Goal: Task Accomplishment & Management: Complete application form

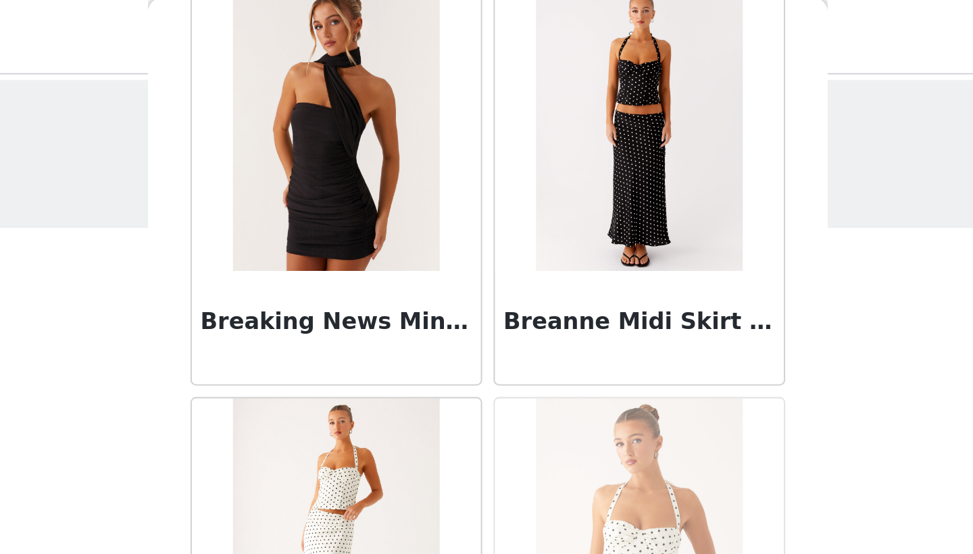
scroll to position [12230, 0]
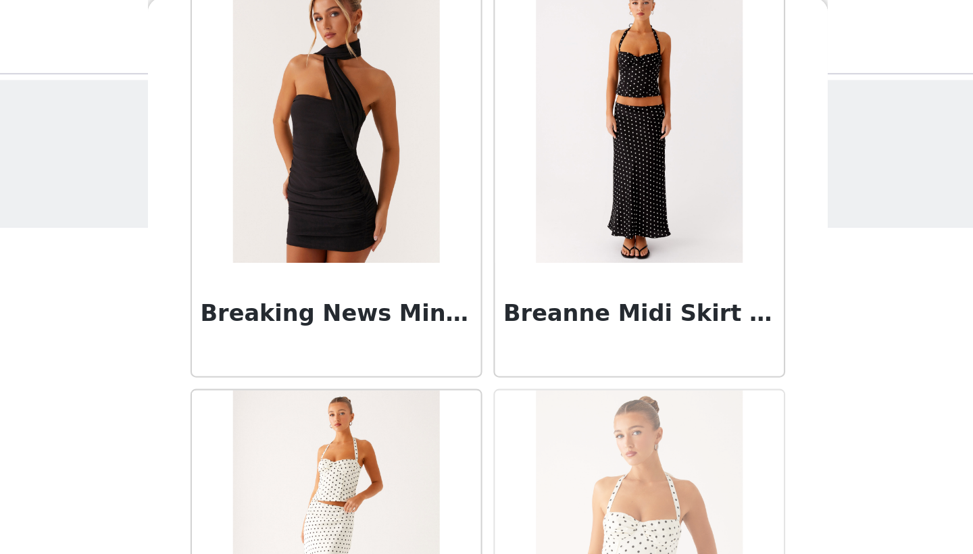
click at [510, 68] on img at bounding box center [559, 58] width 98 height 135
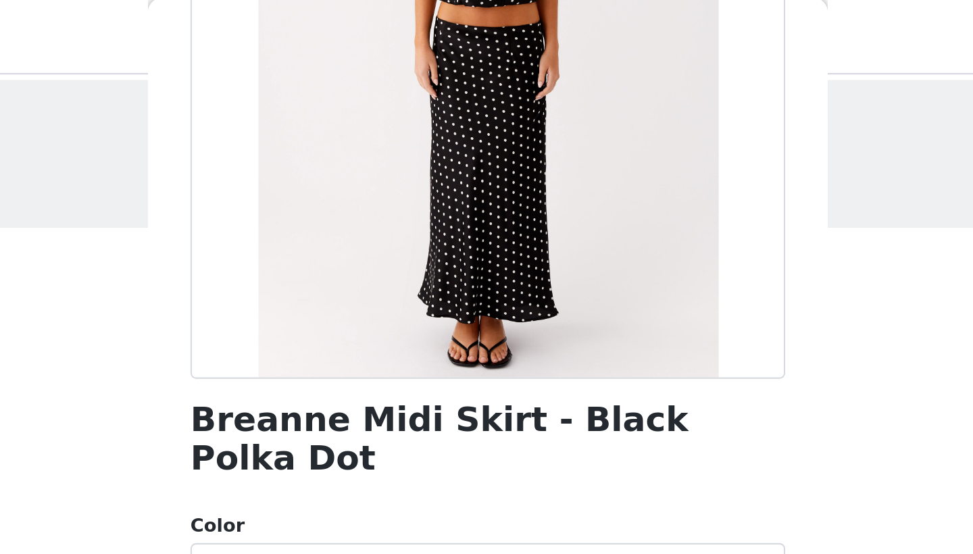
scroll to position [172, 0]
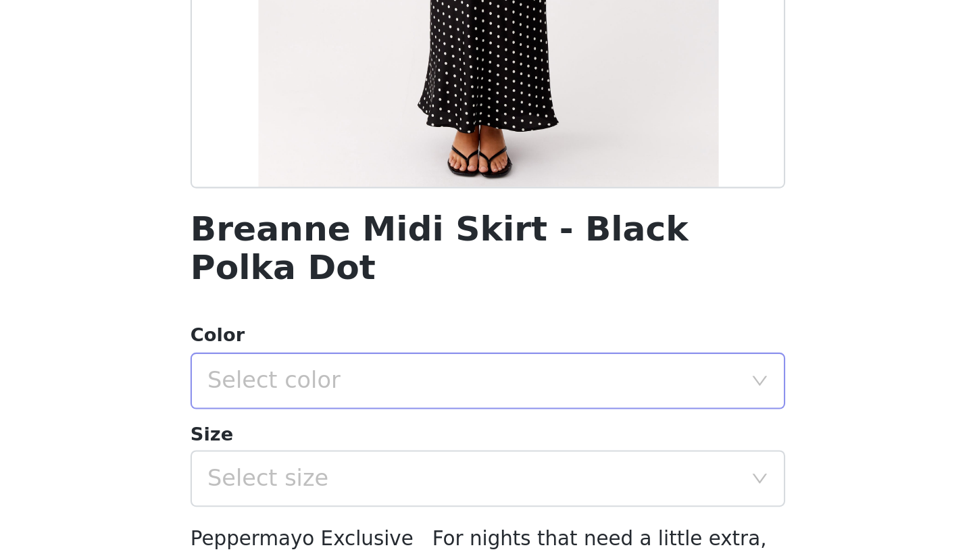
click at [353, 279] on div "Select color" at bounding box center [482, 292] width 259 height 26
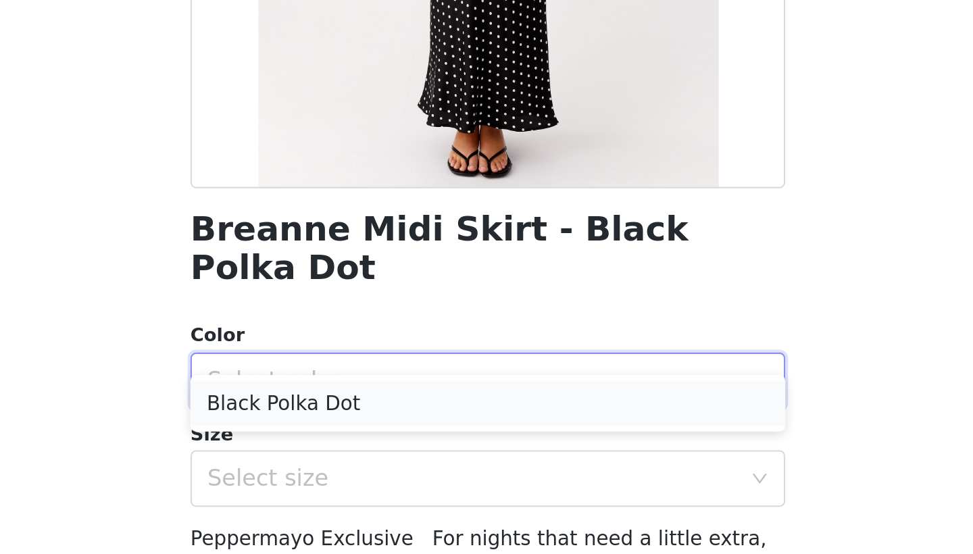
click at [345, 292] on li "Black Polka Dot" at bounding box center [487, 303] width 284 height 22
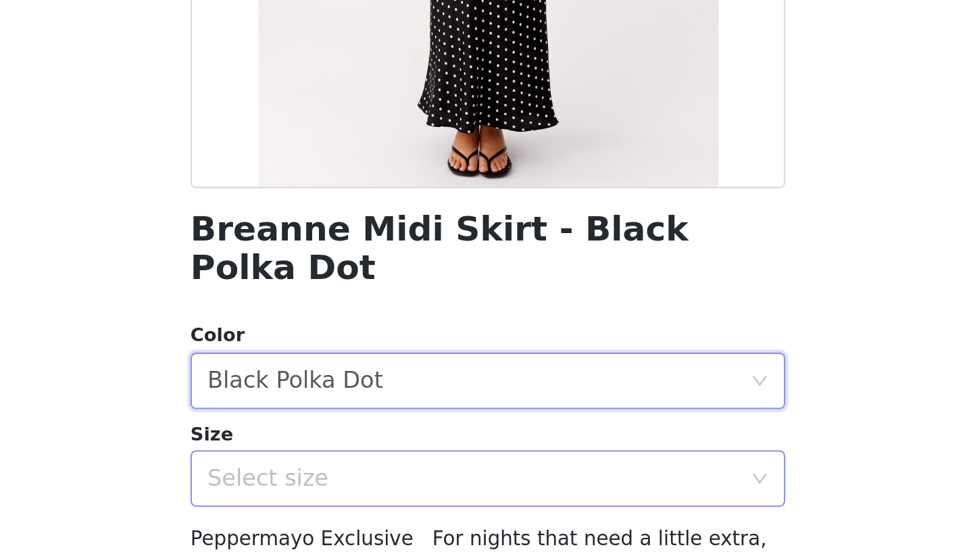
click at [353, 332] on div "Select size" at bounding box center [479, 339] width 253 height 14
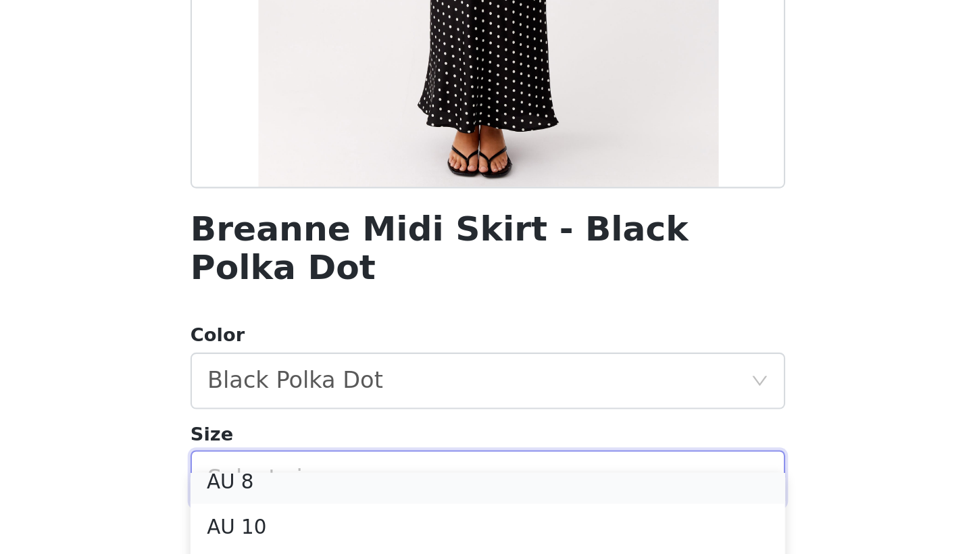
scroll to position [46, 0]
click at [345, 336] on li "AU 8" at bounding box center [487, 347] width 284 height 22
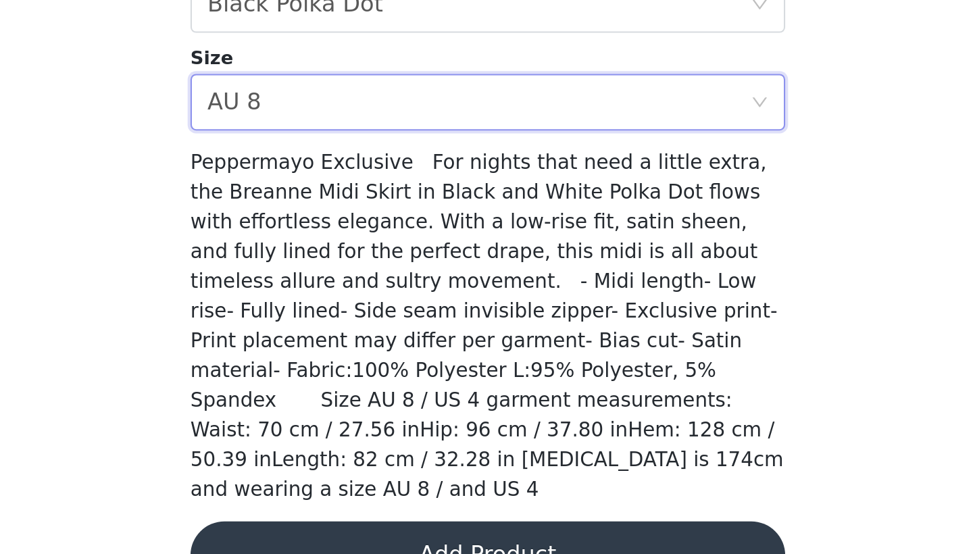
scroll to position [0, 0]
click at [345, 539] on button "Add Product" at bounding box center [487, 555] width 284 height 32
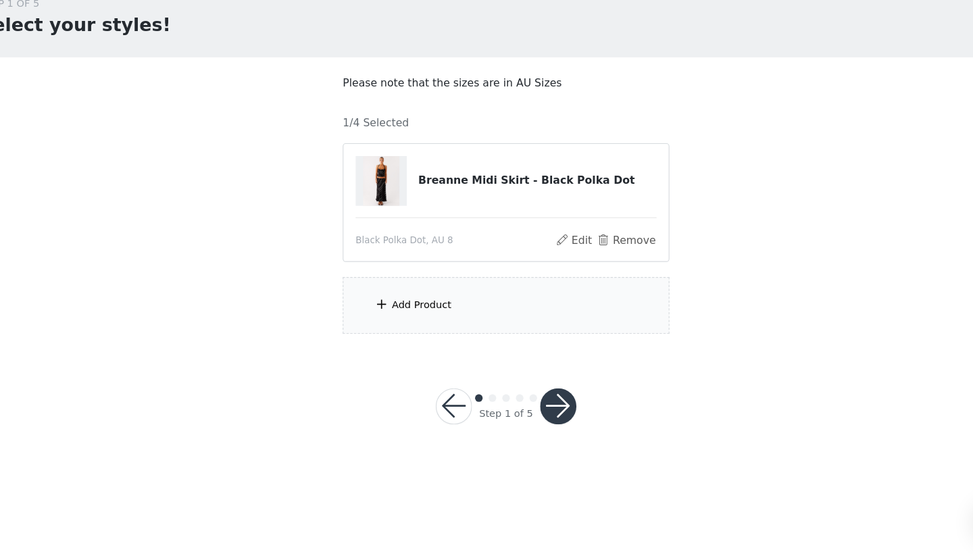
click at [440, 306] on div "Add Product" at bounding box center [487, 331] width 292 height 51
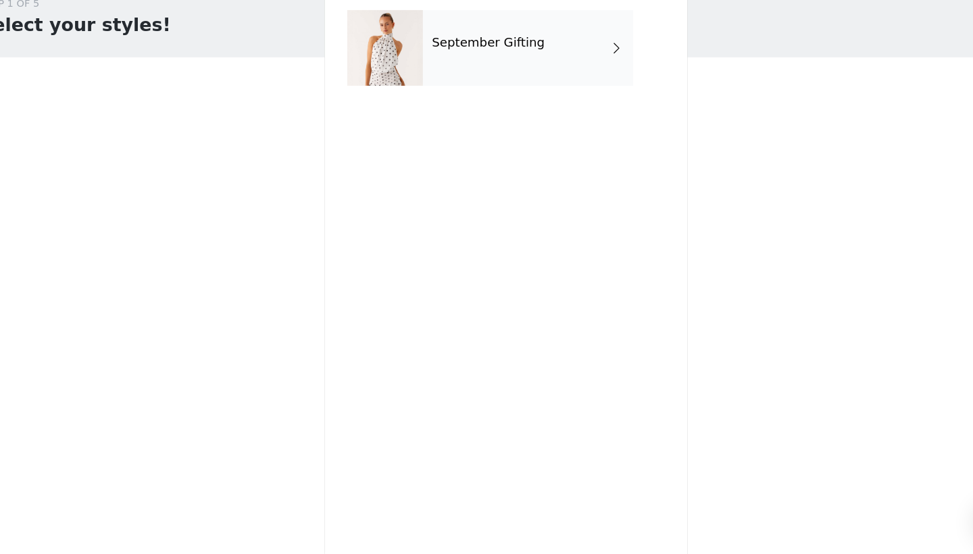
click at [487, 68] on div "September Gifting" at bounding box center [506, 102] width 188 height 68
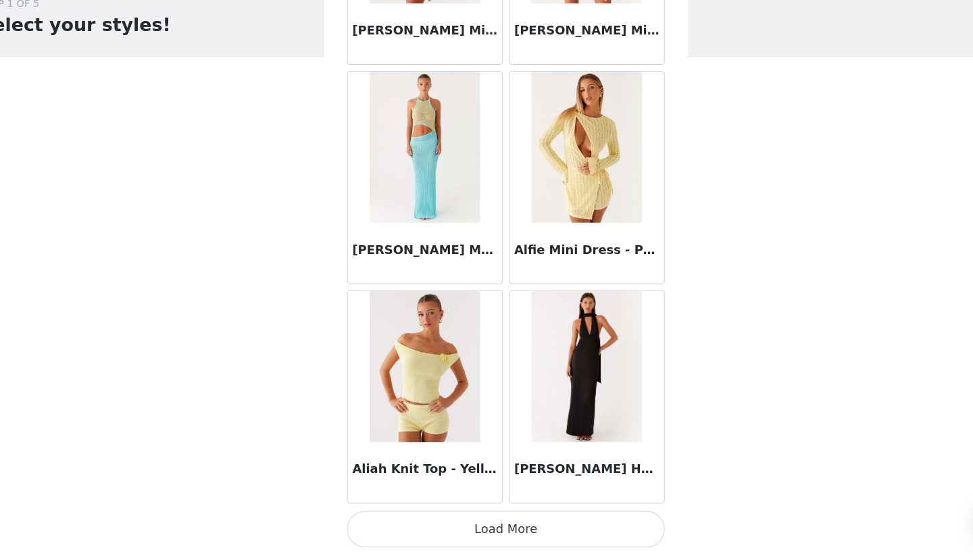
click at [388, 515] on button "Load More" at bounding box center [487, 531] width 284 height 32
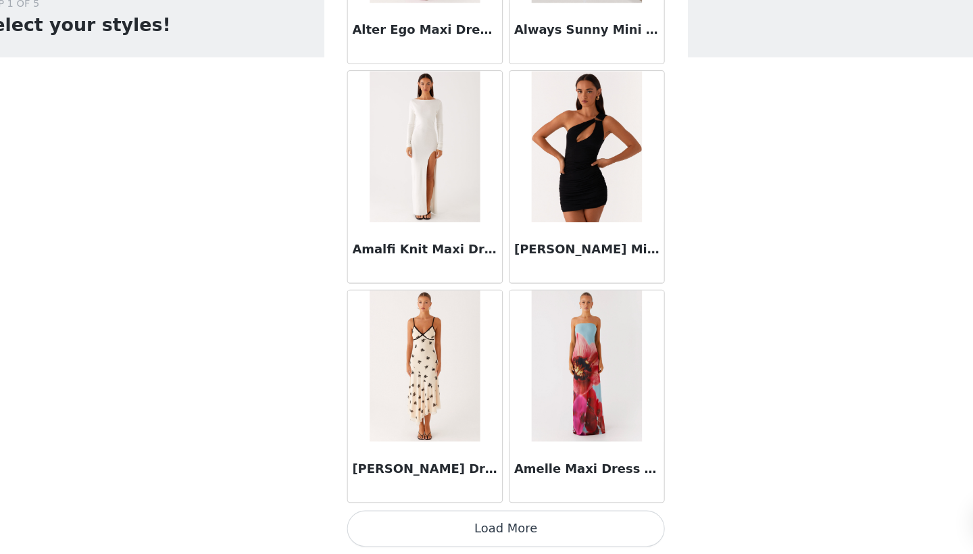
click at [432, 515] on button "Load More" at bounding box center [487, 531] width 284 height 32
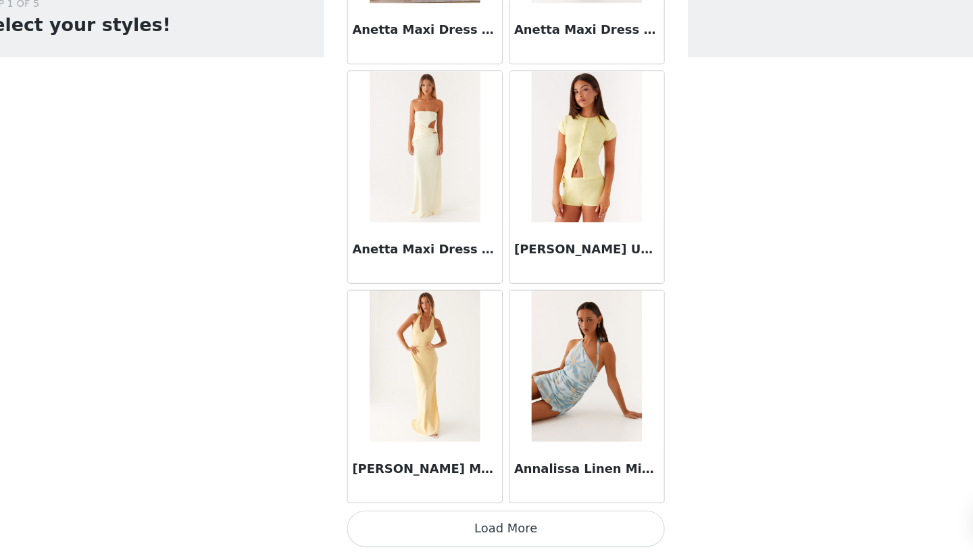
click at [440, 515] on button "Load More" at bounding box center [487, 531] width 284 height 32
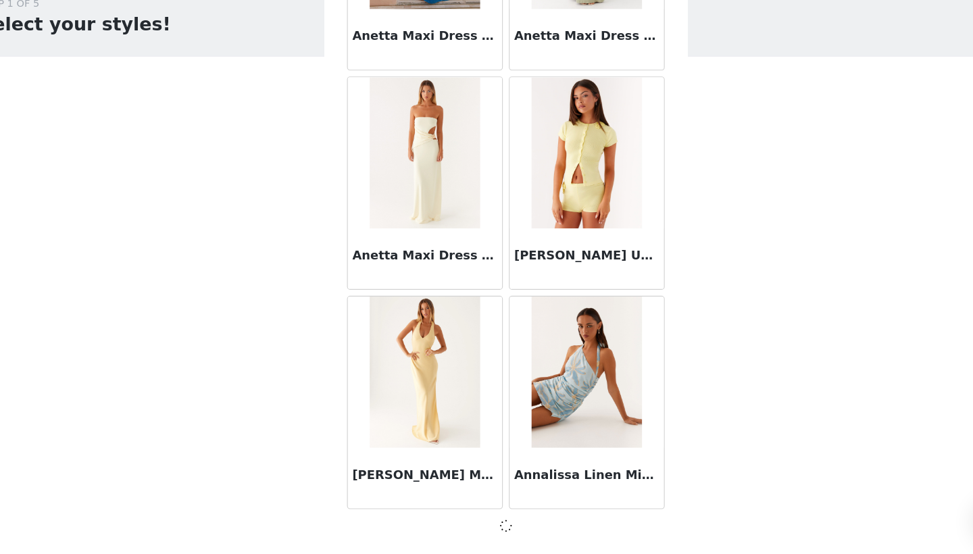
scroll to position [0, 0]
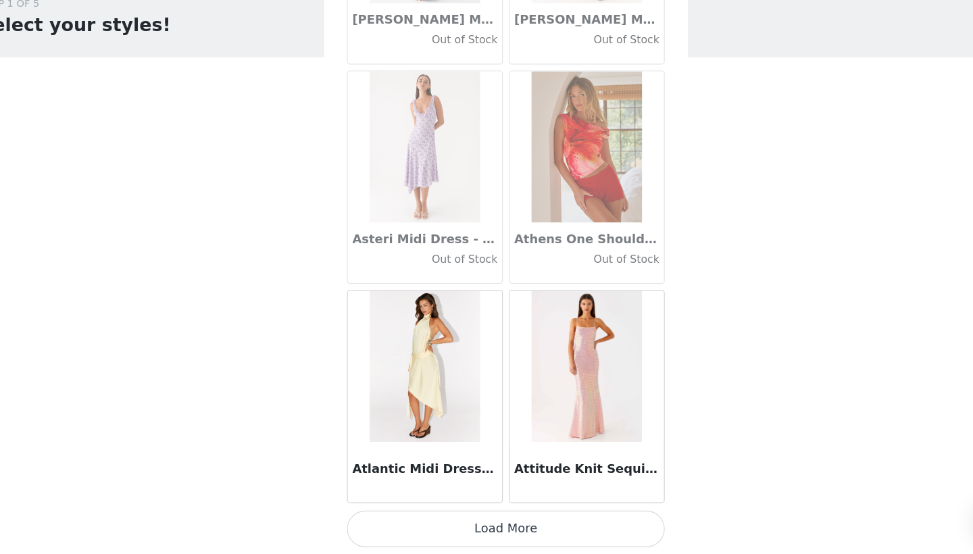
click at [475, 515] on button "Load More" at bounding box center [487, 531] width 284 height 32
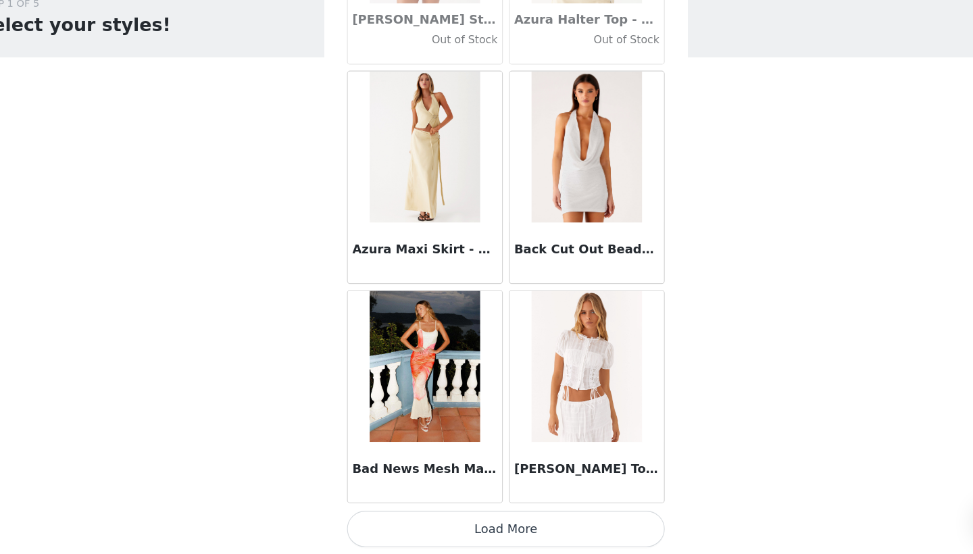
click at [484, 515] on button "Load More" at bounding box center [487, 531] width 284 height 32
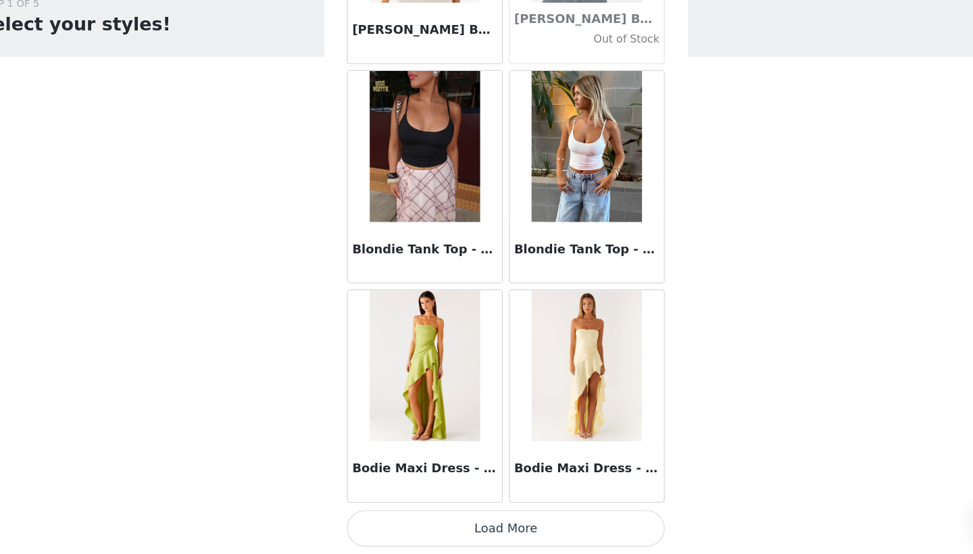
scroll to position [0, 0]
click at [468, 515] on button "Load More" at bounding box center [487, 531] width 284 height 32
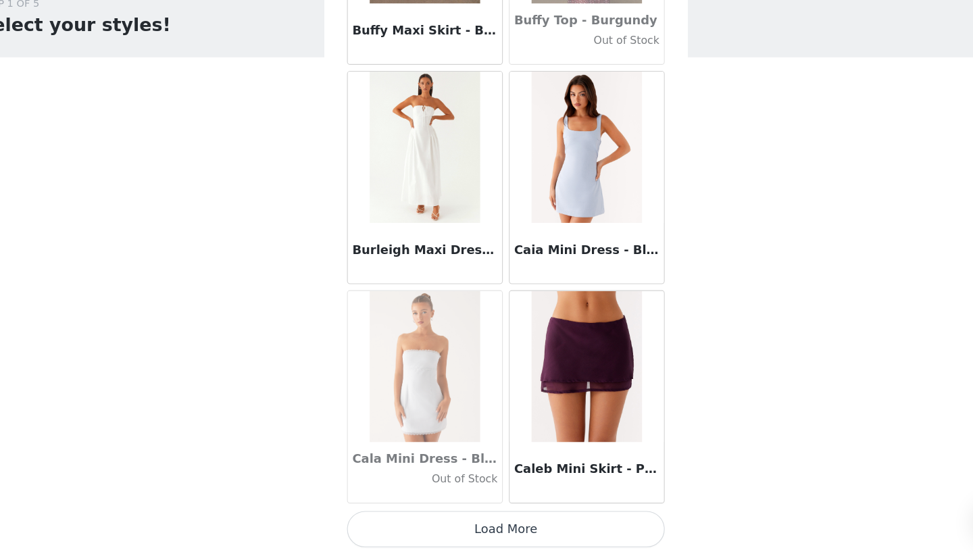
click at [458, 515] on button "Load More" at bounding box center [487, 531] width 284 height 32
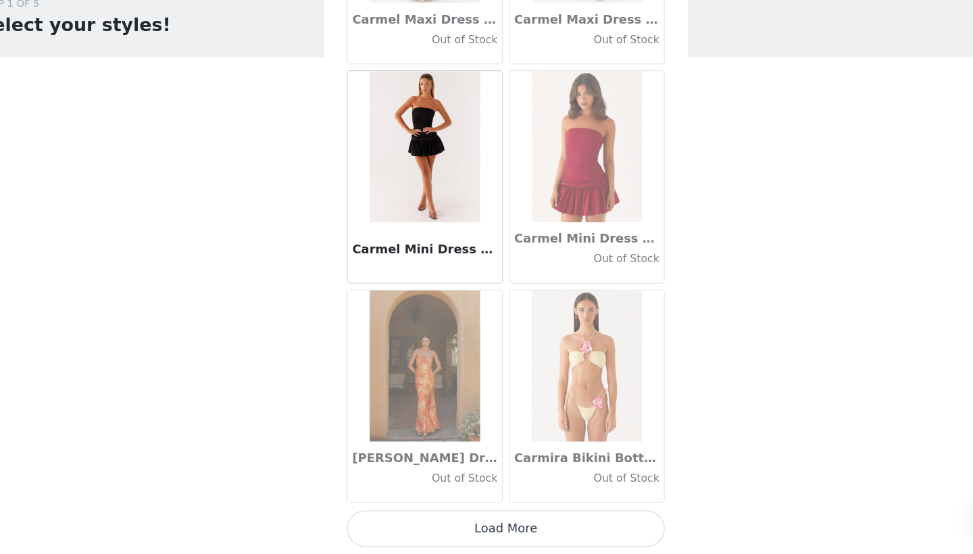
click at [466, 515] on button "Load More" at bounding box center [487, 531] width 284 height 32
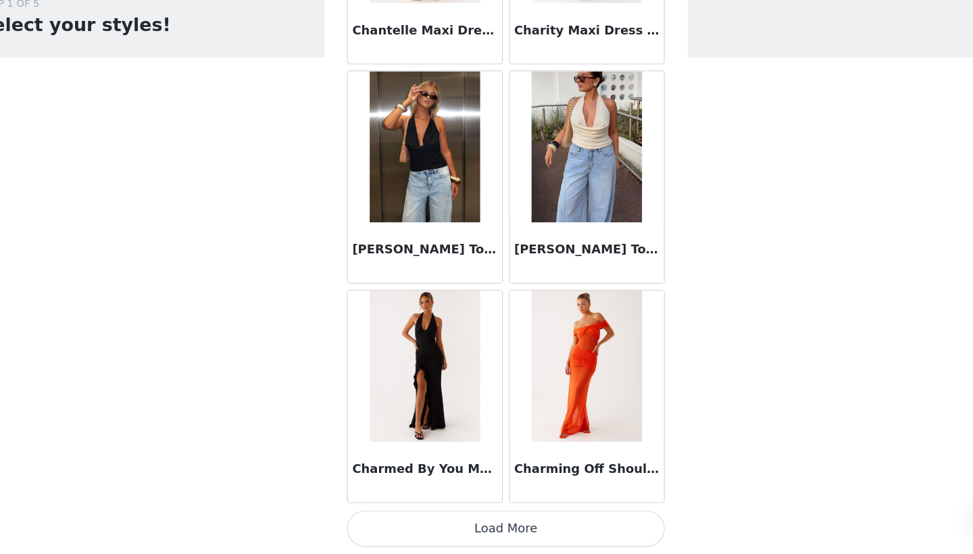
click at [490, 515] on button "Load More" at bounding box center [487, 531] width 284 height 32
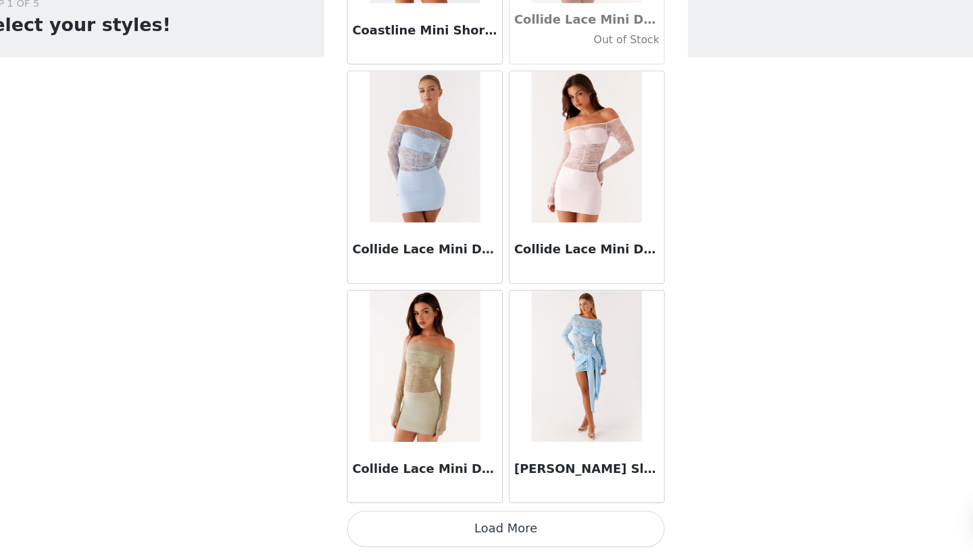
click at [476, 515] on button "Load More" at bounding box center [487, 531] width 284 height 32
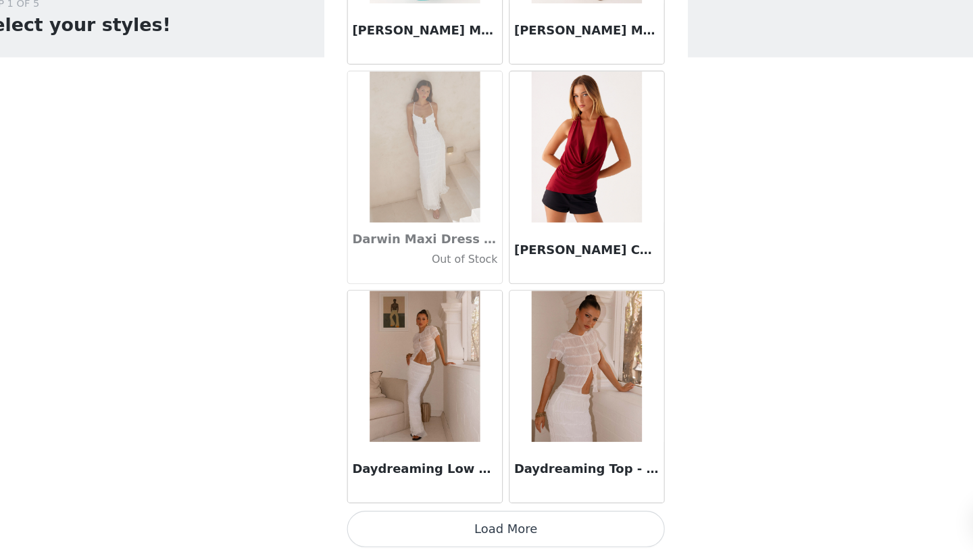
click at [477, 515] on button "Load More" at bounding box center [487, 531] width 284 height 32
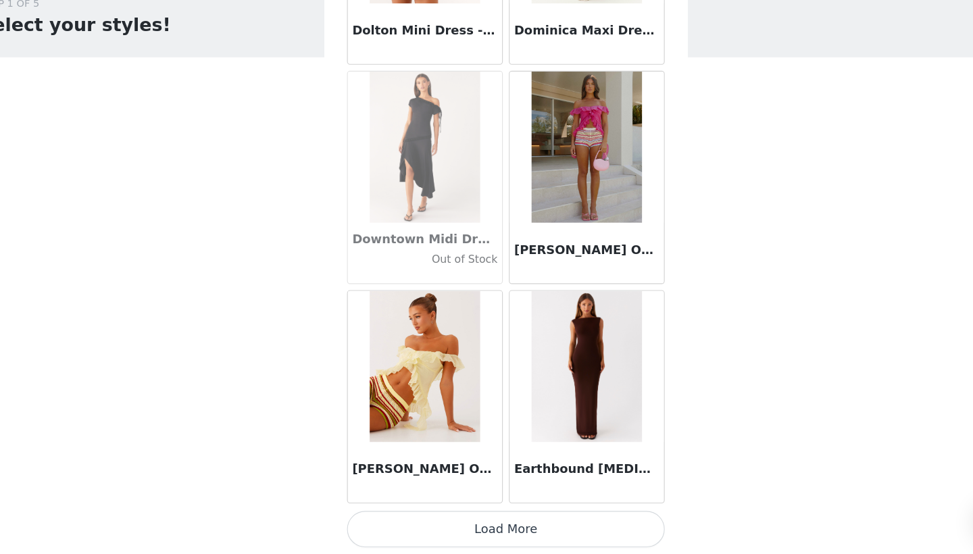
click at [479, 515] on button "Load More" at bounding box center [487, 531] width 284 height 32
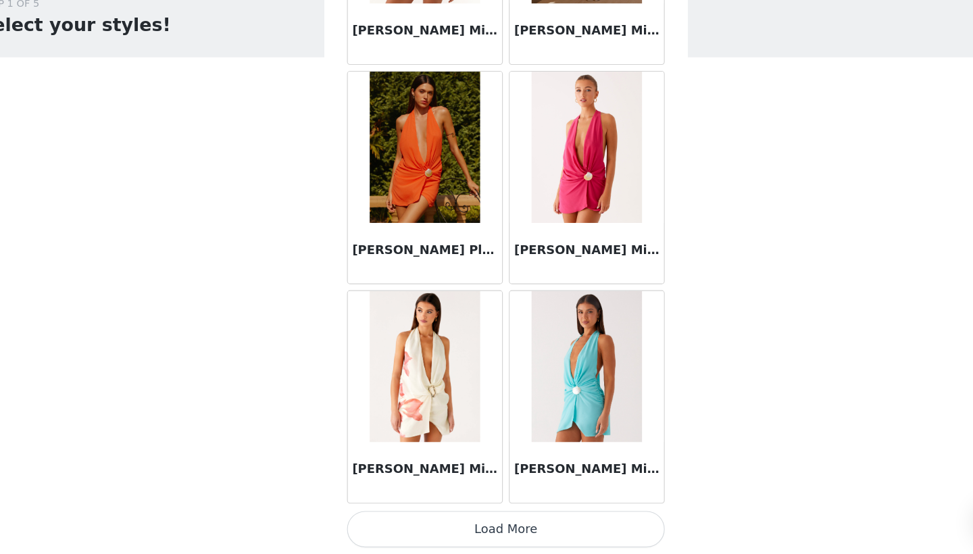
click at [487, 515] on button "Load More" at bounding box center [487, 531] width 284 height 32
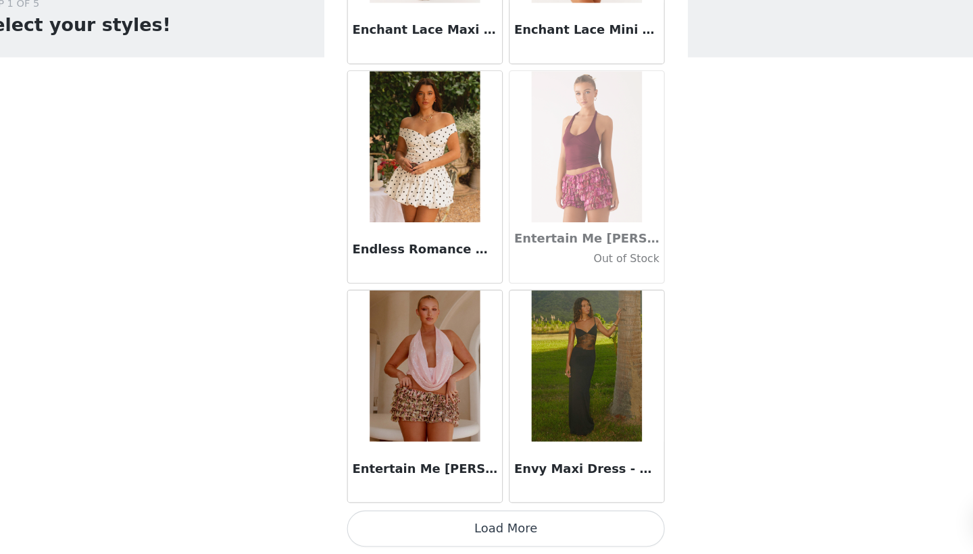
click at [488, 515] on button "Load More" at bounding box center [487, 531] width 284 height 32
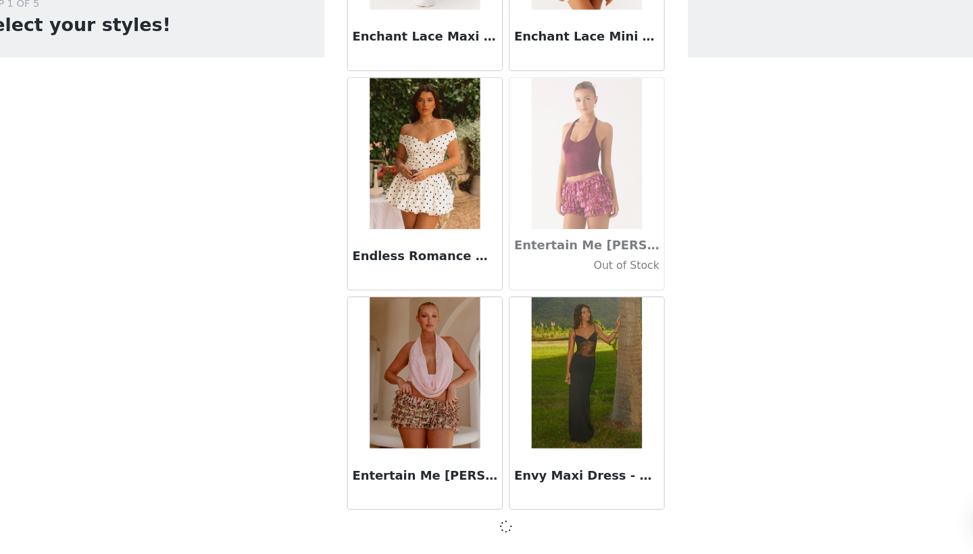
scroll to position [26990, 0]
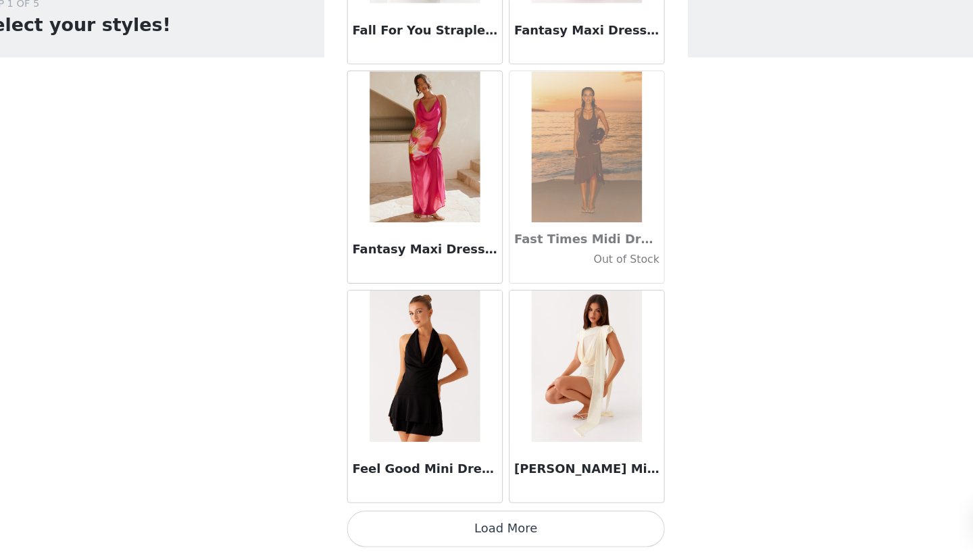
click at [500, 515] on button "Load More" at bounding box center [487, 531] width 284 height 32
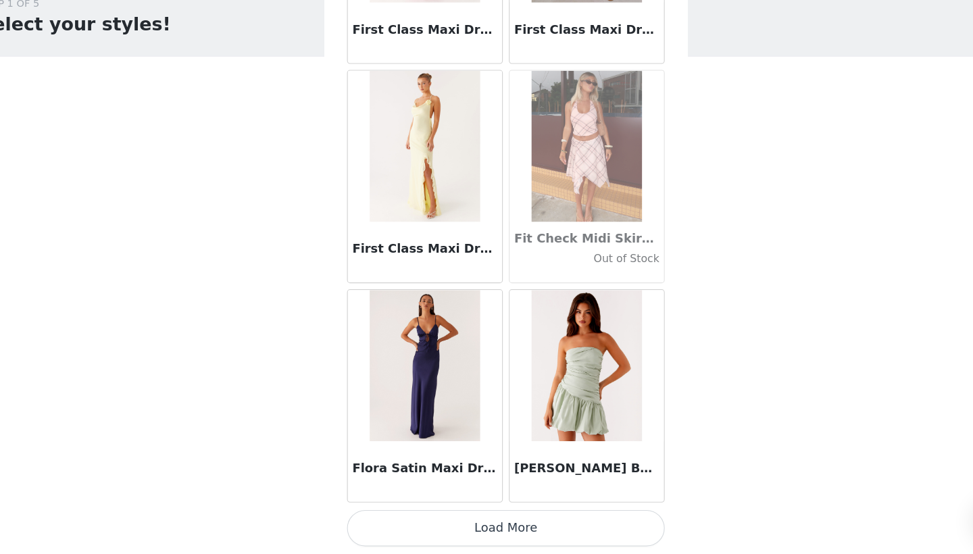
scroll to position [0, 0]
click at [495, 515] on button "Load More" at bounding box center [487, 531] width 284 height 32
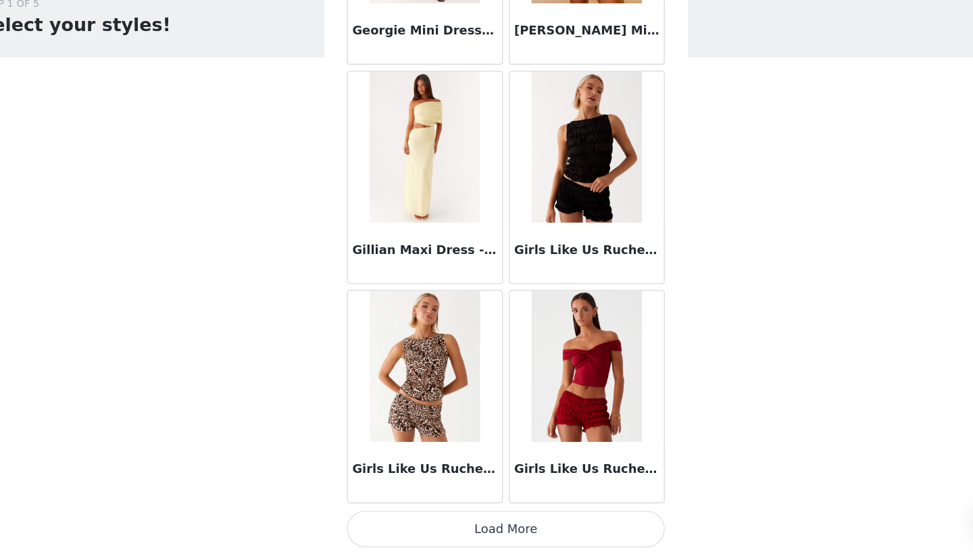
click at [497, 515] on button "Load More" at bounding box center [487, 531] width 284 height 32
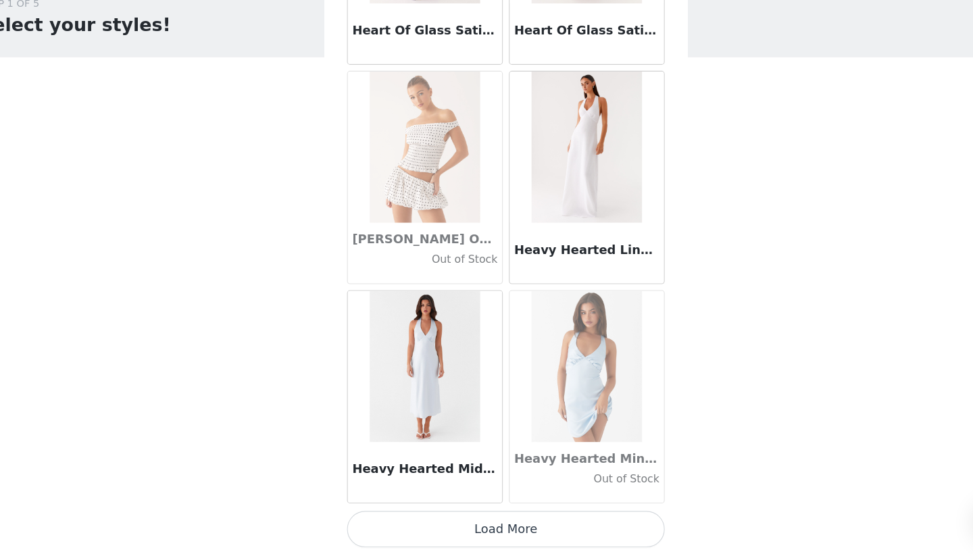
click at [495, 515] on button "Load More" at bounding box center [487, 531] width 284 height 32
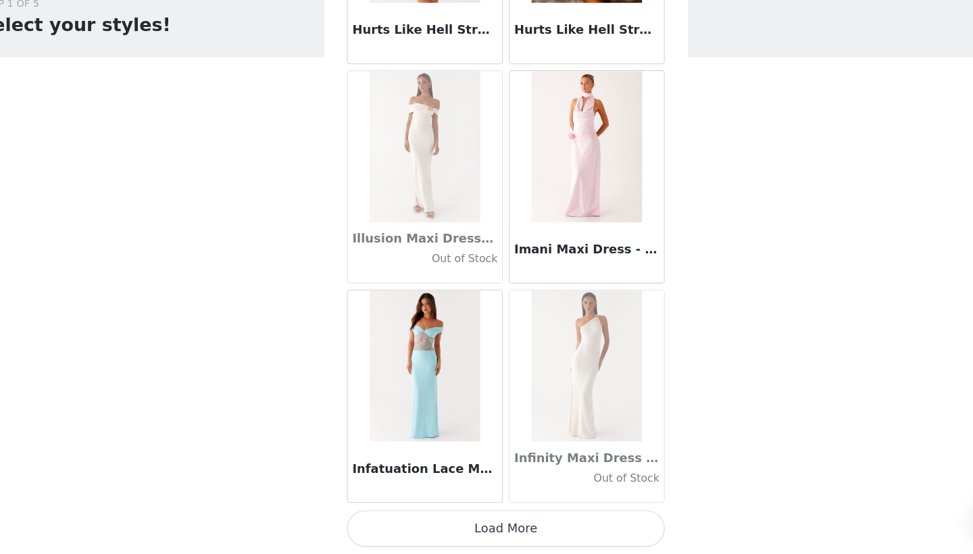
click at [468, 515] on button "Load More" at bounding box center [487, 531] width 284 height 32
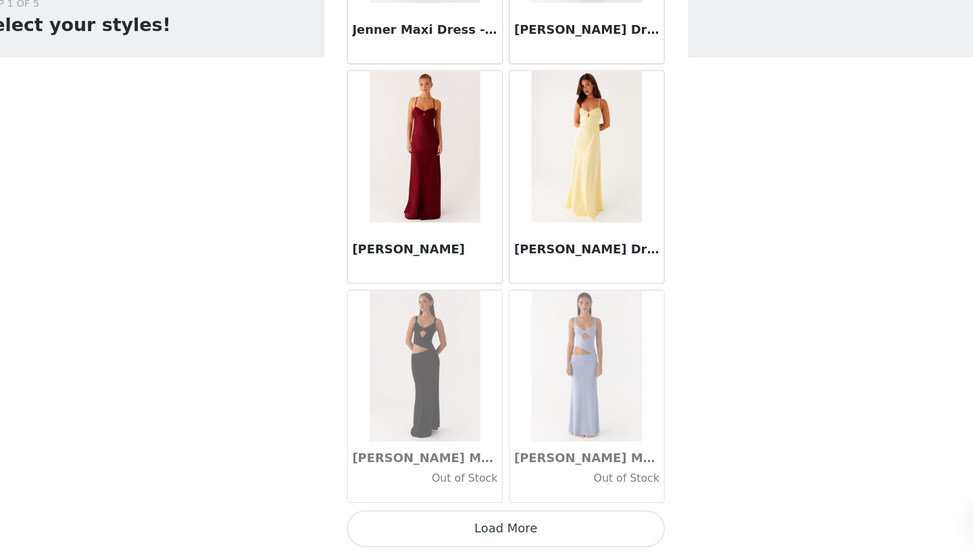
click at [481, 515] on button "Load More" at bounding box center [487, 531] width 284 height 32
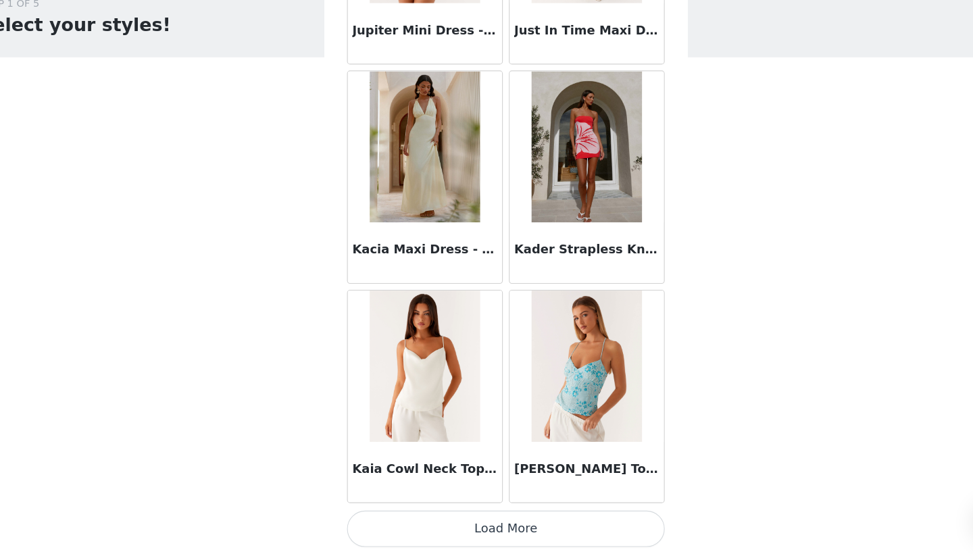
click at [457, 515] on button "Load More" at bounding box center [487, 531] width 284 height 32
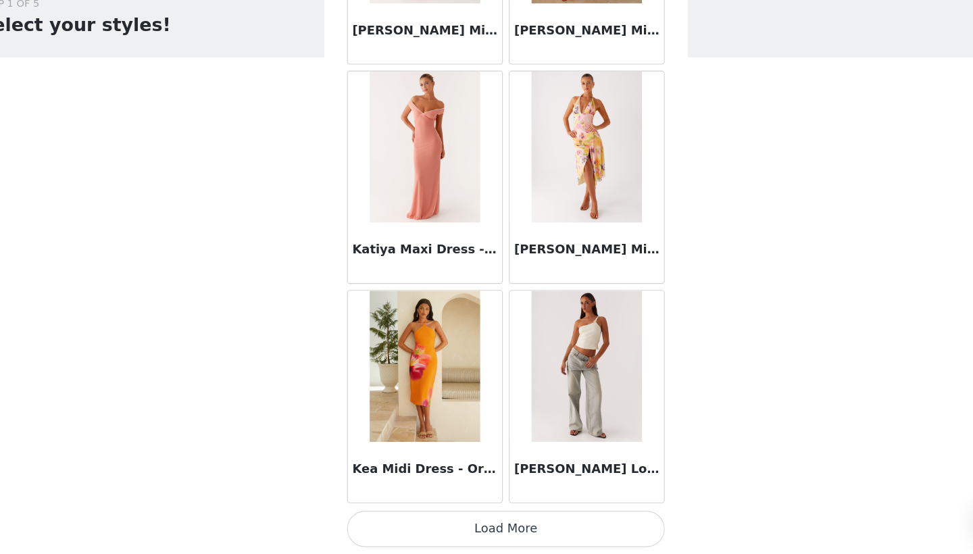
click at [466, 515] on button "Load More" at bounding box center [487, 531] width 284 height 32
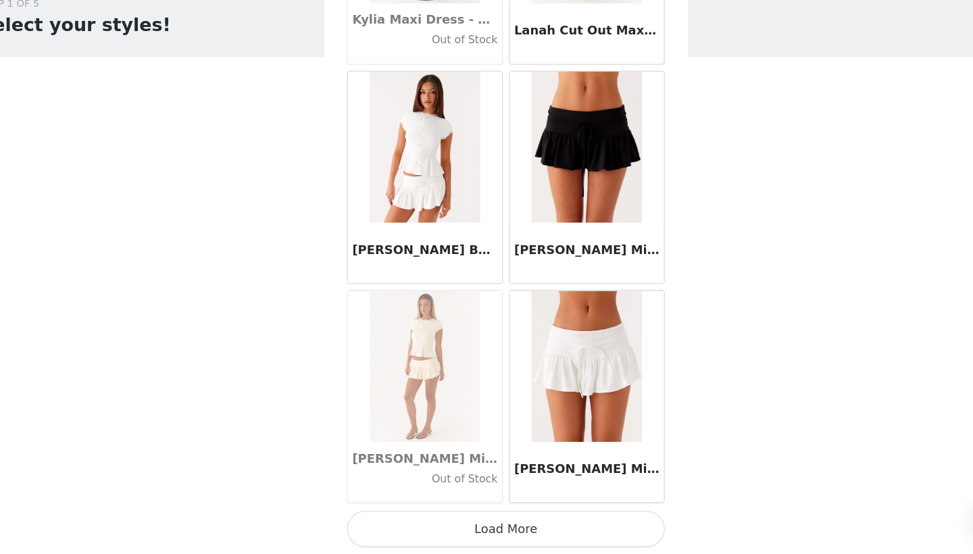
click at [474, 515] on button "Load More" at bounding box center [487, 531] width 284 height 32
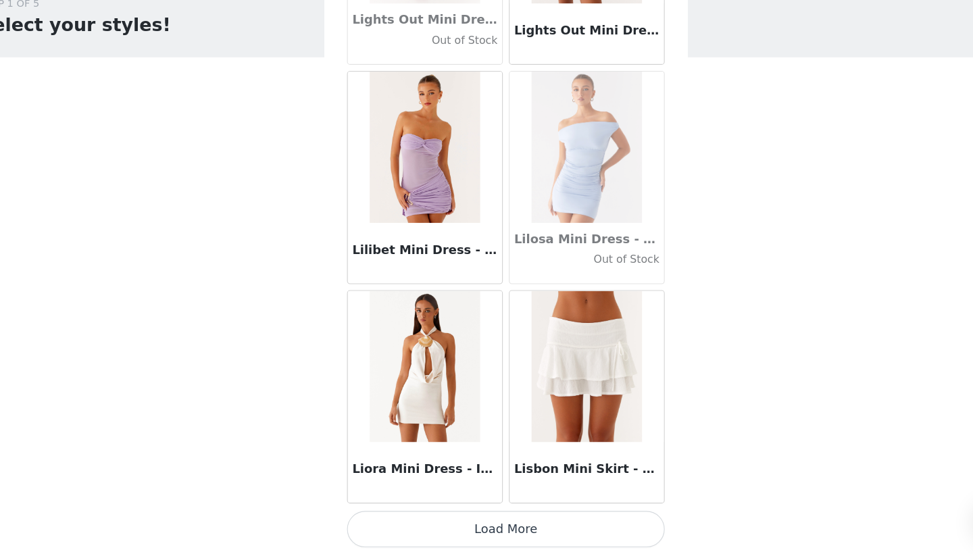
scroll to position [46598, 0]
click at [454, 515] on button "Load More" at bounding box center [487, 531] width 284 height 32
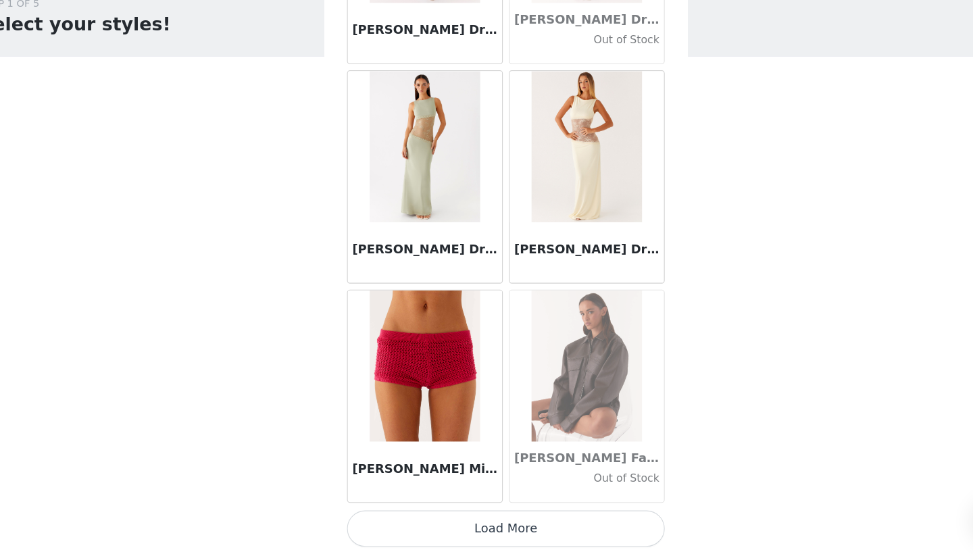
scroll to position [0, 0]
click at [460, 515] on button "Load More" at bounding box center [487, 531] width 284 height 32
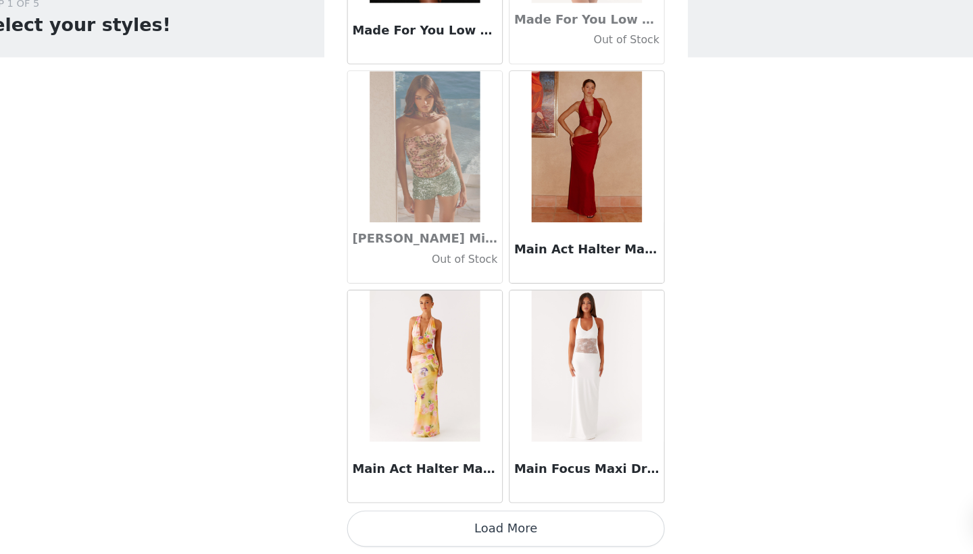
click at [462, 515] on button "Load More" at bounding box center [487, 531] width 284 height 32
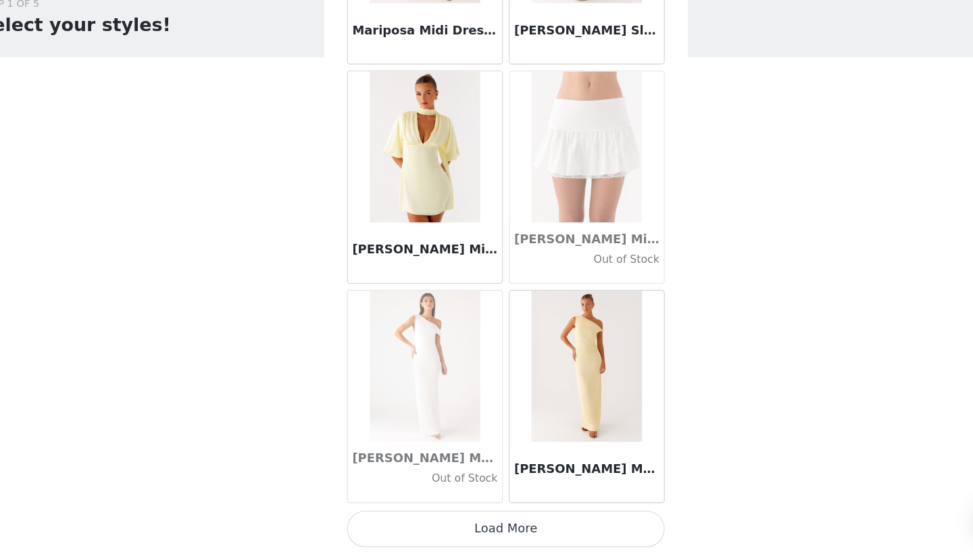
click at [483, 515] on button "Load More" at bounding box center [487, 531] width 284 height 32
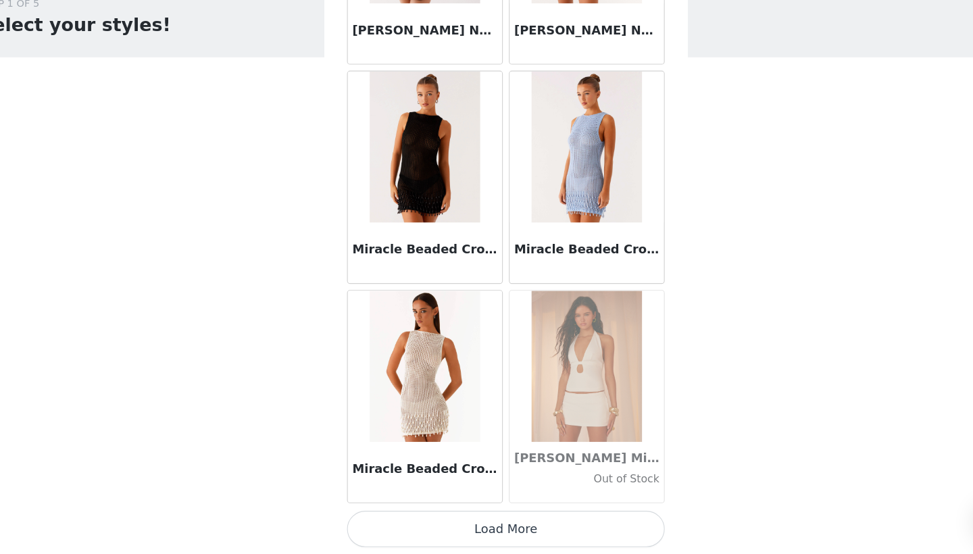
click at [473, 515] on button "Load More" at bounding box center [487, 531] width 284 height 32
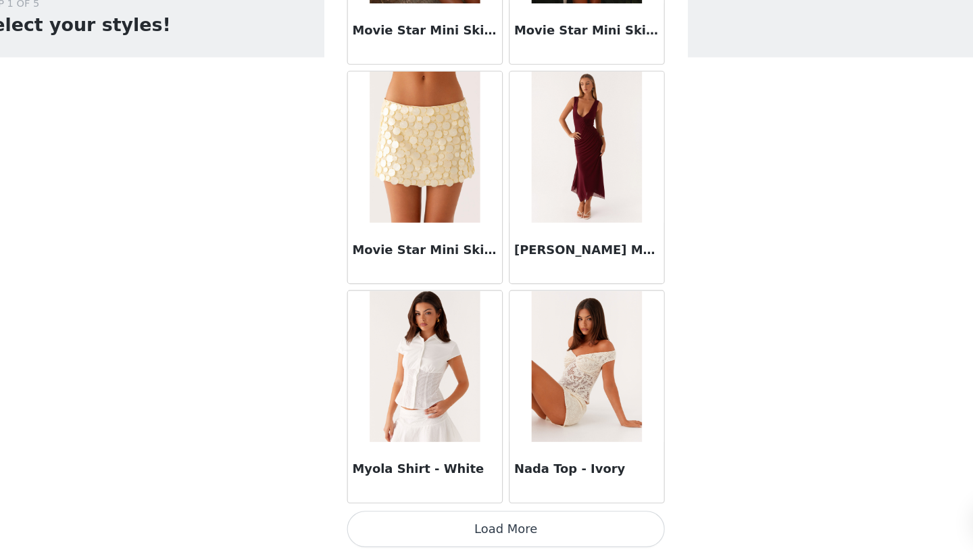
click at [481, 515] on button "Load More" at bounding box center [487, 531] width 284 height 32
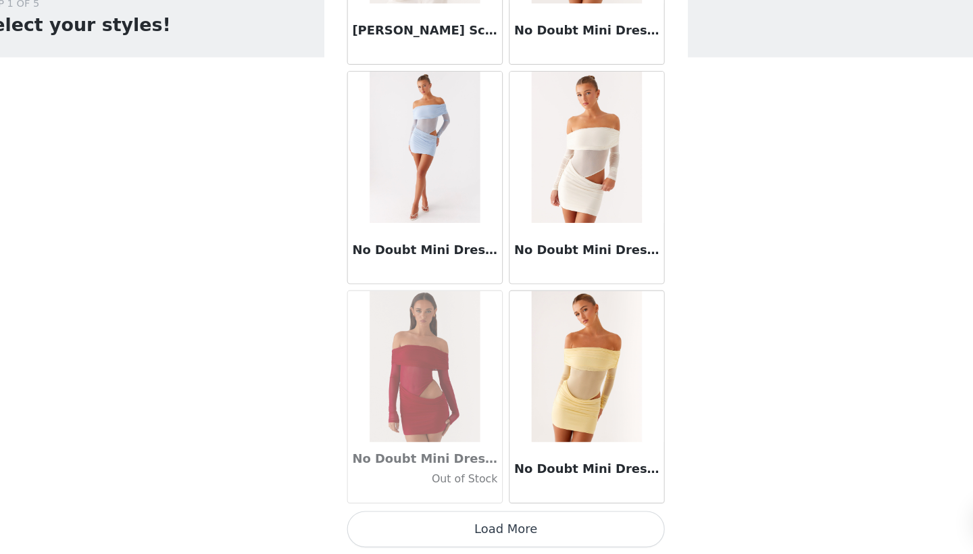
scroll to position [58359, 0]
click at [495, 515] on button "Load More" at bounding box center [487, 531] width 284 height 32
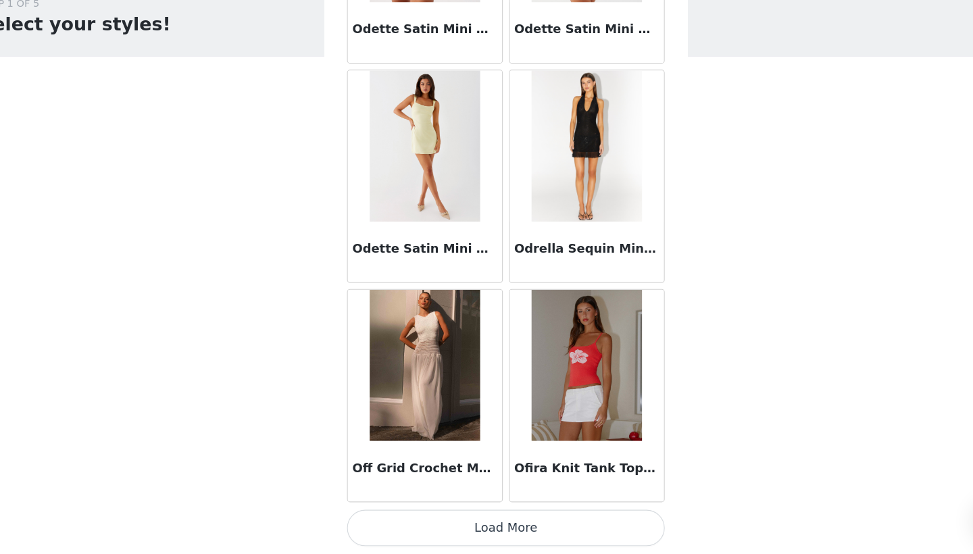
scroll to position [0, 0]
click at [487, 515] on button "Load More" at bounding box center [487, 531] width 284 height 32
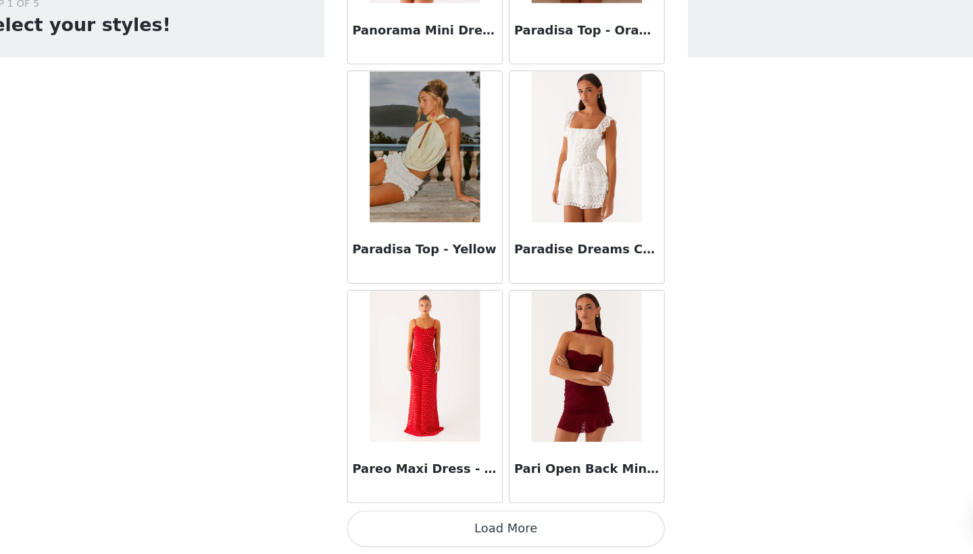
scroll to position [2, 0]
click at [487, 515] on button "Load More" at bounding box center [487, 531] width 284 height 32
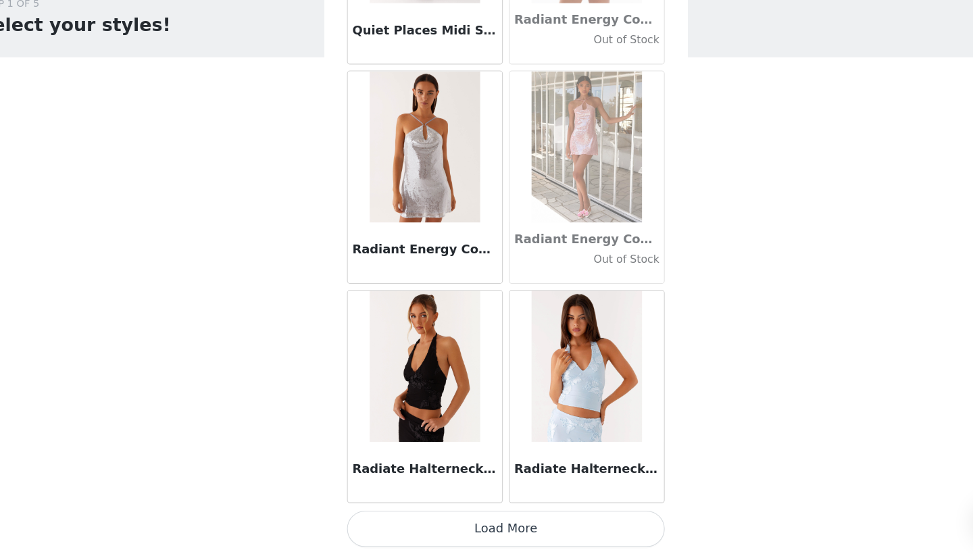
scroll to position [64240, 0]
click at [466, 515] on button "Load More" at bounding box center [487, 531] width 284 height 32
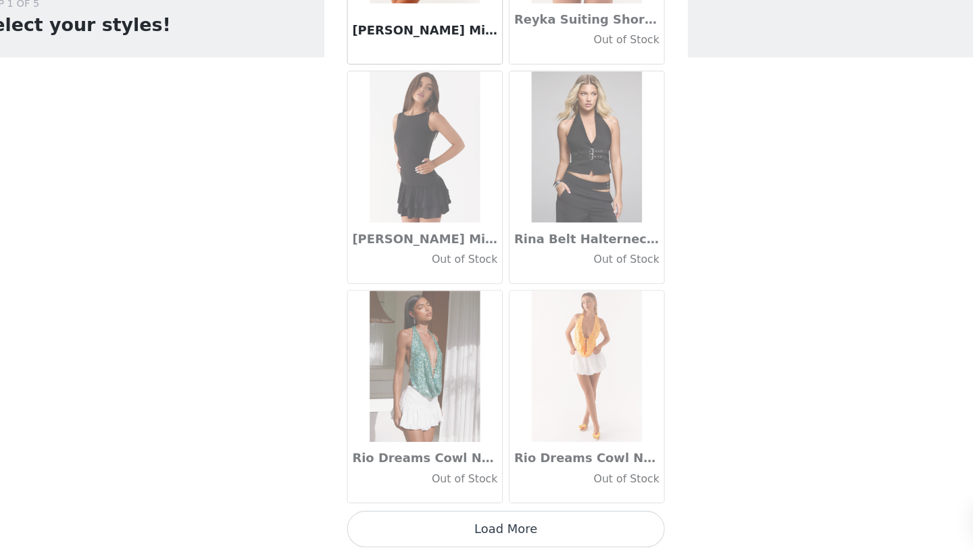
click at [462, 515] on button "Load More" at bounding box center [487, 531] width 284 height 32
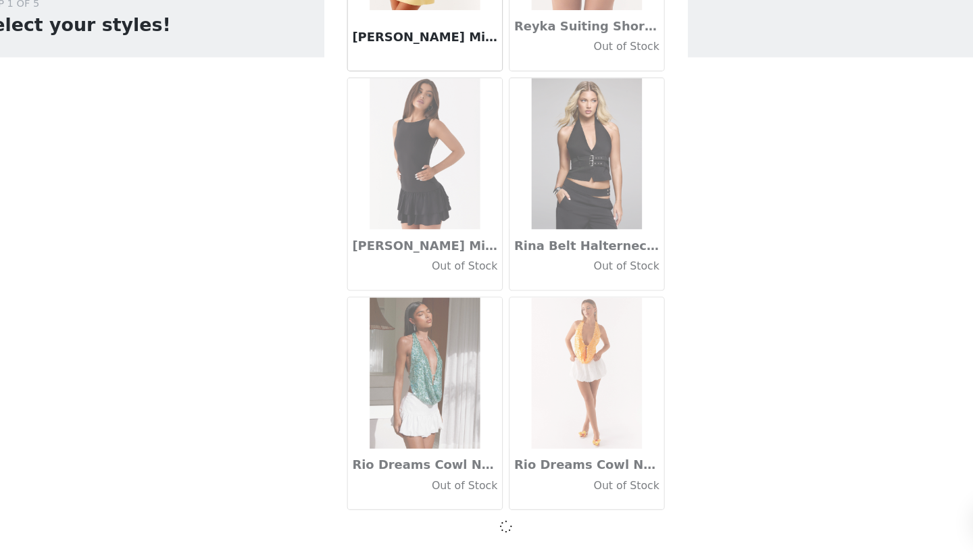
scroll to position [66194, 0]
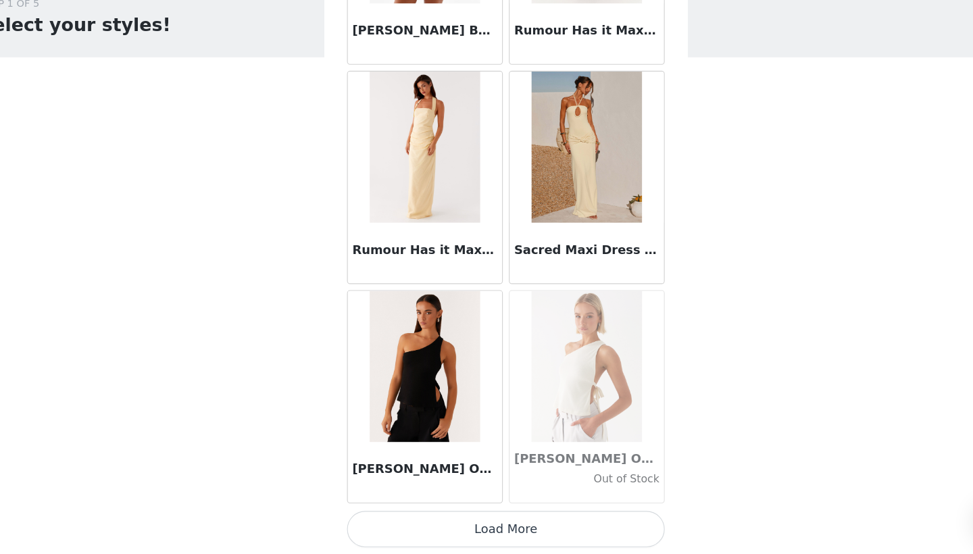
click at [464, 515] on button "Load More" at bounding box center [487, 531] width 284 height 32
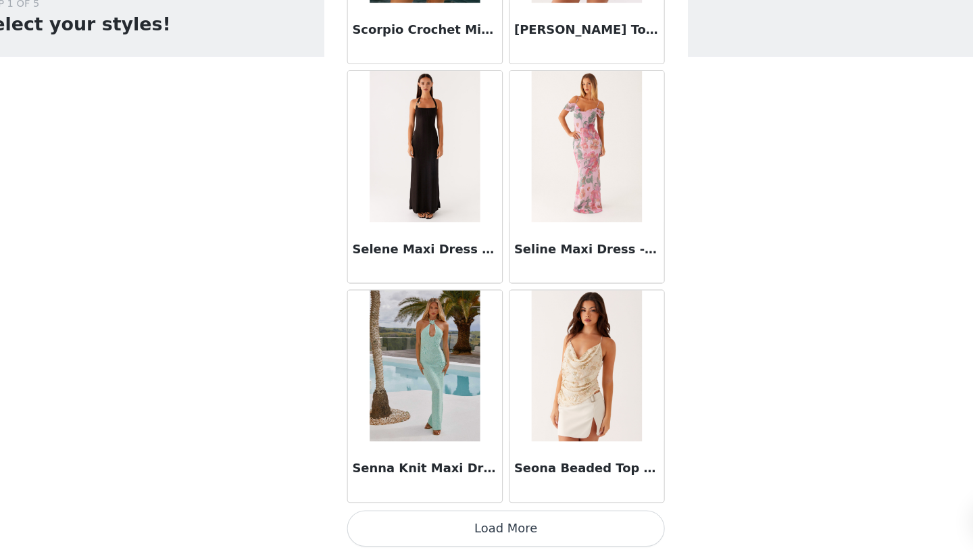
scroll to position [0, 0]
click at [452, 515] on button "Load More" at bounding box center [487, 531] width 284 height 32
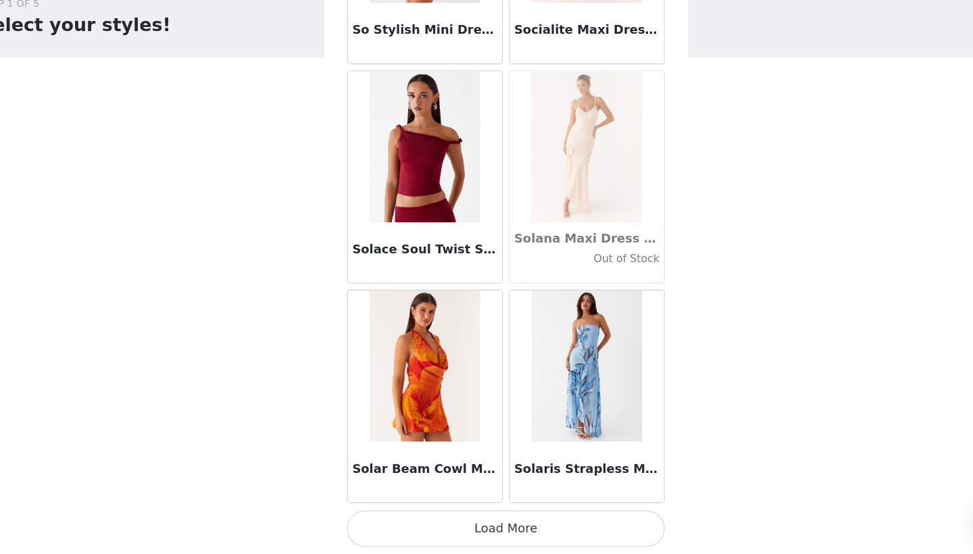
click at [456, 515] on button "Load More" at bounding box center [487, 531] width 284 height 32
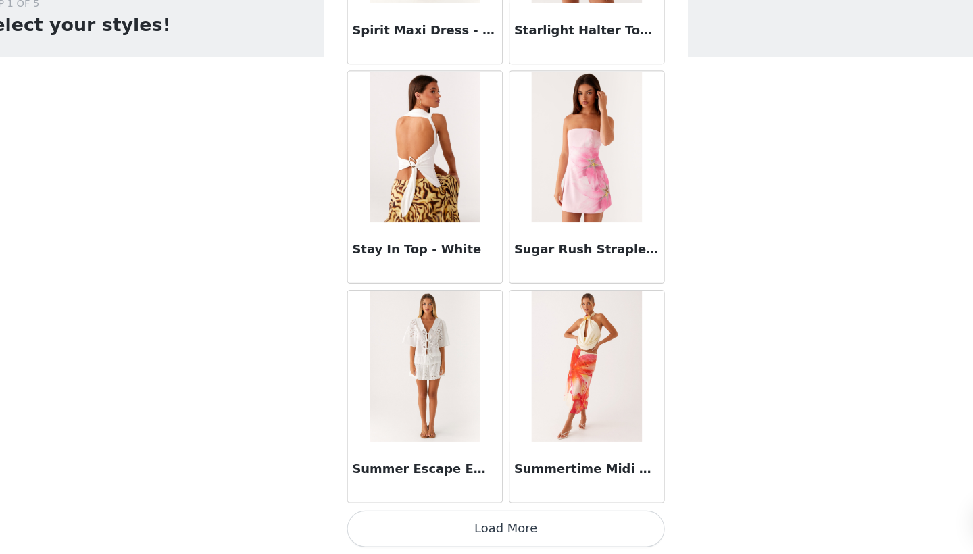
click at [460, 515] on button "Load More" at bounding box center [487, 531] width 284 height 32
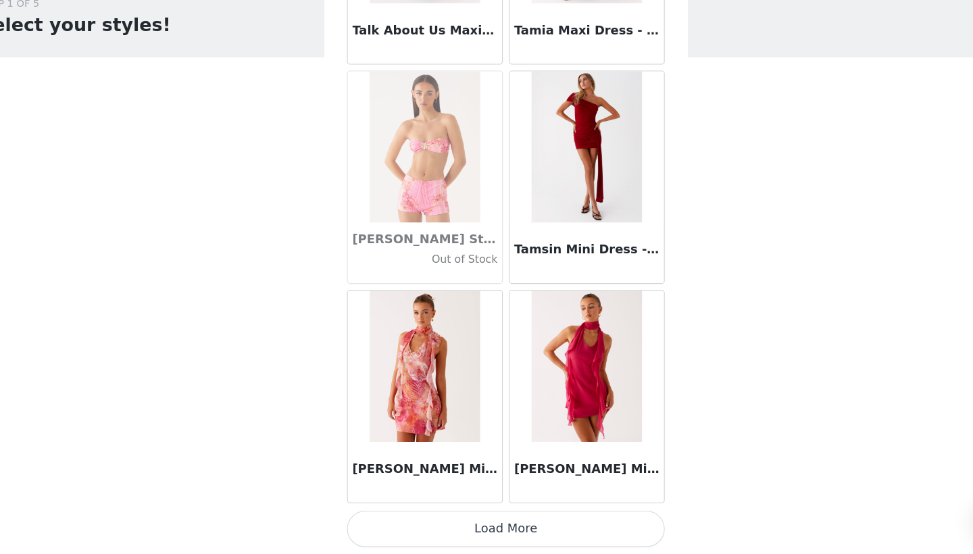
scroll to position [76001, 0]
click at [463, 515] on button "Load More" at bounding box center [487, 531] width 284 height 32
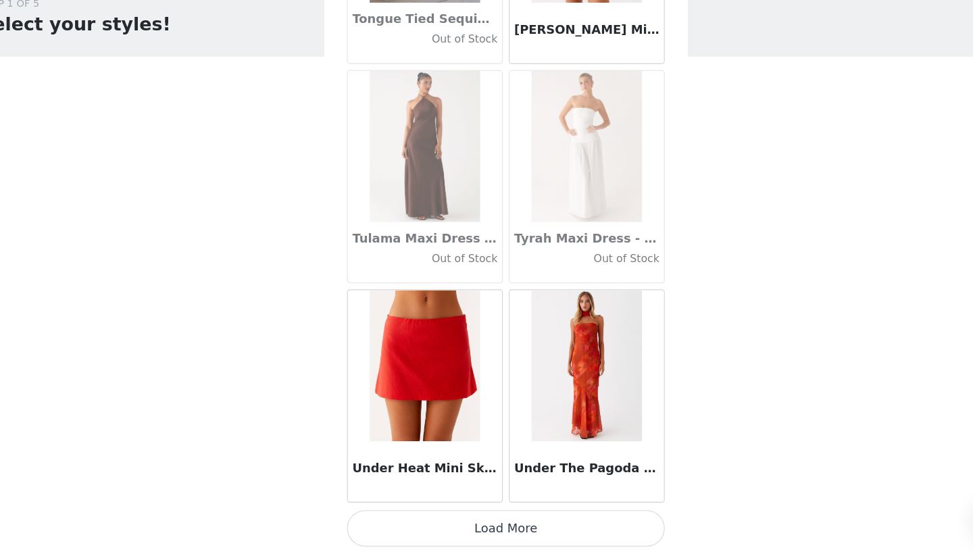
scroll to position [0, 0]
click at [475, 515] on button "Load More" at bounding box center [487, 531] width 284 height 32
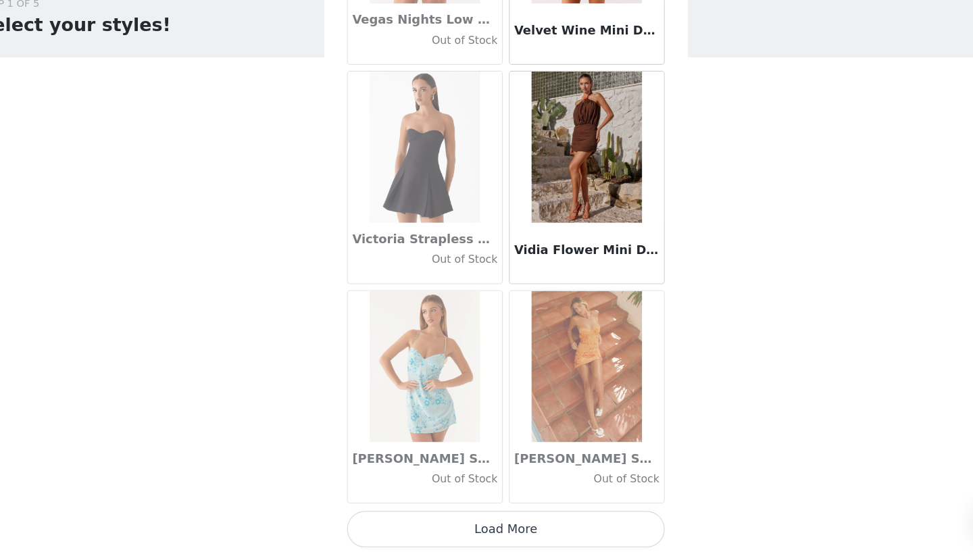
click at [477, 515] on button "Load More" at bounding box center [487, 531] width 284 height 32
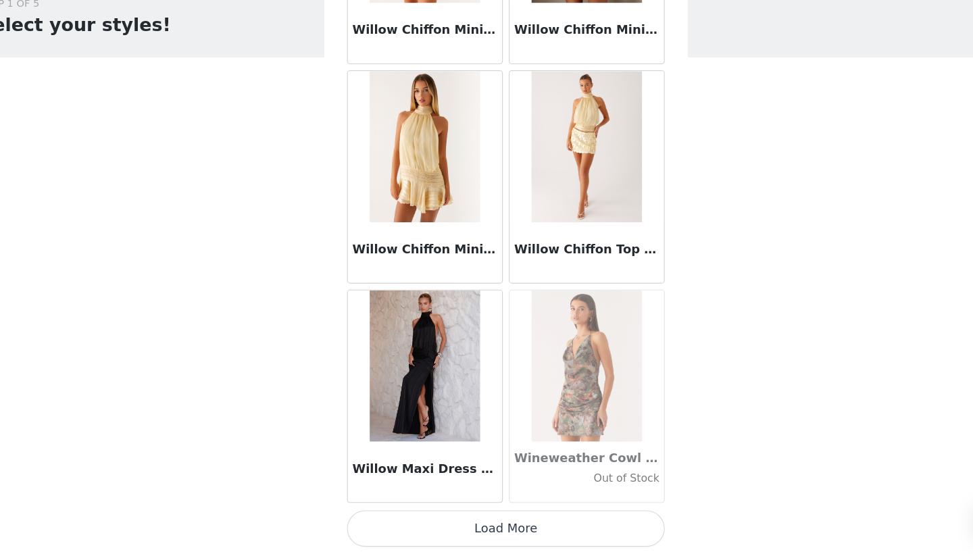
click at [483, 515] on button "Load More" at bounding box center [487, 531] width 284 height 32
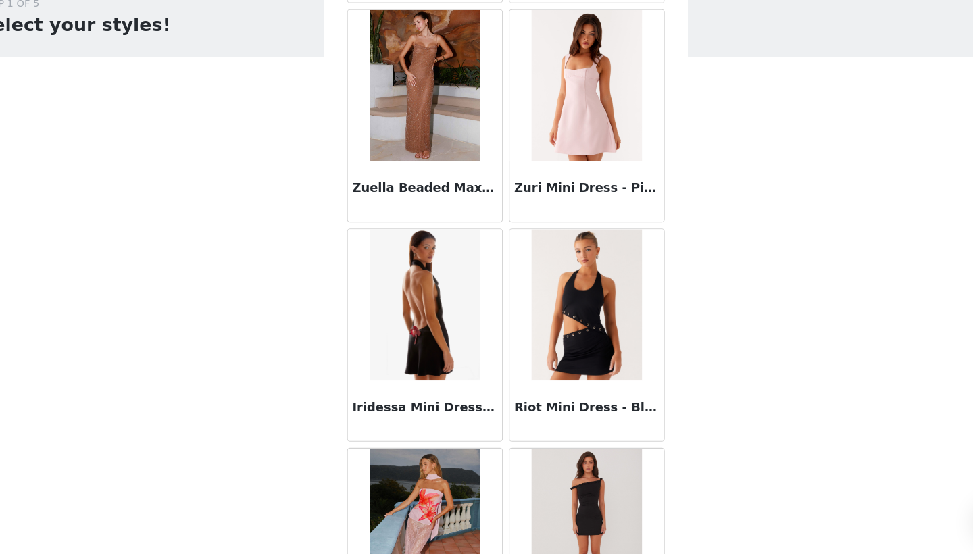
scroll to position [83842, 0]
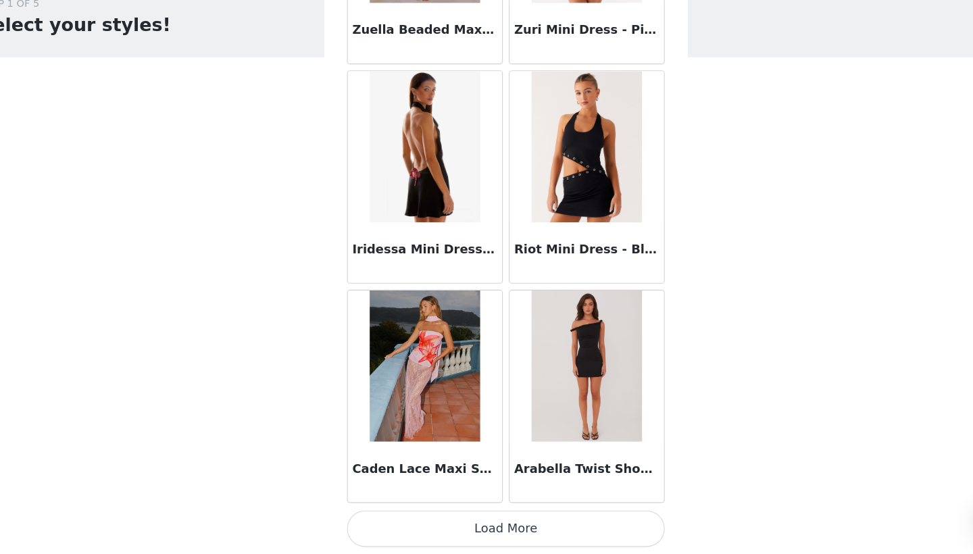
click at [469, 515] on button "Load More" at bounding box center [487, 531] width 284 height 32
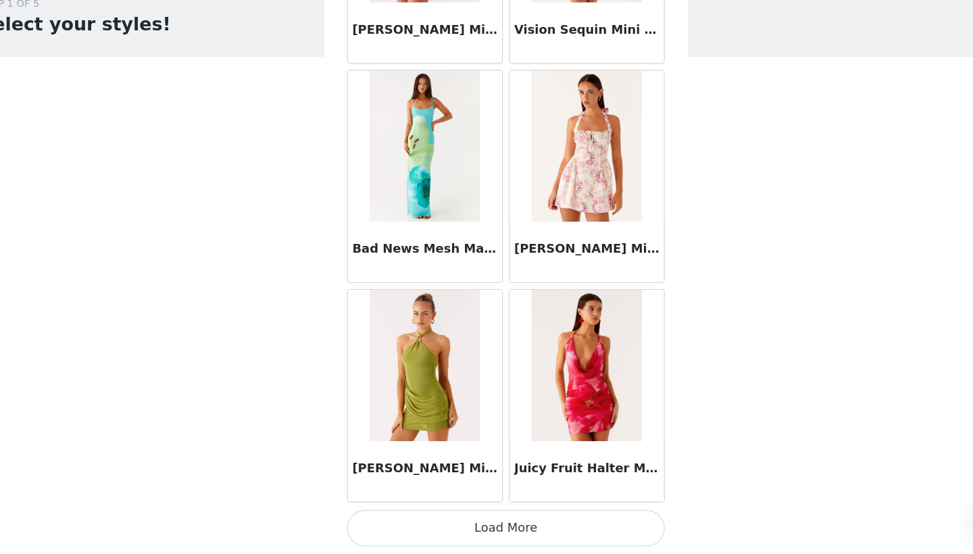
scroll to position [0, 0]
click at [470, 515] on button "Load More" at bounding box center [487, 531] width 284 height 32
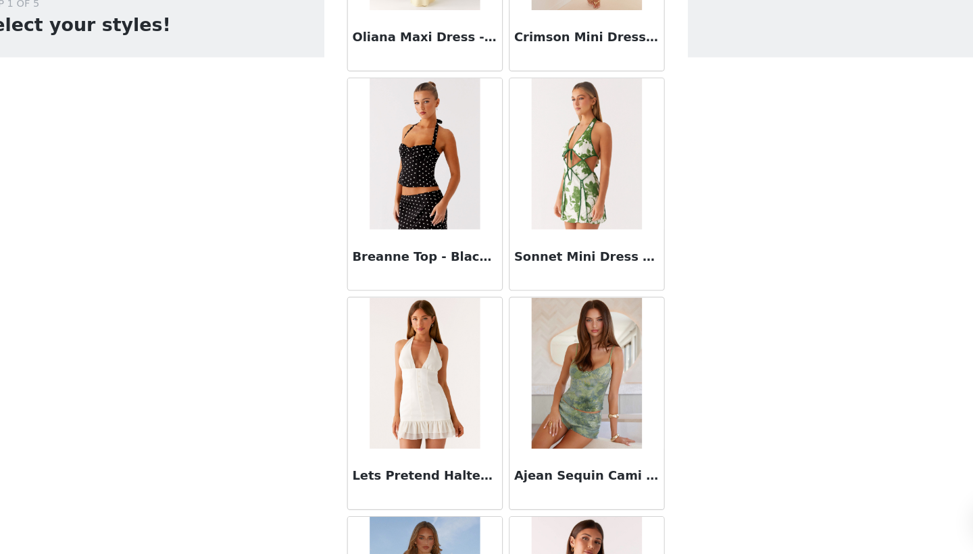
scroll to position [87199, 0]
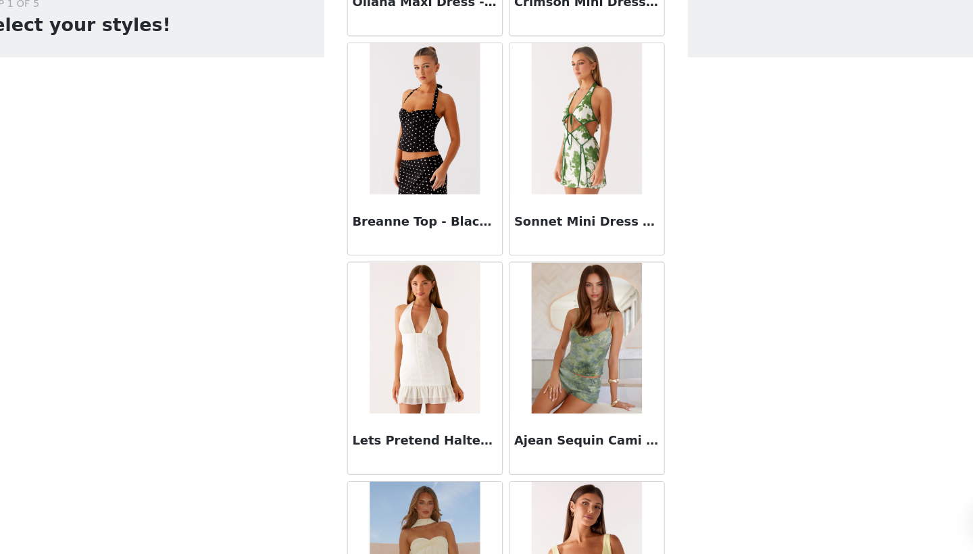
click at [372, 249] on h3 "Breanne Top - Black Polka Dot" at bounding box center [414, 257] width 130 height 16
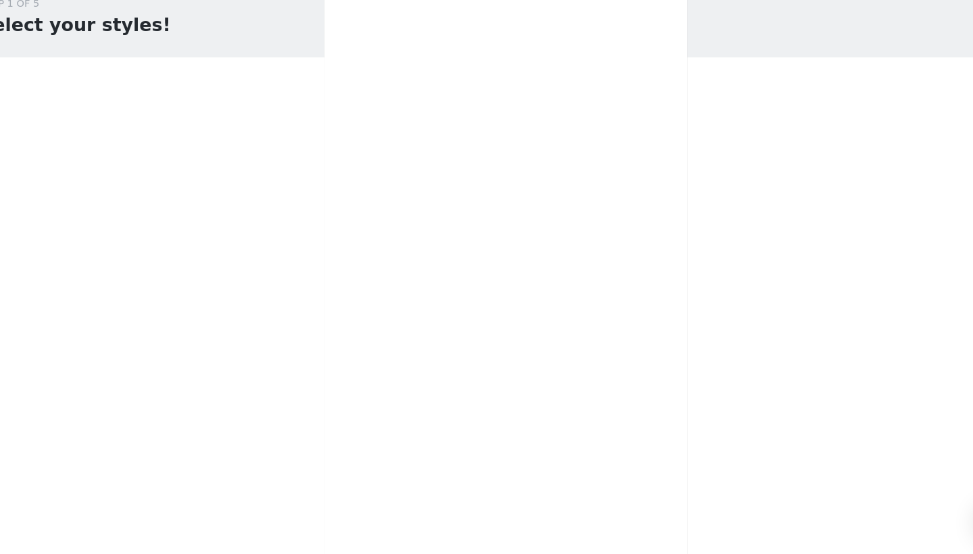
scroll to position [0, 0]
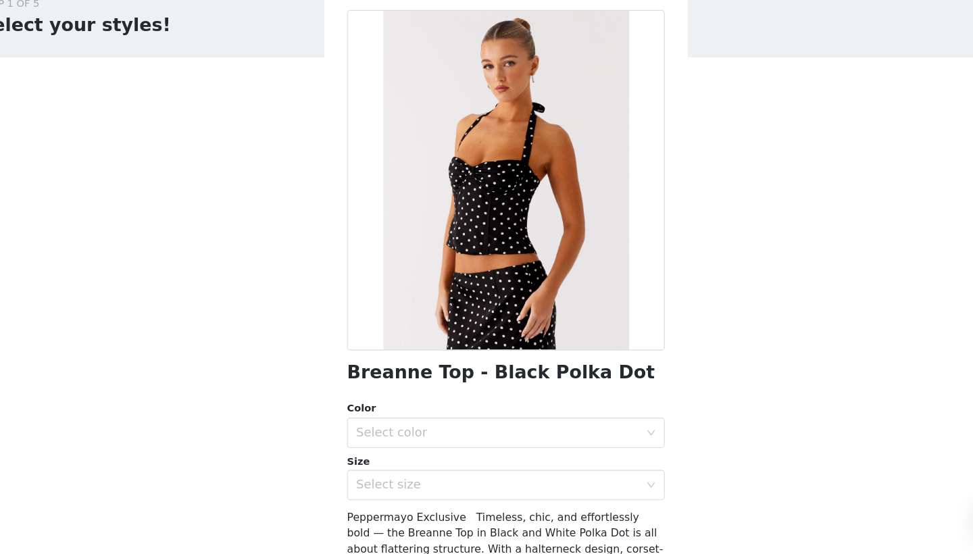
click at [446, 417] on div "Color" at bounding box center [487, 424] width 284 height 14
click at [443, 439] on div "Select color" at bounding box center [479, 446] width 253 height 14
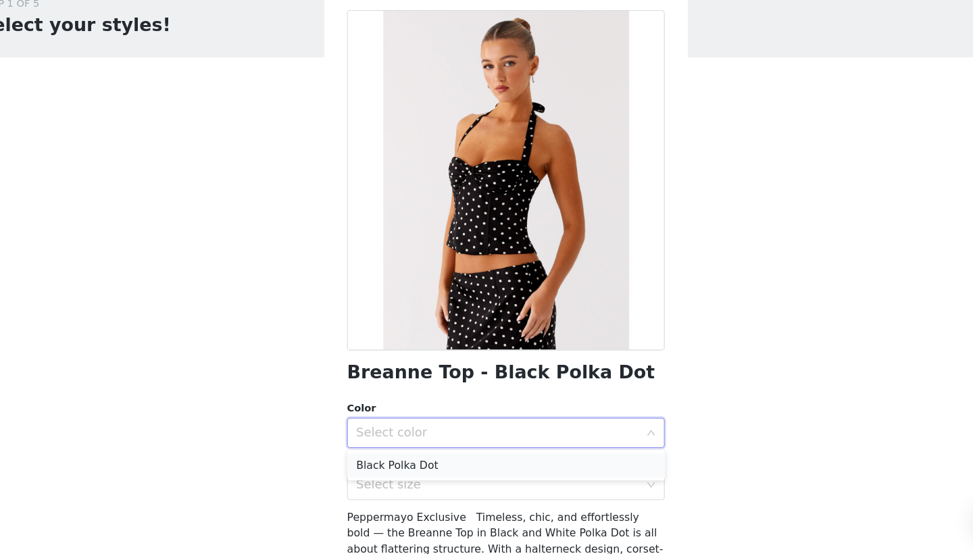
click at [429, 464] on li "Black Polka Dot" at bounding box center [487, 475] width 284 height 22
click at [419, 485] on div "Select size" at bounding box center [479, 492] width 253 height 14
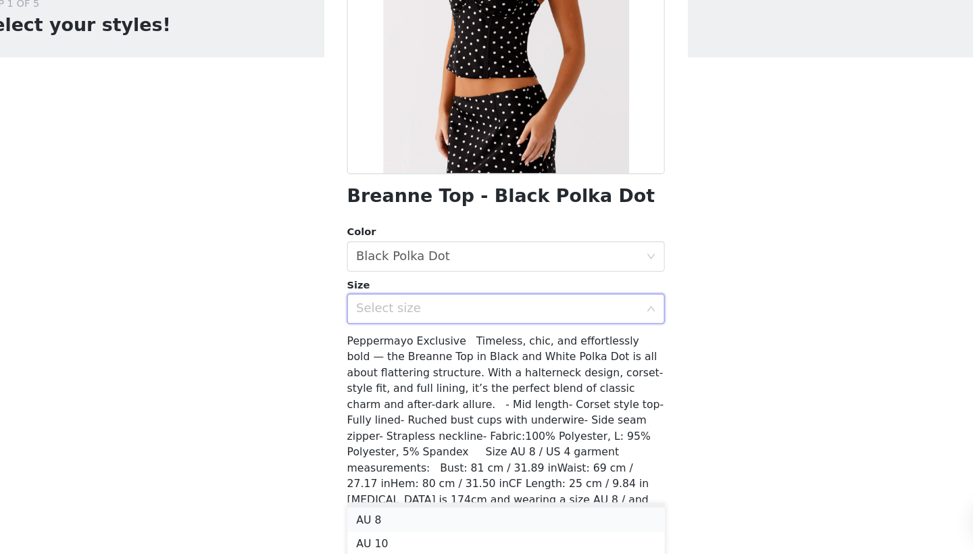
scroll to position [39, 0]
click at [374, 515] on li "AU 8" at bounding box center [487, 526] width 284 height 22
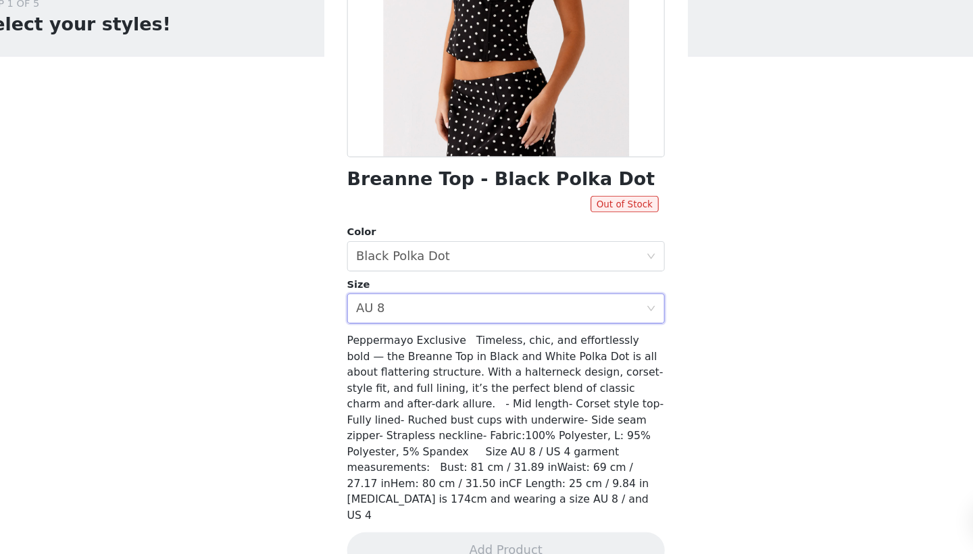
scroll to position [0, 0]
click at [483, 322] on div "Select size AU 8" at bounding box center [482, 335] width 259 height 26
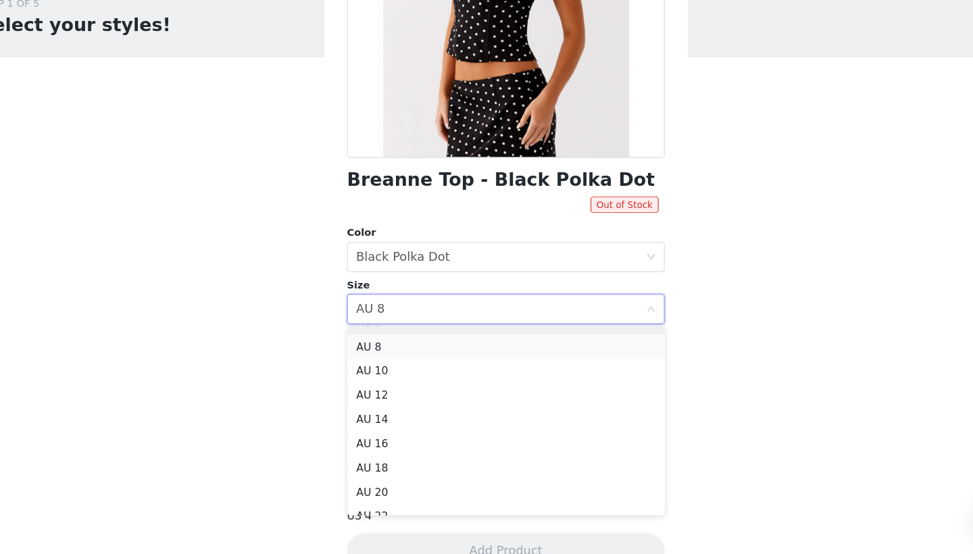
scroll to position [24, 0]
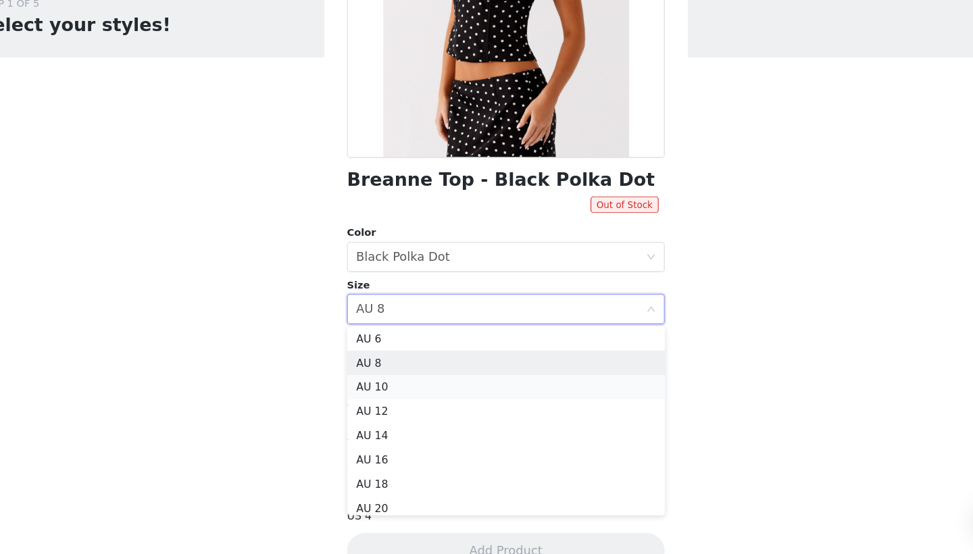
click at [444, 393] on li "AU 10" at bounding box center [487, 404] width 284 height 22
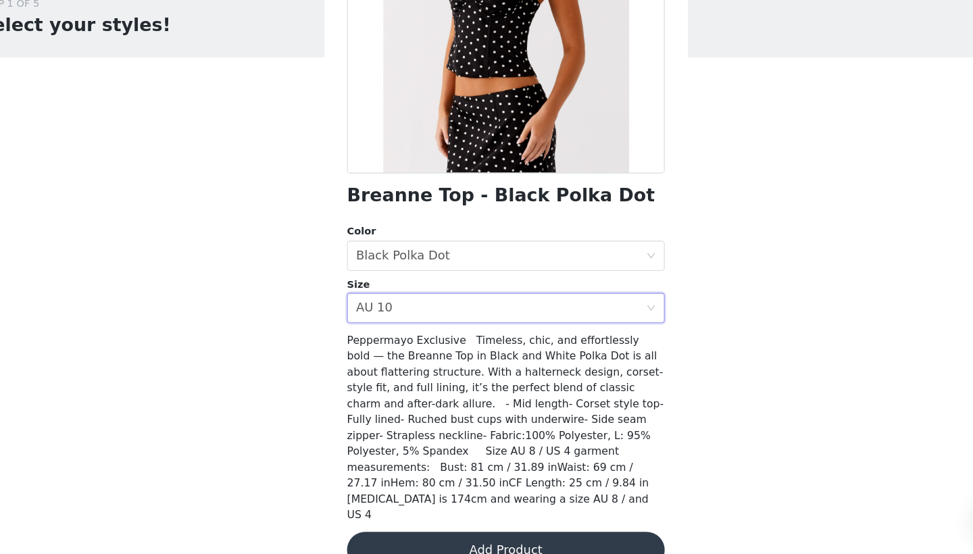
scroll to position [157, 0]
click at [438, 535] on button "Add Product" at bounding box center [487, 551] width 284 height 32
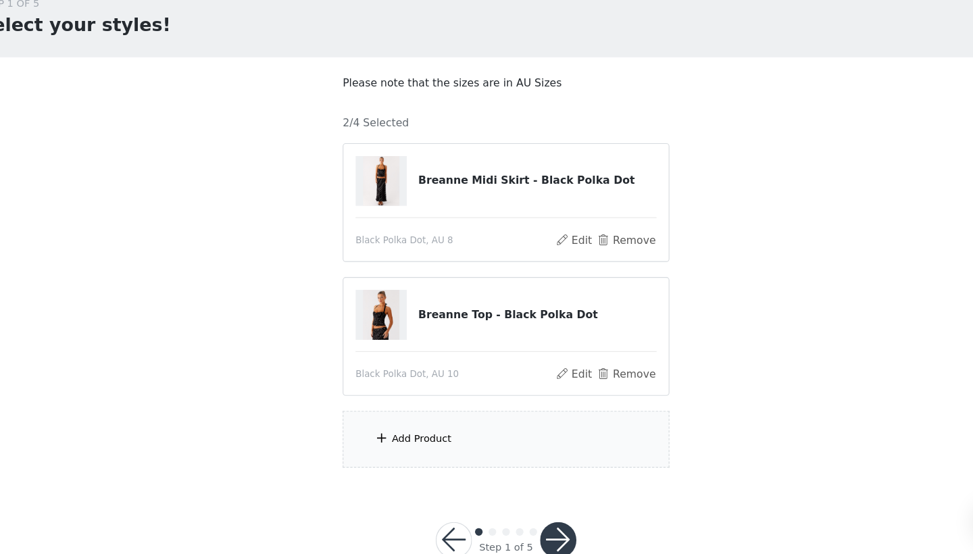
click at [426, 426] on div "Add Product" at bounding box center [487, 451] width 292 height 51
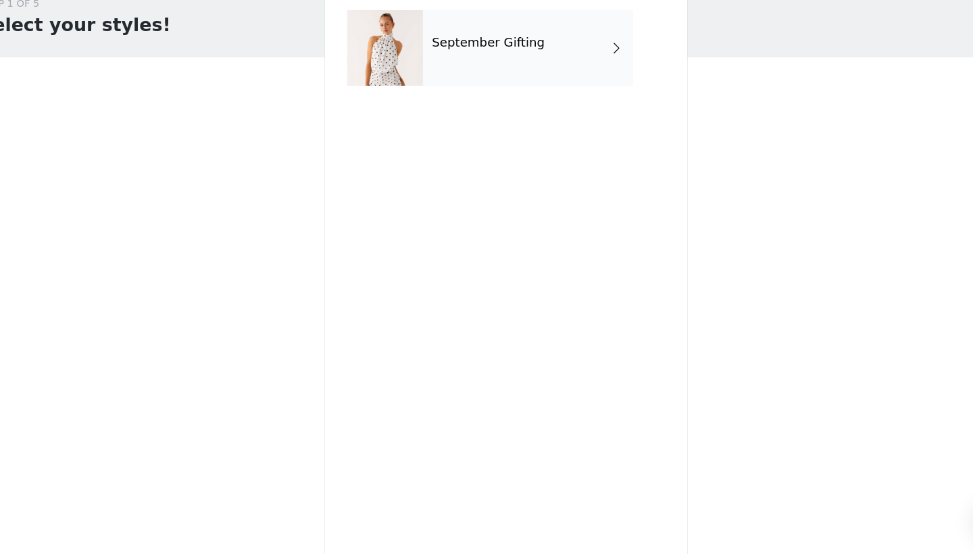
click at [523, 68] on div "September Gifting" at bounding box center [506, 102] width 188 height 68
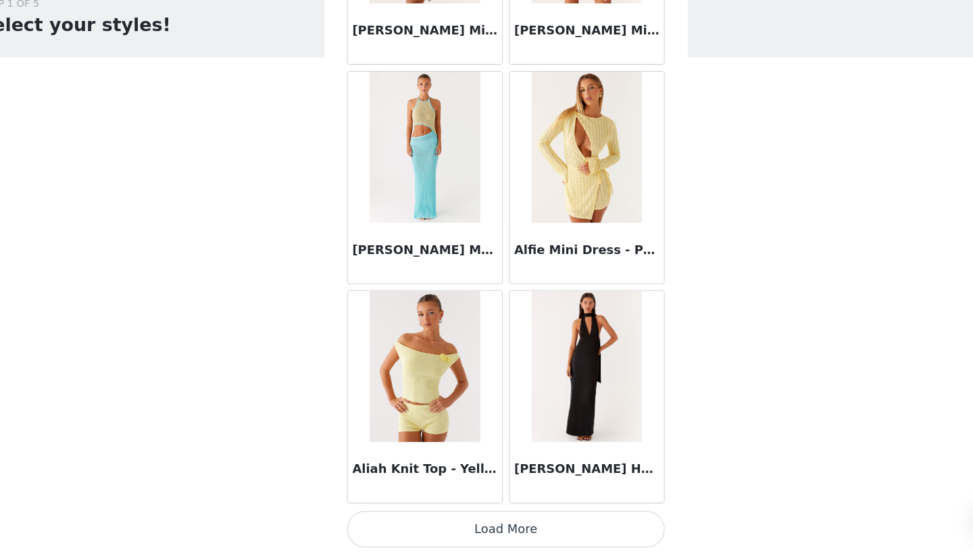
click at [401, 515] on button "Load More" at bounding box center [487, 531] width 284 height 32
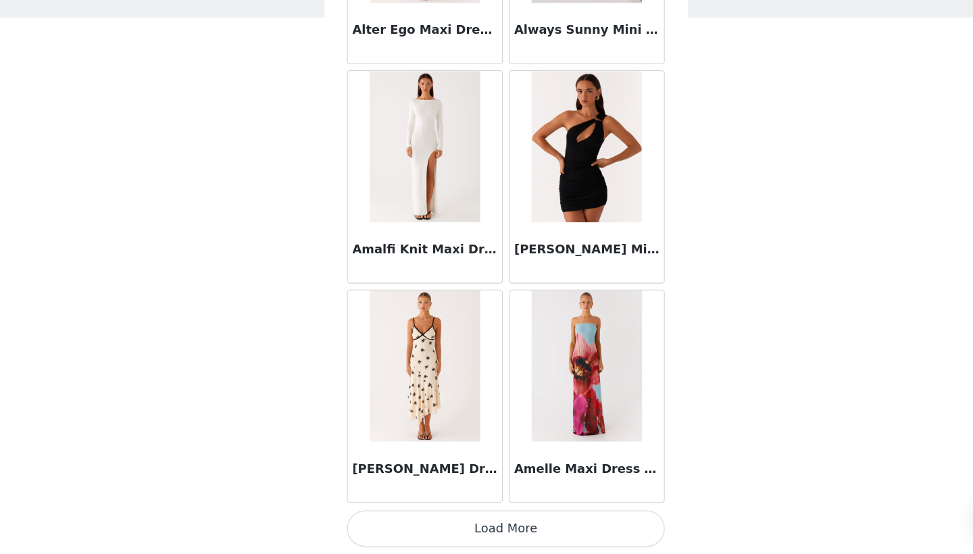
scroll to position [35, 0]
click at [433, 515] on button "Load More" at bounding box center [487, 531] width 284 height 32
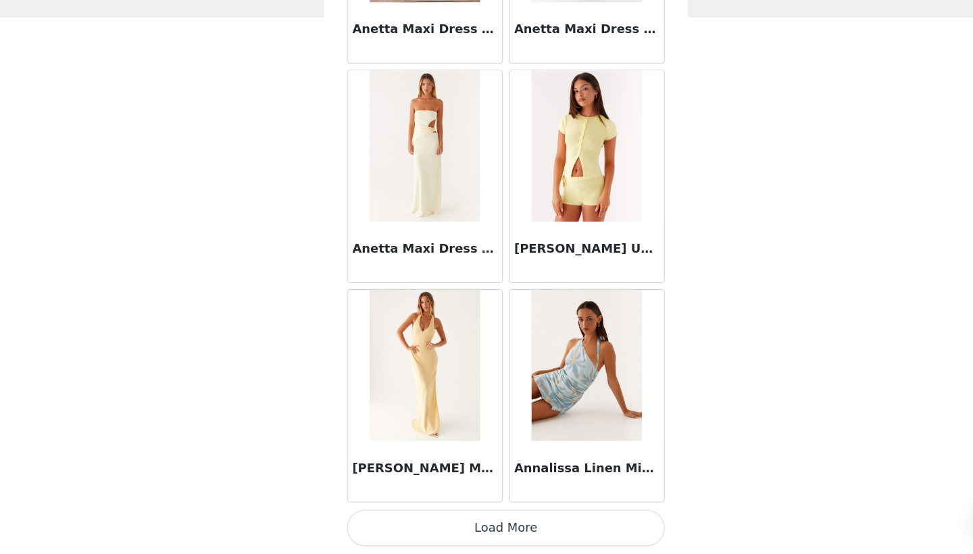
click at [456, 515] on button "Load More" at bounding box center [487, 531] width 284 height 32
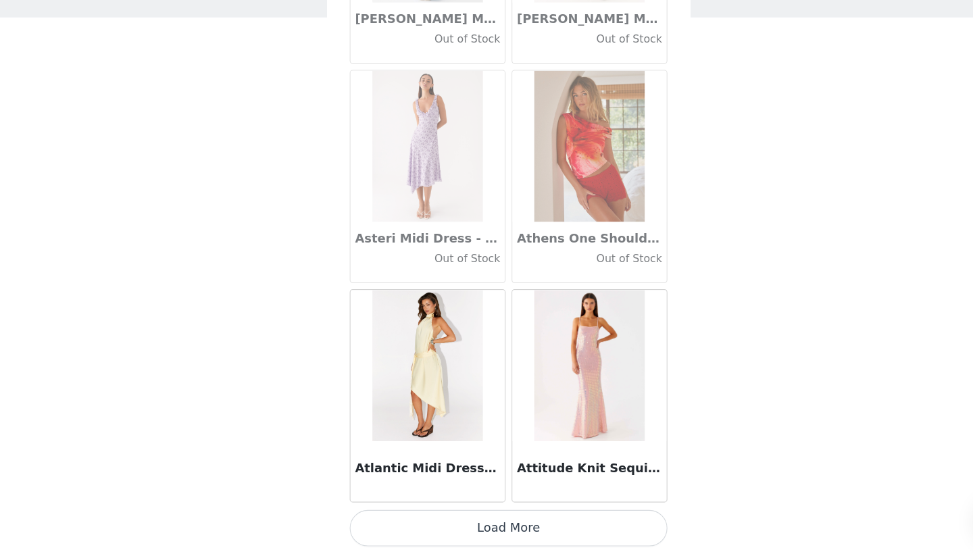
click at [463, 515] on button "Load More" at bounding box center [487, 531] width 284 height 32
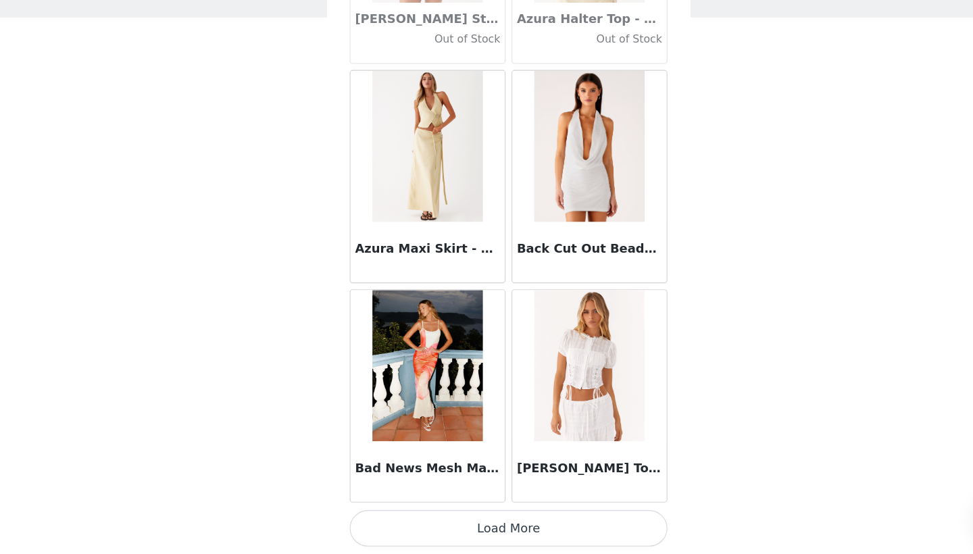
scroll to position [9355, 0]
click at [474, 515] on button "Load More" at bounding box center [487, 531] width 284 height 32
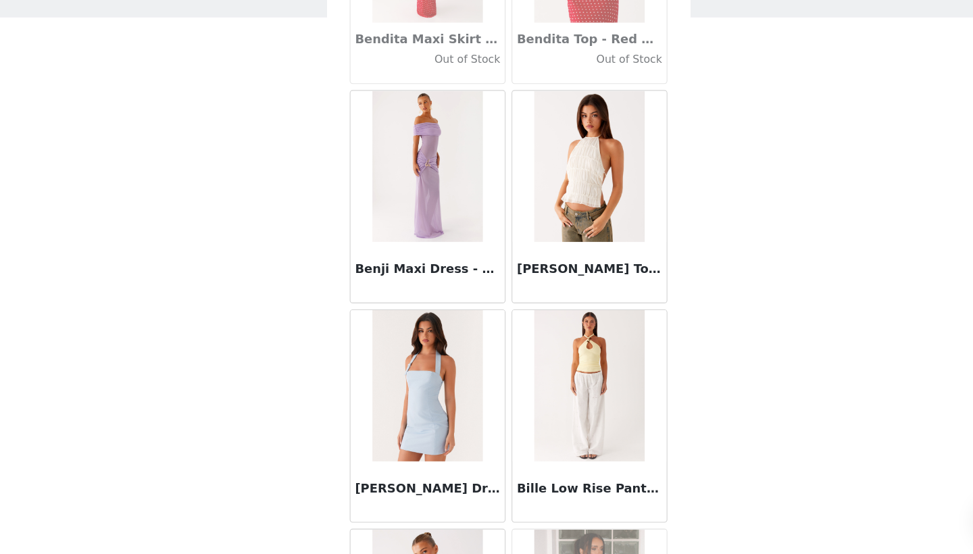
scroll to position [10542, 0]
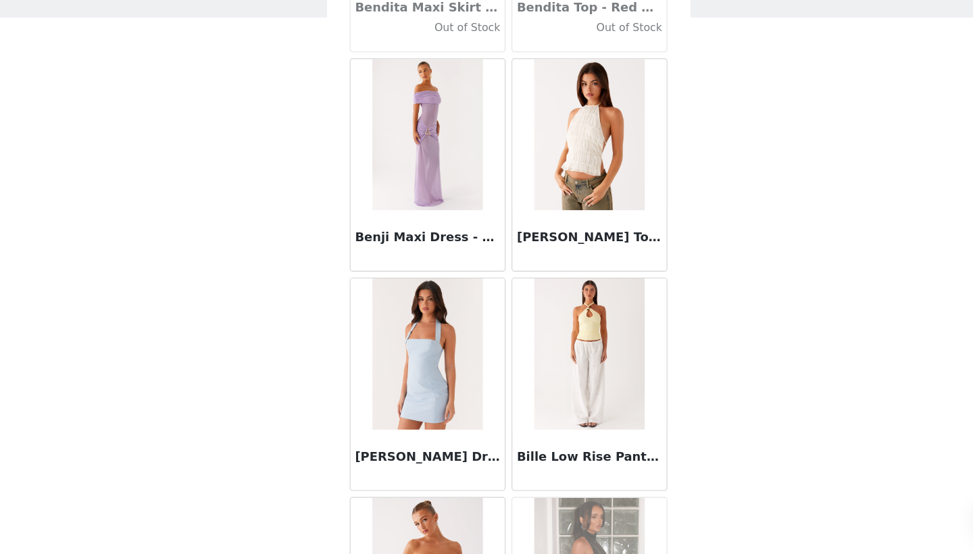
click at [534, 350] on img at bounding box center [559, 375] width 98 height 135
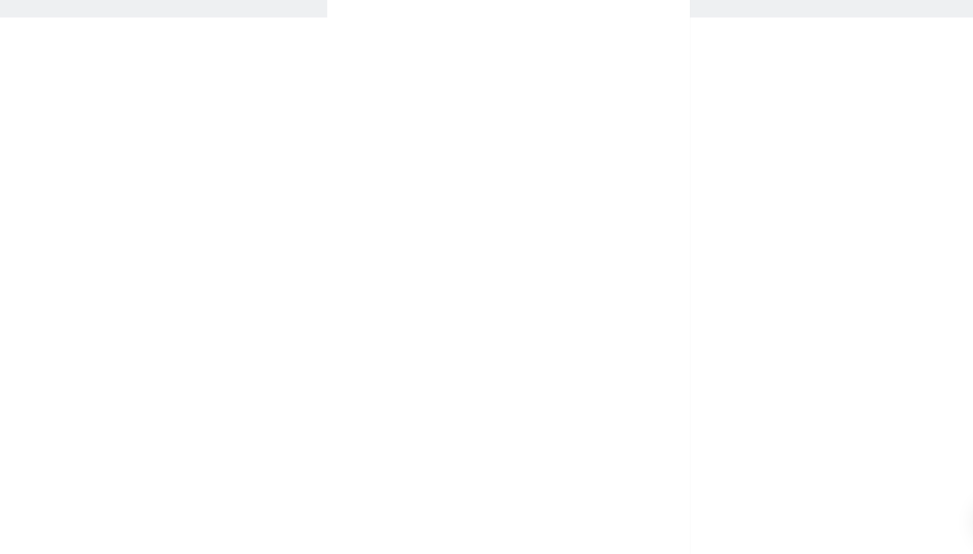
scroll to position [0, 0]
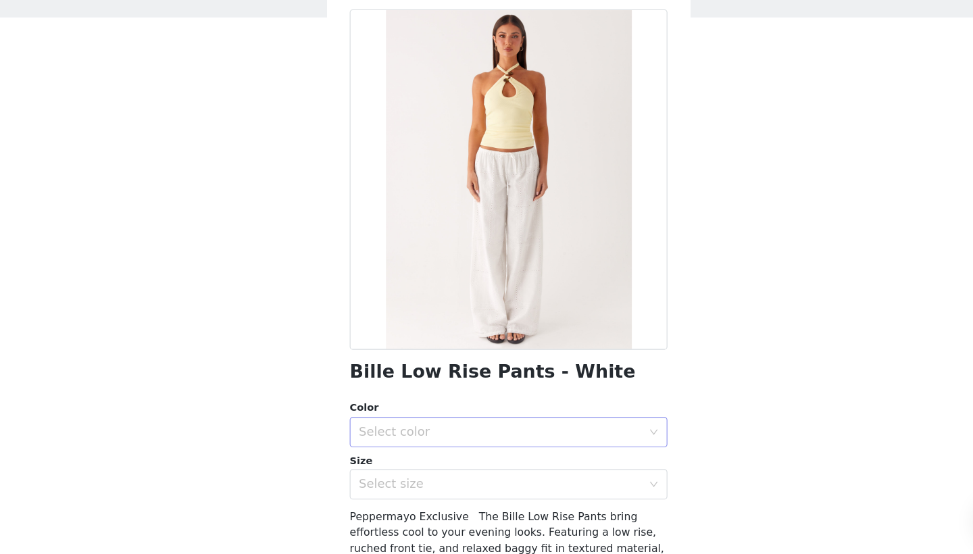
click at [459, 439] on div "Select color" at bounding box center [479, 446] width 253 height 14
click at [406, 464] on li "White" at bounding box center [487, 475] width 284 height 22
click at [405, 485] on div "Select size" at bounding box center [479, 492] width 253 height 14
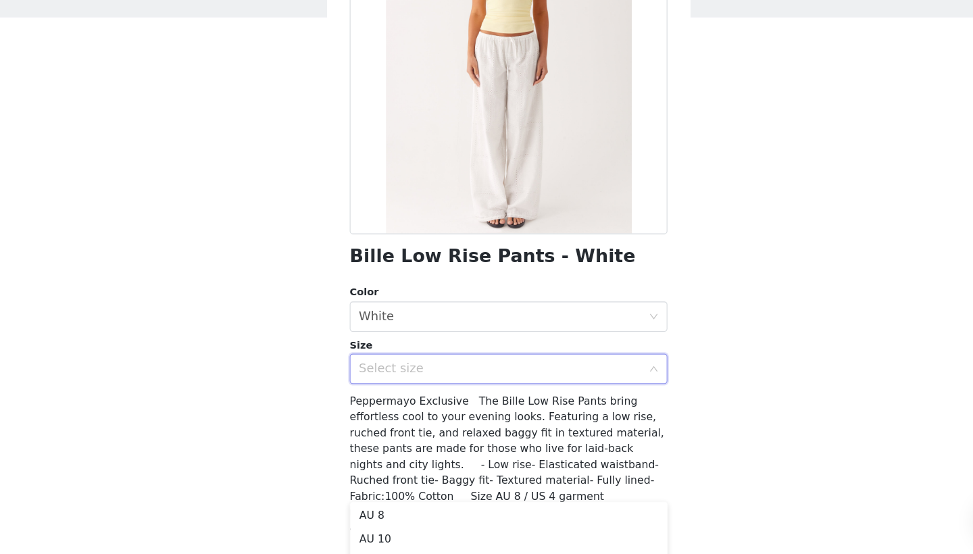
scroll to position [45, 0]
click at [381, 530] on li "AU 10" at bounding box center [487, 541] width 284 height 22
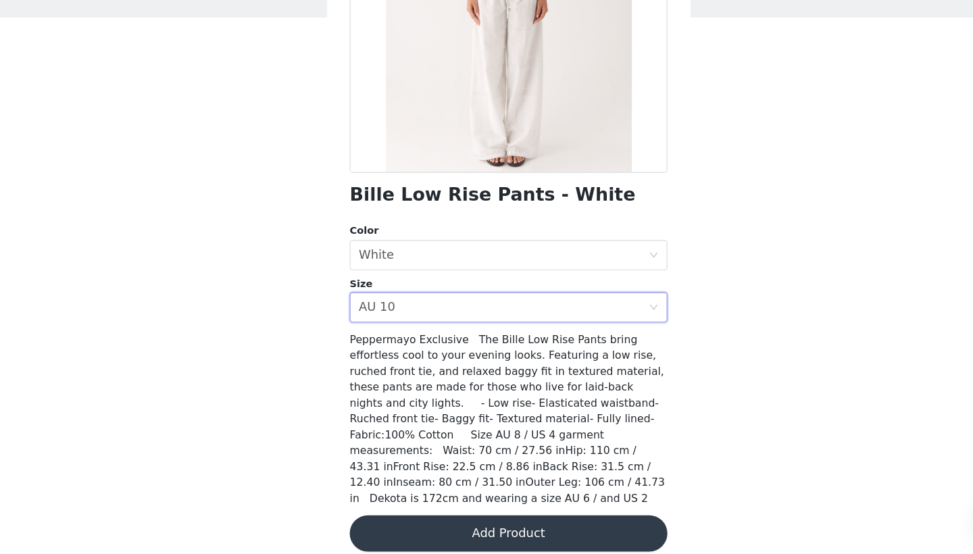
scroll to position [157, 0]
click at [413, 520] on button "Add Product" at bounding box center [487, 536] width 284 height 32
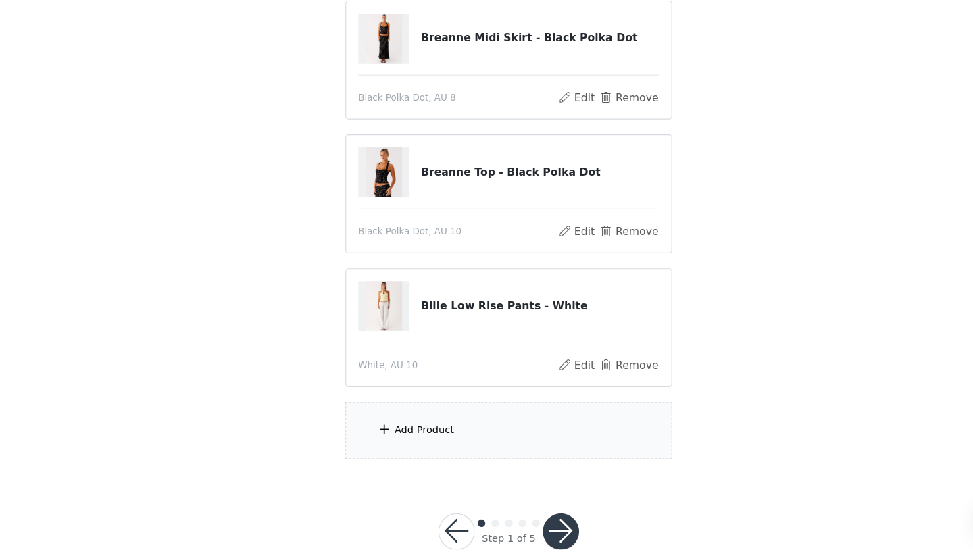
scroll to position [135, 0]
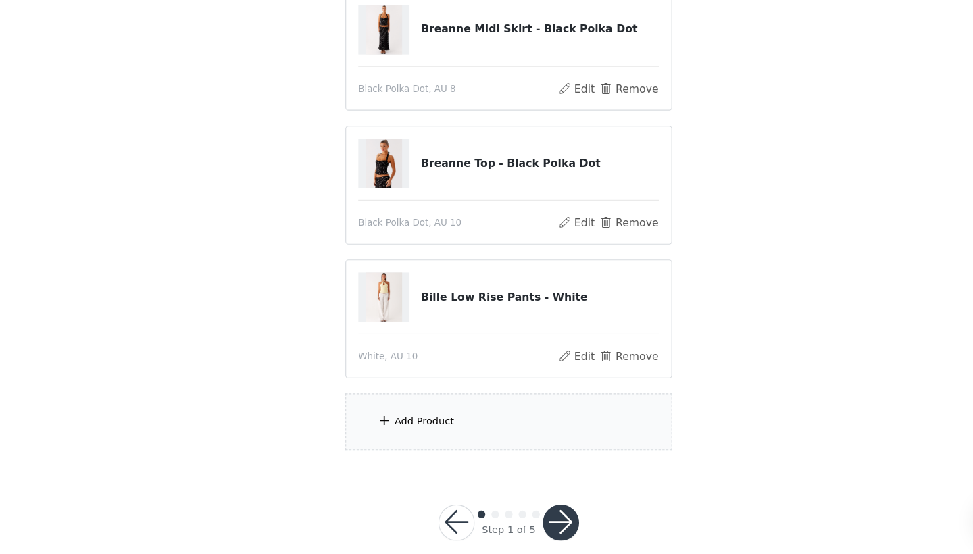
click at [405, 411] on div "Add Product" at bounding box center [487, 436] width 292 height 51
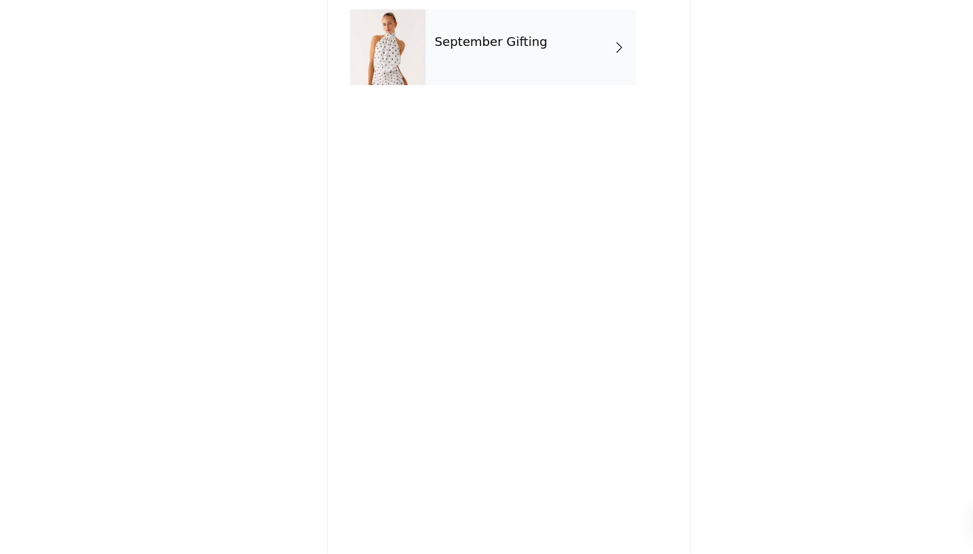
click at [512, 68] on div "September Gifting" at bounding box center [506, 102] width 188 height 68
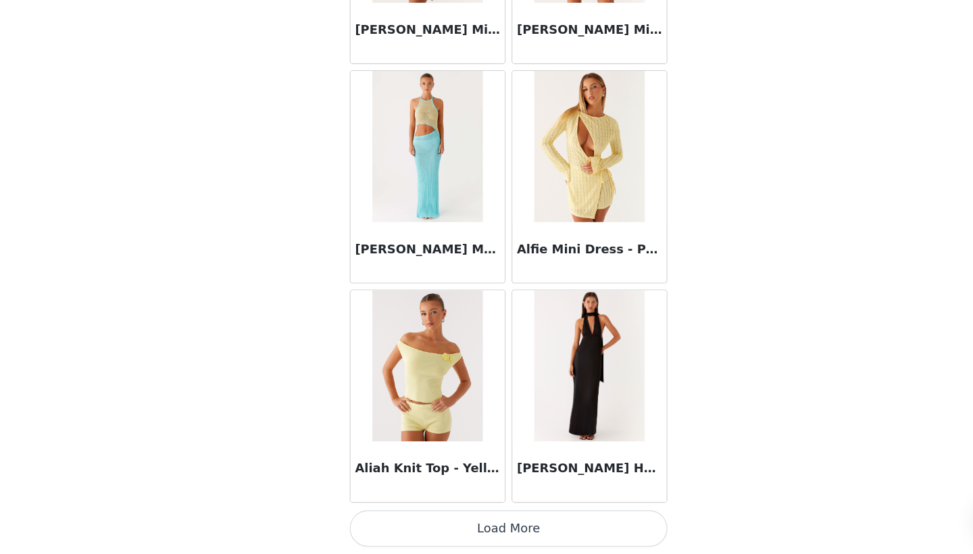
click at [404, 515] on button "Load More" at bounding box center [487, 531] width 284 height 32
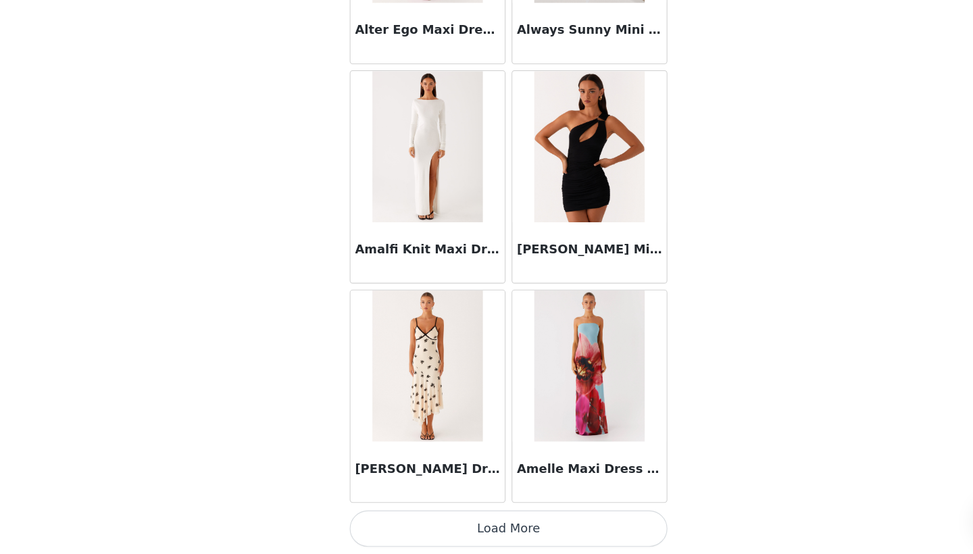
click at [423, 515] on button "Load More" at bounding box center [487, 531] width 284 height 32
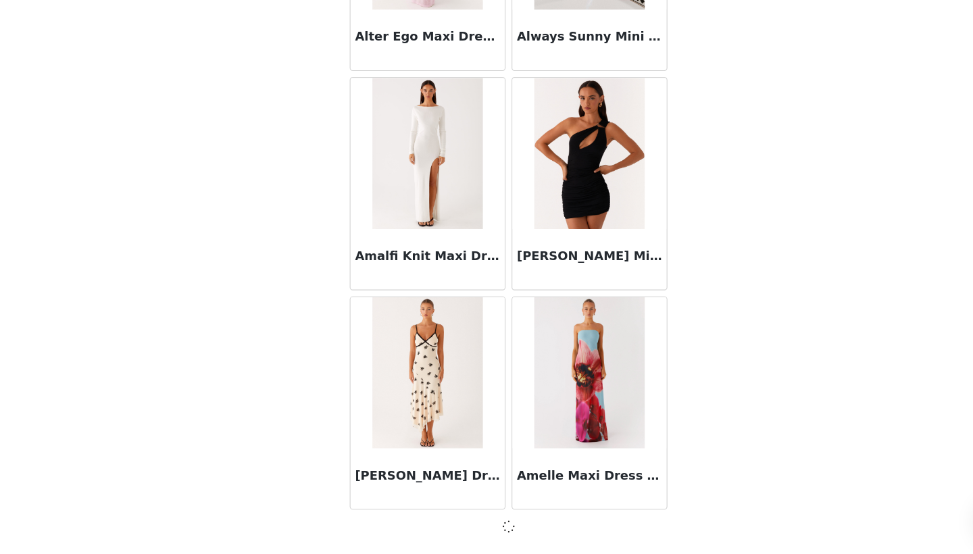
scroll to position [3468, 0]
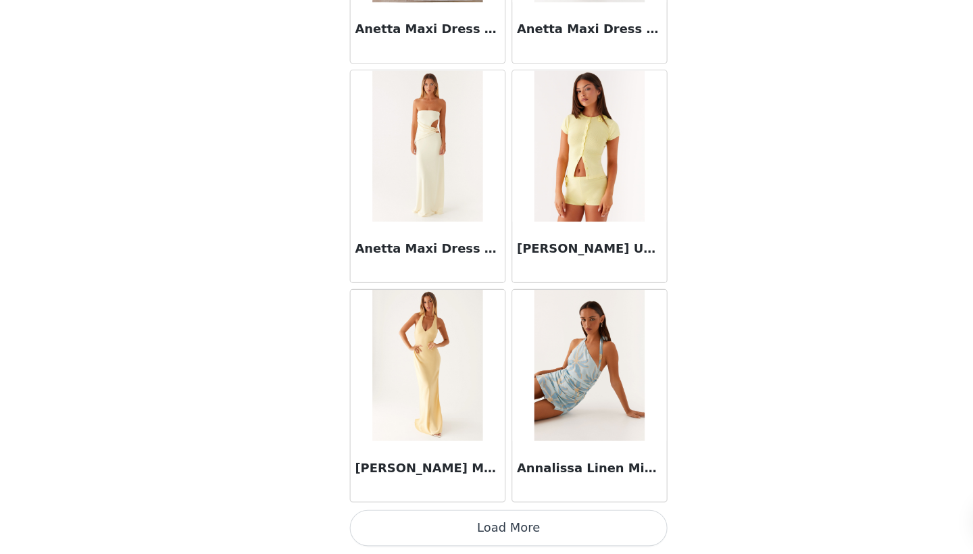
click at [460, 515] on button "Load More" at bounding box center [487, 531] width 284 height 32
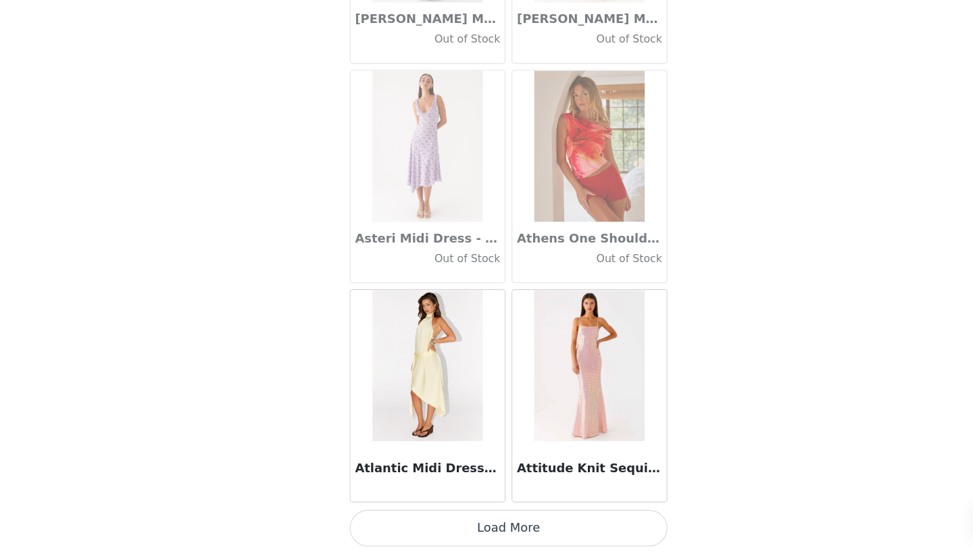
scroll to position [155, 0]
click at [480, 515] on button "Load More" at bounding box center [487, 531] width 284 height 32
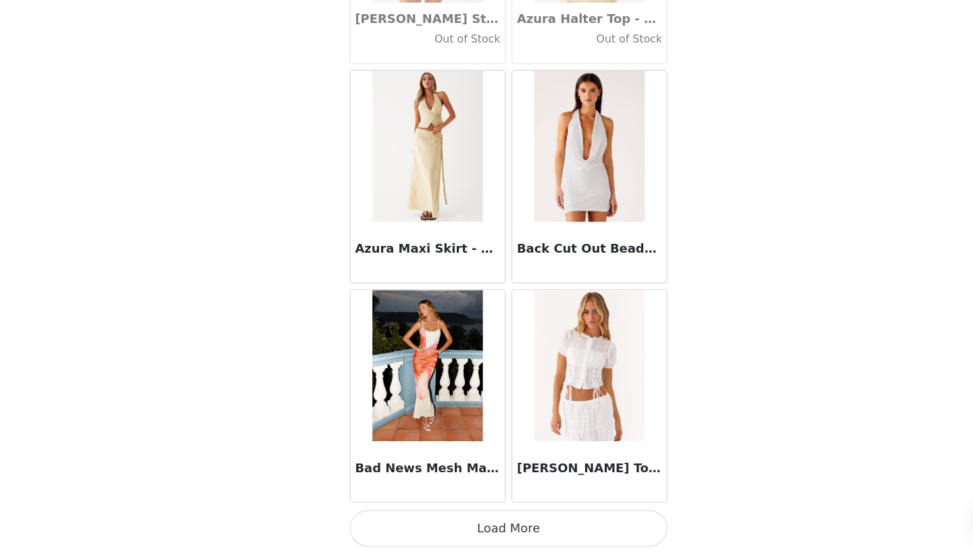
click at [475, 515] on button "Load More" at bounding box center [487, 531] width 284 height 32
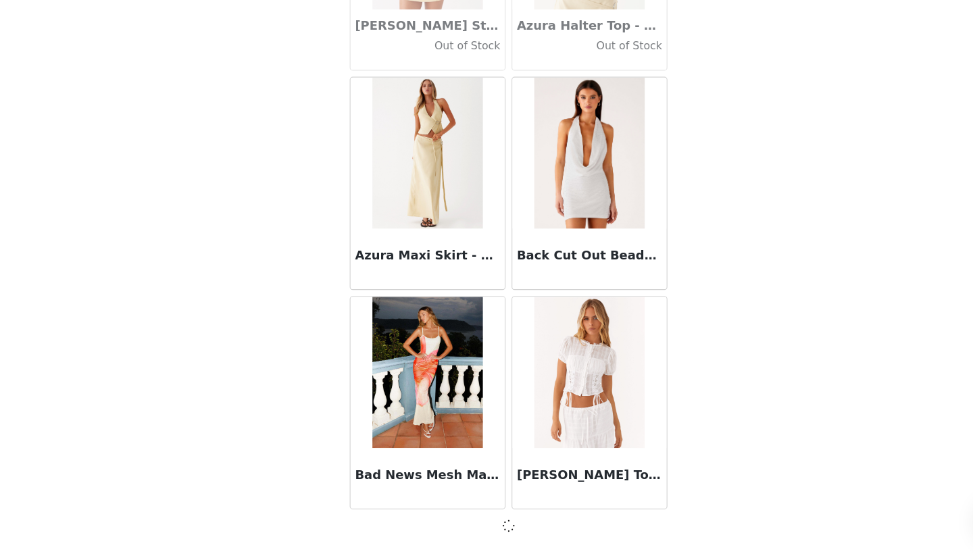
scroll to position [9349, 0]
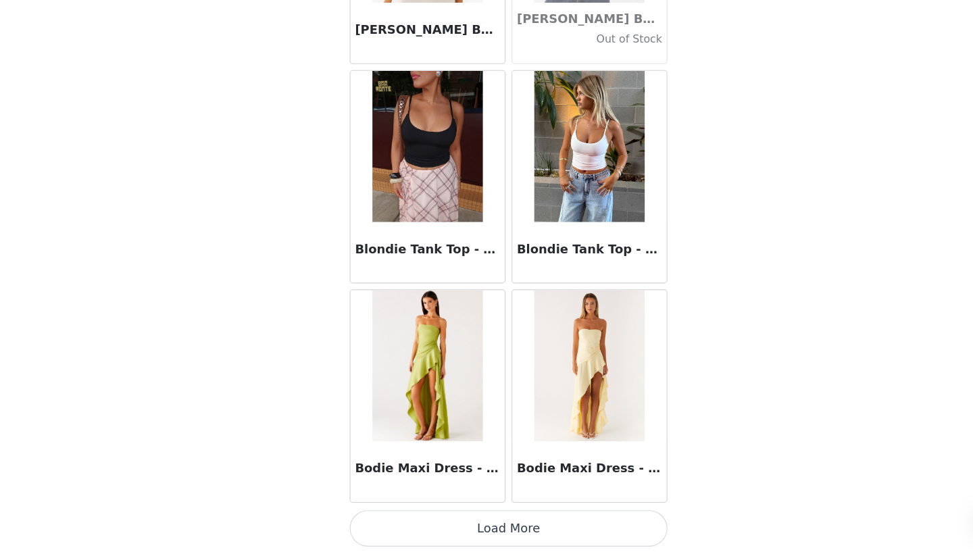
click at [472, 515] on button "Load More" at bounding box center [487, 531] width 284 height 32
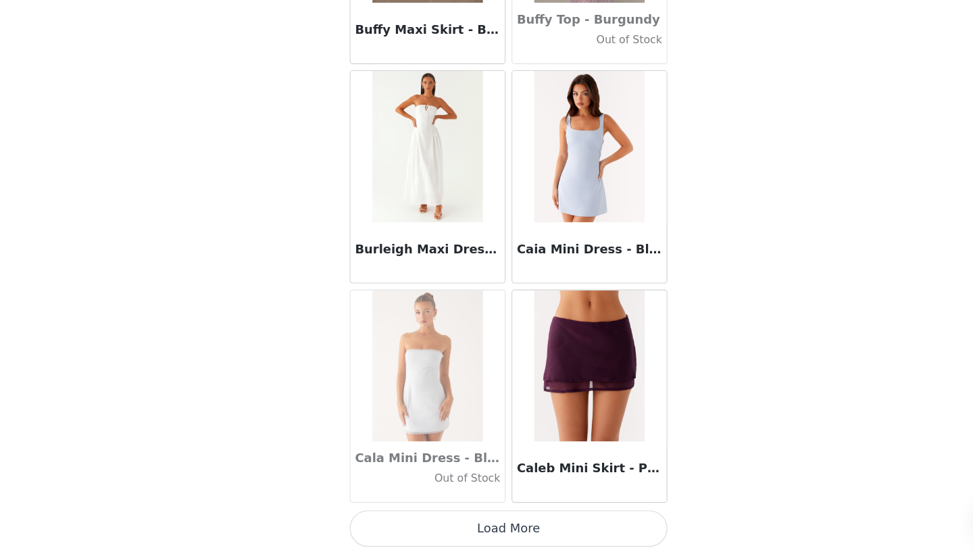
scroll to position [13275, 0]
click at [469, 515] on button "Load More" at bounding box center [487, 531] width 284 height 32
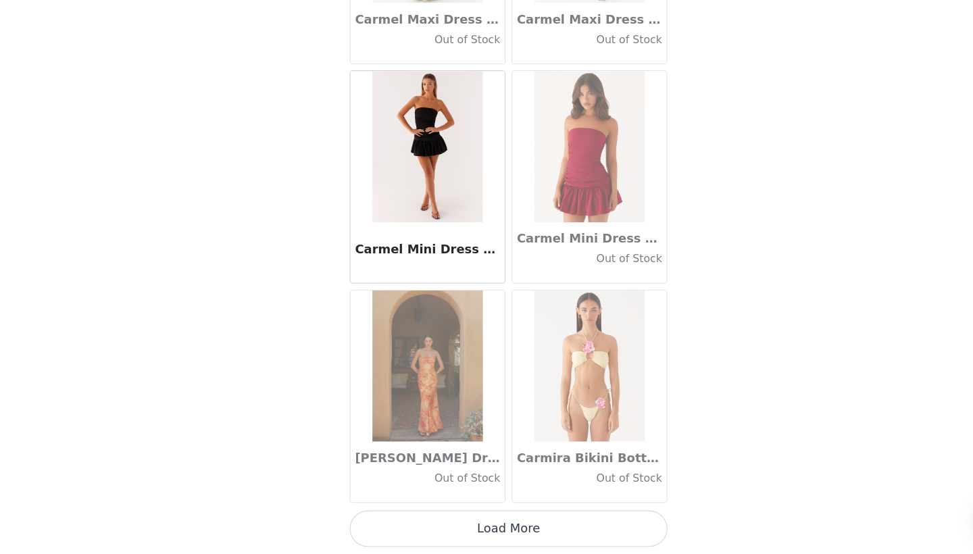
scroll to position [15235, 0]
click at [491, 515] on button "Load More" at bounding box center [487, 531] width 284 height 32
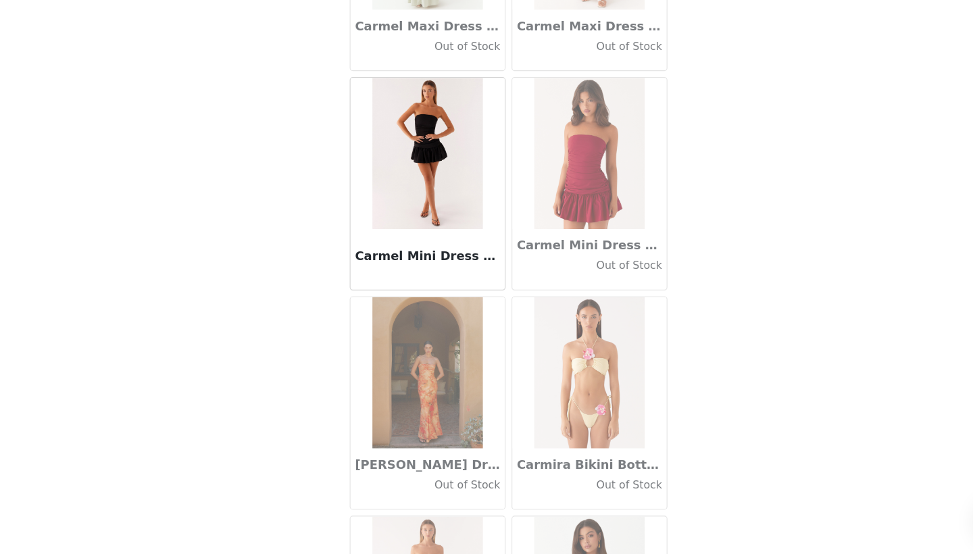
scroll to position [155, 0]
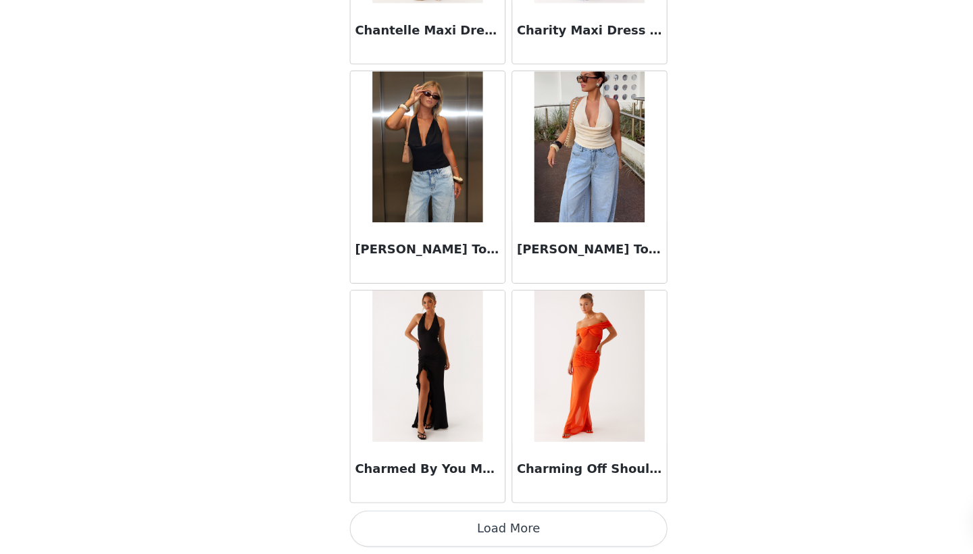
click at [485, 515] on button "Load More" at bounding box center [487, 531] width 284 height 32
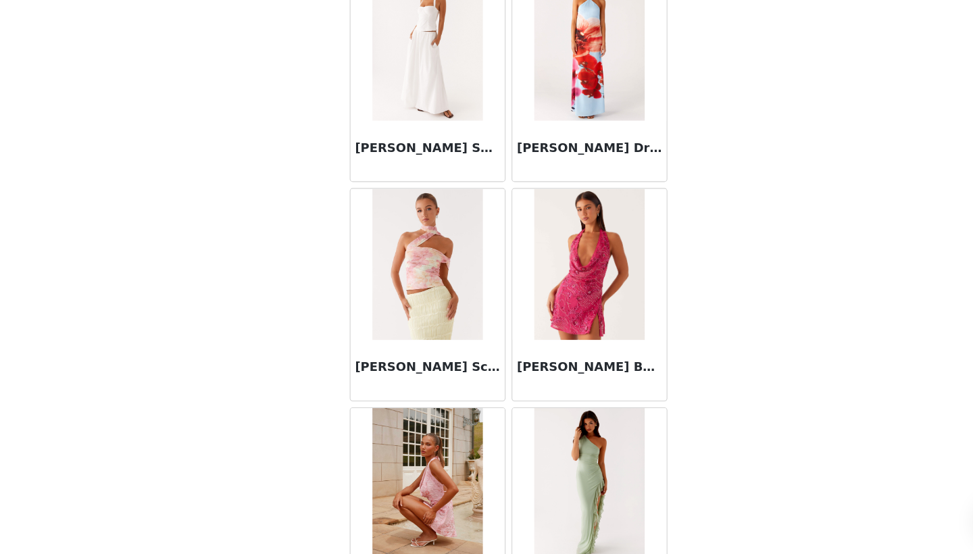
scroll to position [18273, 0]
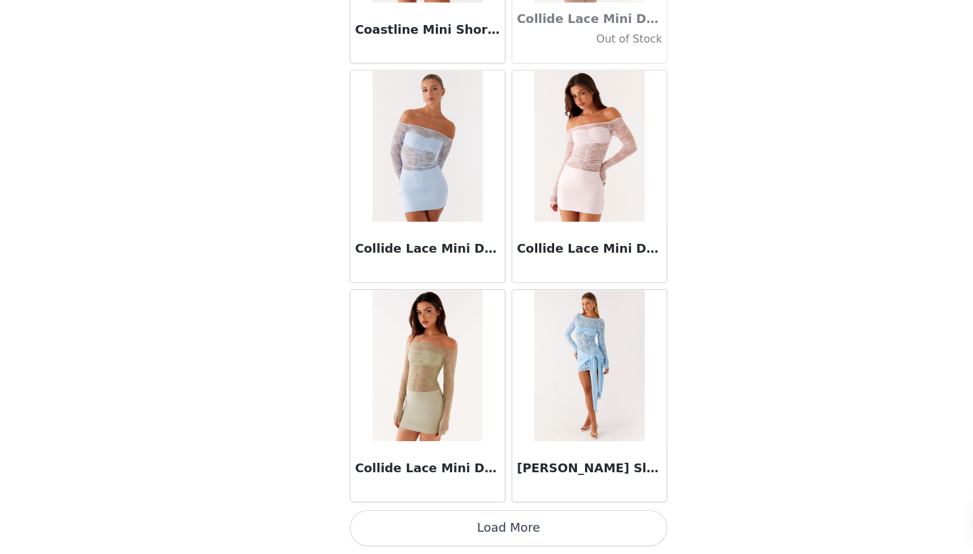
click at [483, 515] on button "Load More" at bounding box center [487, 531] width 284 height 32
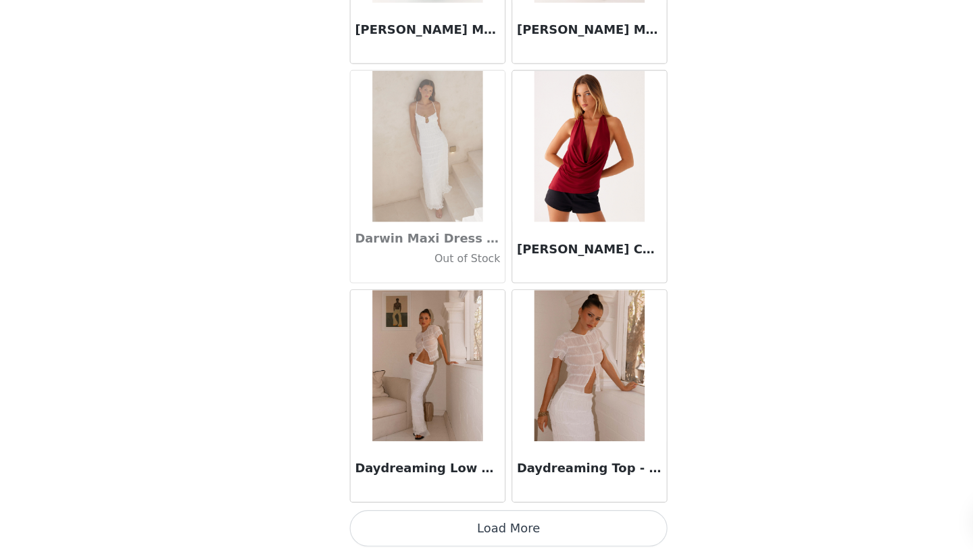
scroll to position [155, 0]
click at [466, 515] on button "Load More" at bounding box center [487, 531] width 284 height 32
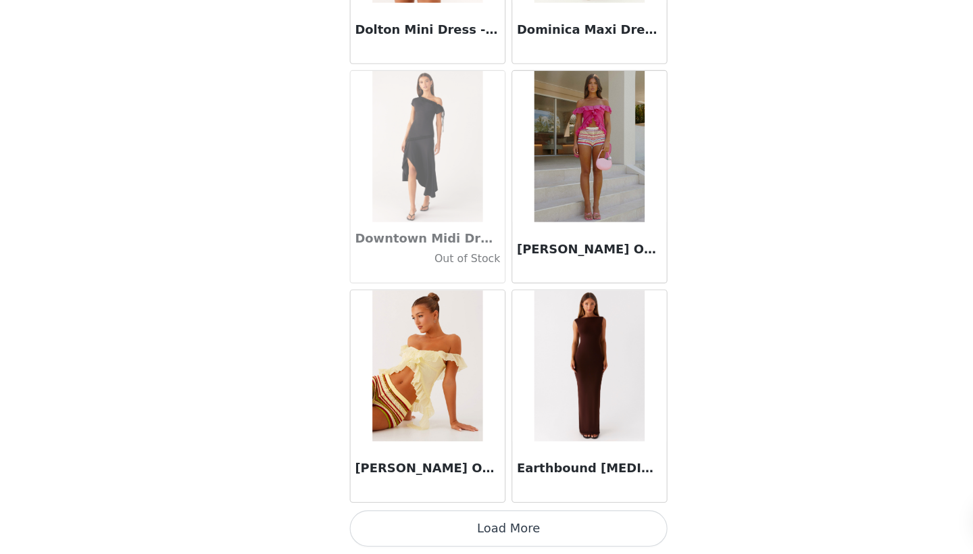
click at [464, 515] on button "Load More" at bounding box center [487, 531] width 284 height 32
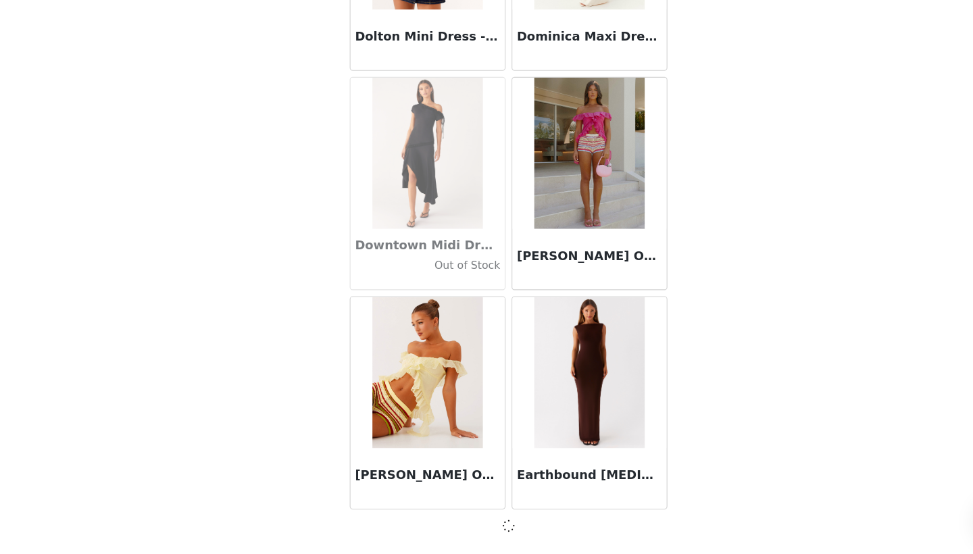
scroll to position [23070, 0]
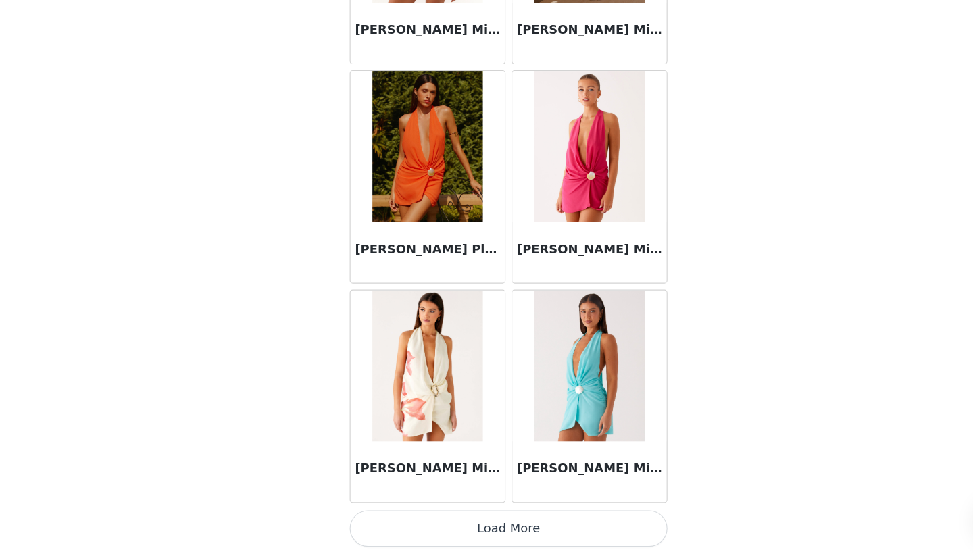
click at [482, 515] on button "Load More" at bounding box center [487, 531] width 284 height 32
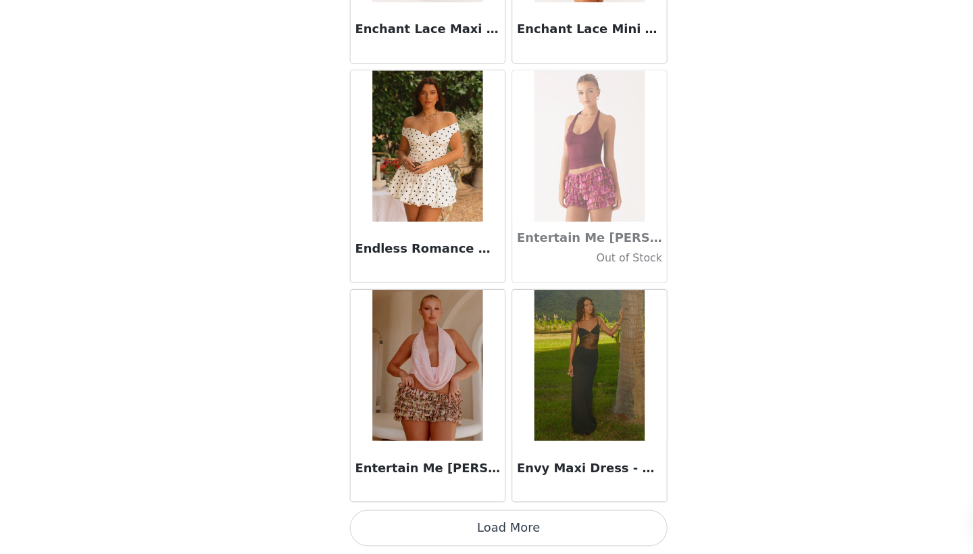
scroll to position [155, 0]
click at [466, 515] on button "Load More" at bounding box center [487, 531] width 284 height 32
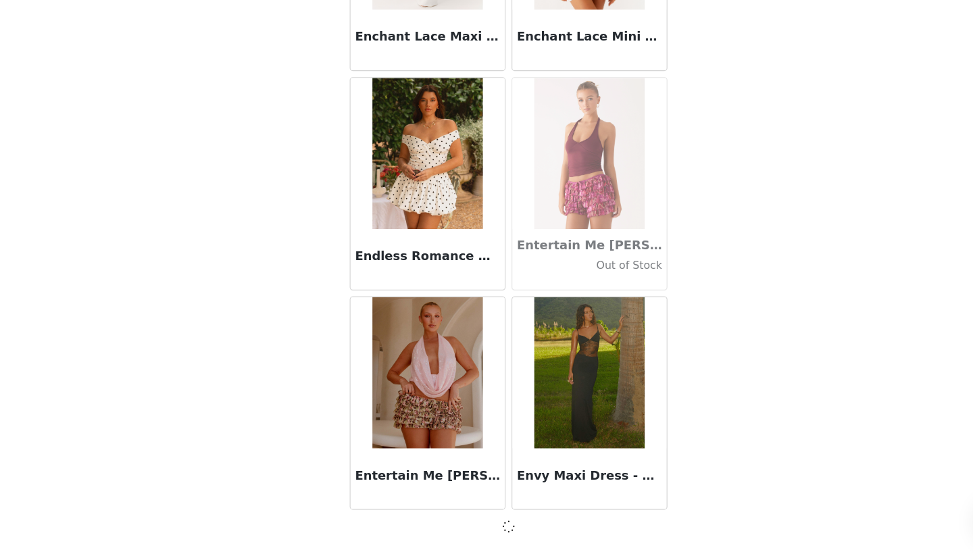
scroll to position [26990, 0]
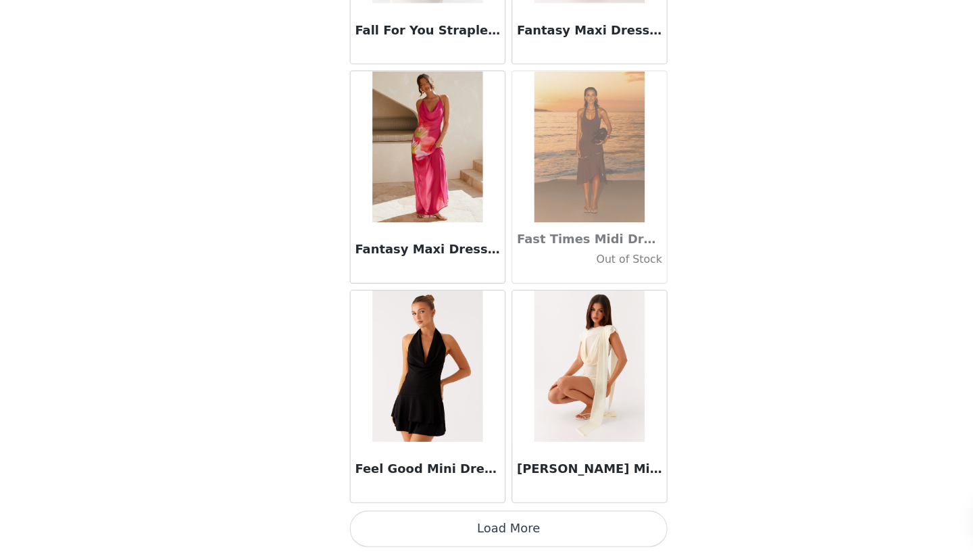
click at [480, 515] on button "Load More" at bounding box center [487, 531] width 284 height 32
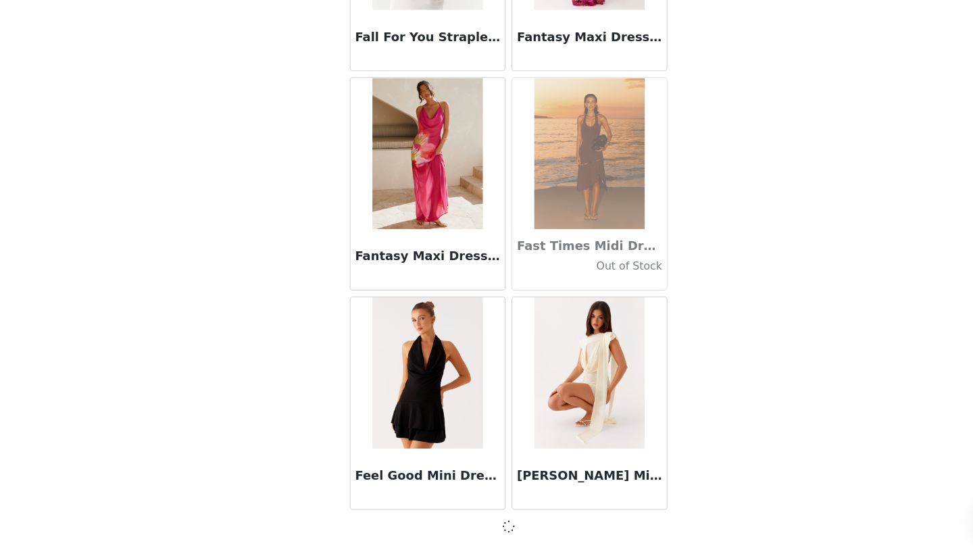
scroll to position [28951, 0]
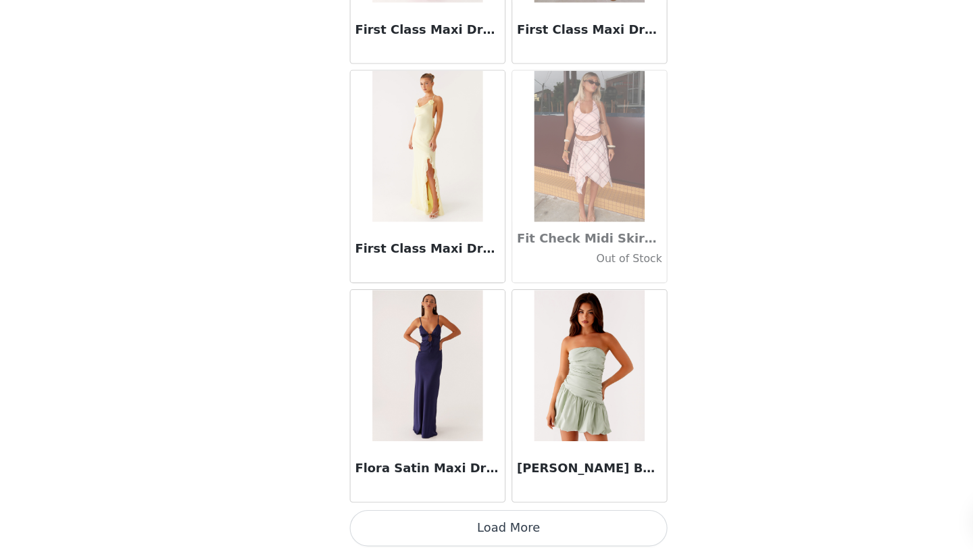
click at [486, 515] on button "Load More" at bounding box center [487, 531] width 284 height 32
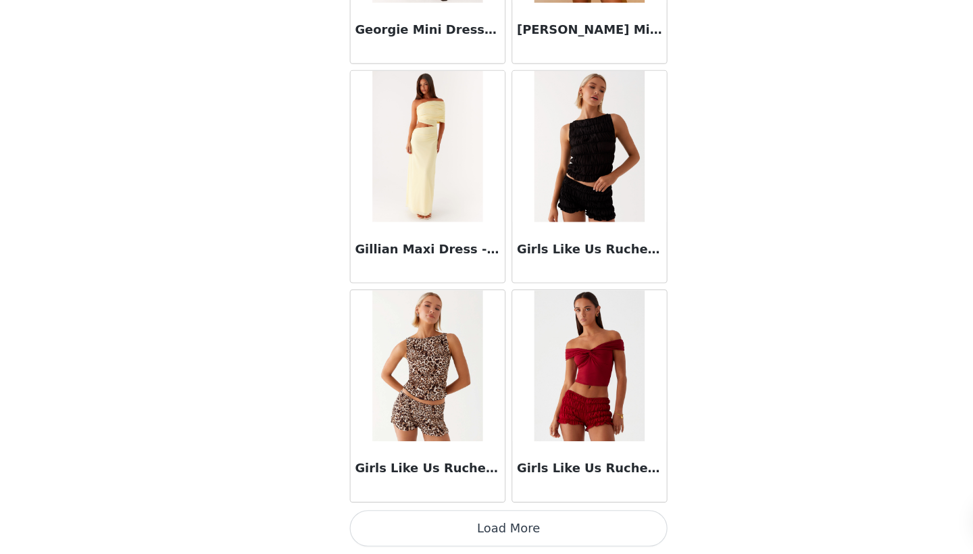
scroll to position [32877, 0]
click at [477, 515] on button "Load More" at bounding box center [487, 531] width 284 height 32
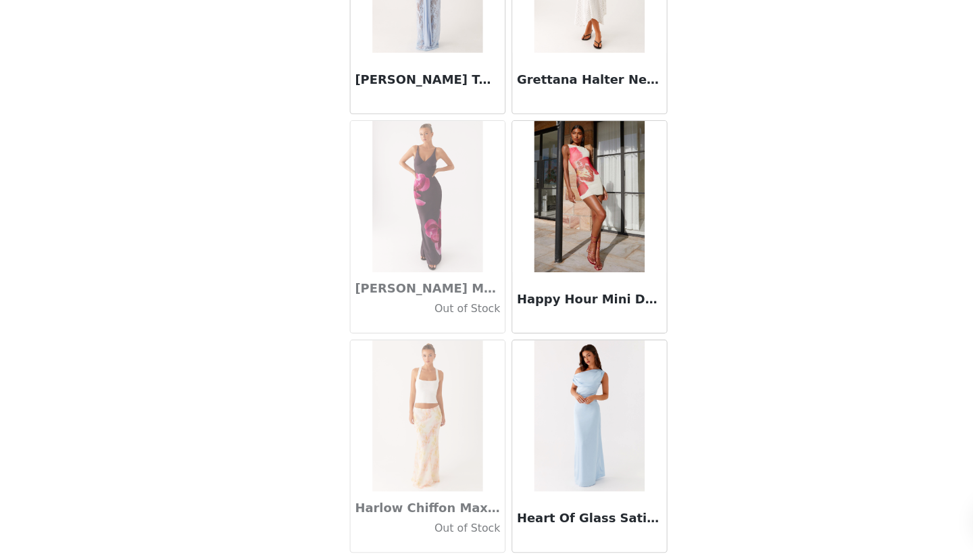
scroll to position [34207, 0]
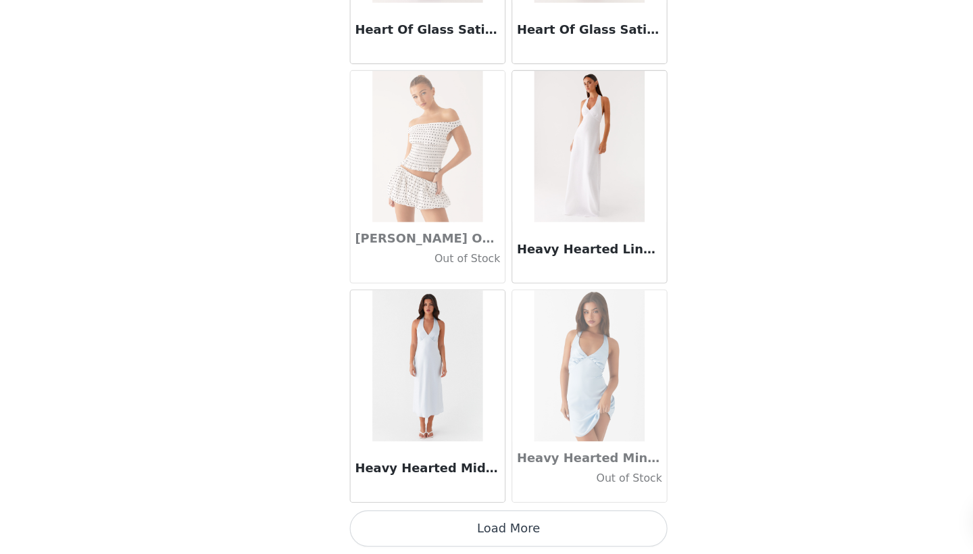
click at [495, 515] on button "Load More" at bounding box center [487, 531] width 284 height 32
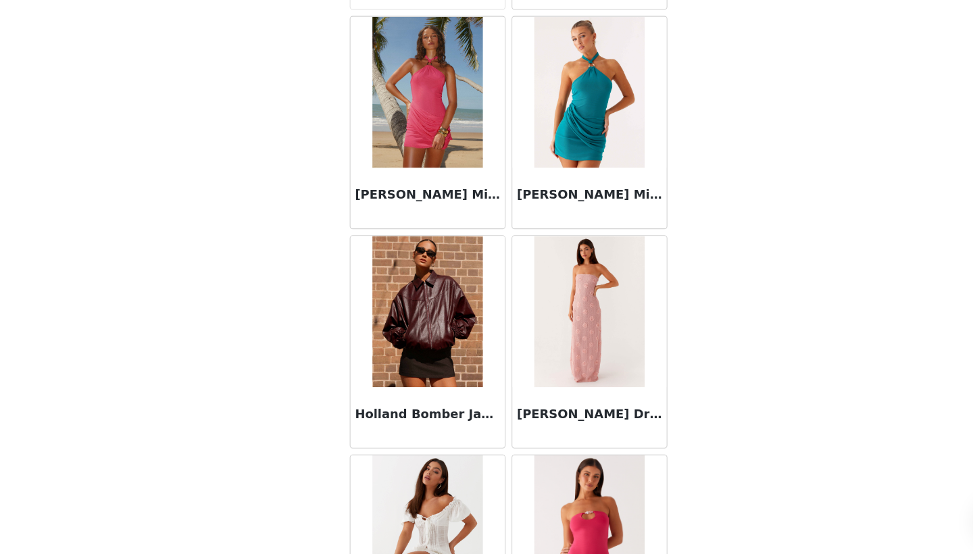
scroll to position [36093, 0]
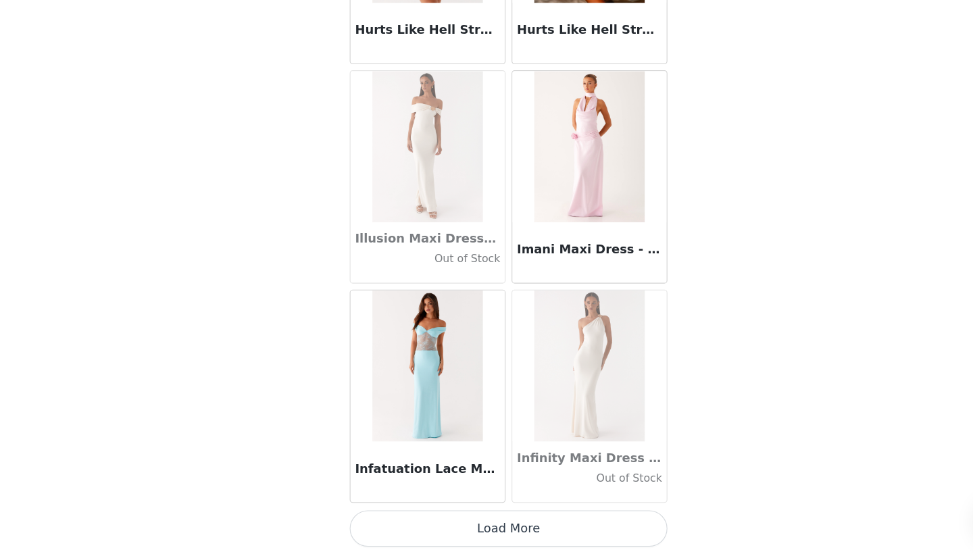
click at [512, 515] on button "Load More" at bounding box center [487, 531] width 284 height 32
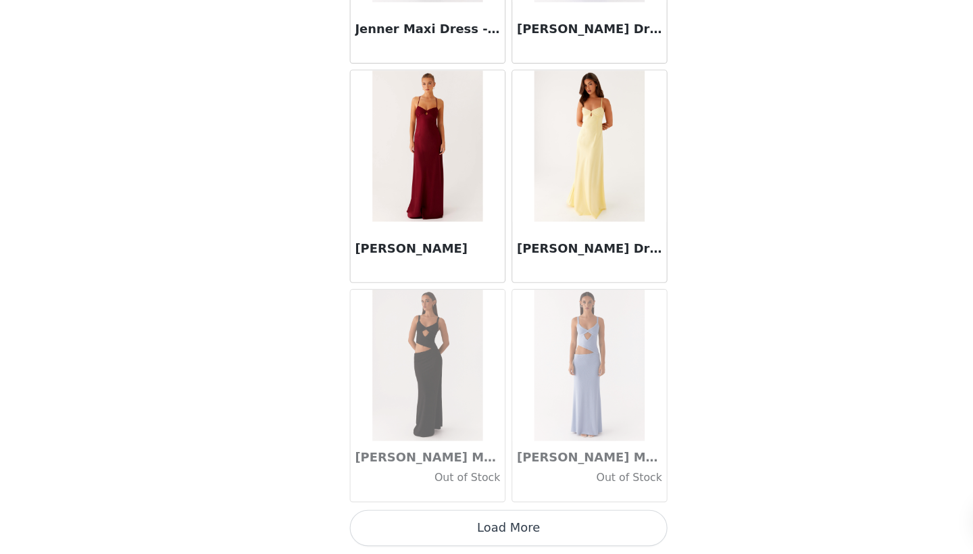
scroll to position [155, 0]
click at [484, 515] on button "Load More" at bounding box center [487, 531] width 284 height 32
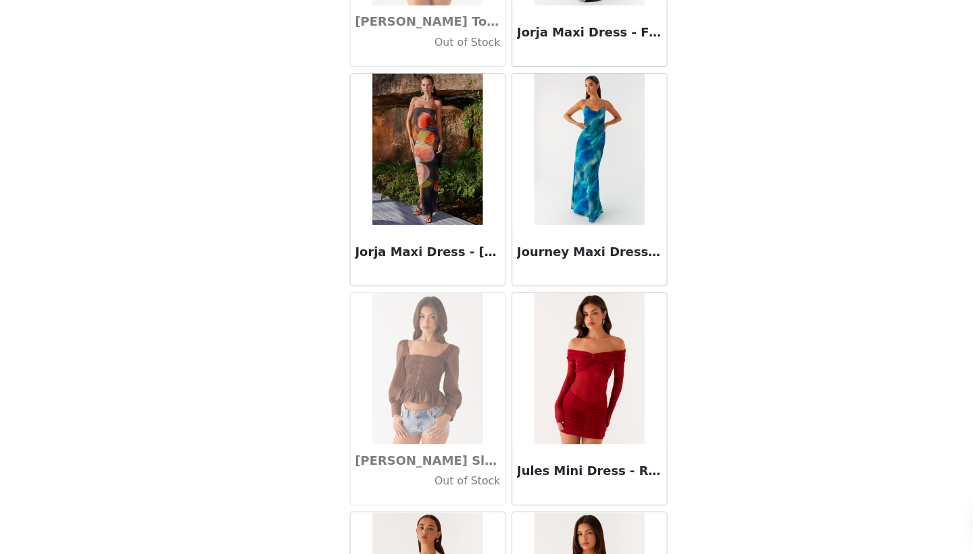
scroll to position [40282, 0]
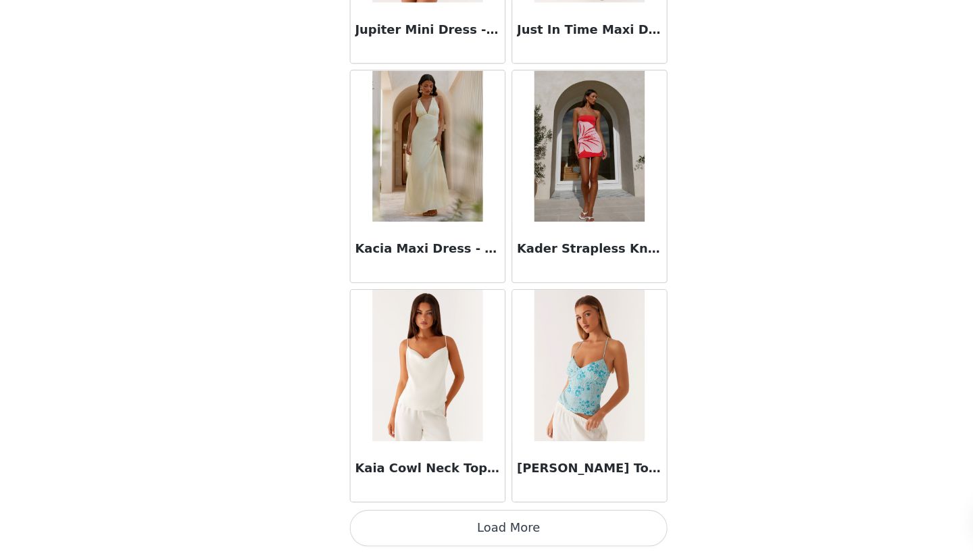
click at [484, 515] on button "Load More" at bounding box center [487, 531] width 284 height 32
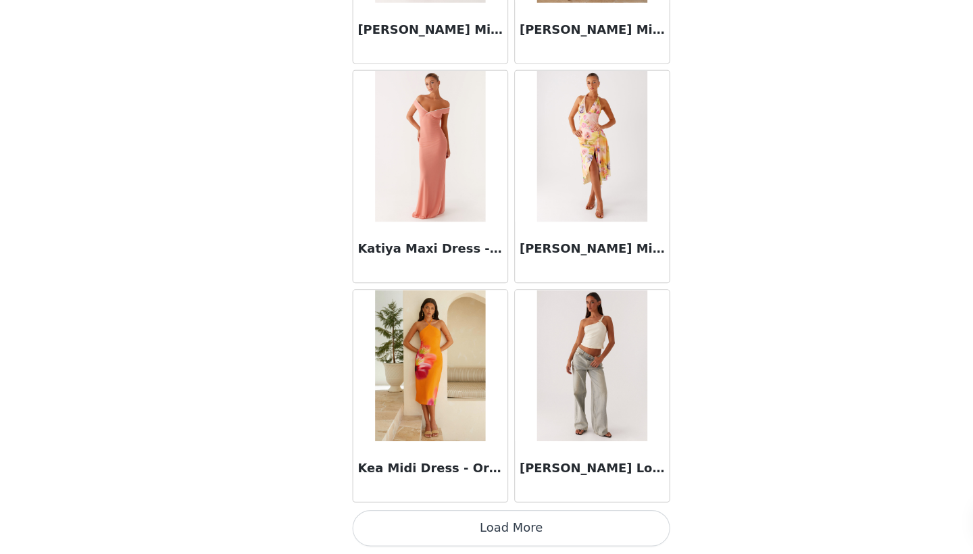
scroll to position [155, 0]
click at [480, 515] on button "Load More" at bounding box center [487, 531] width 284 height 32
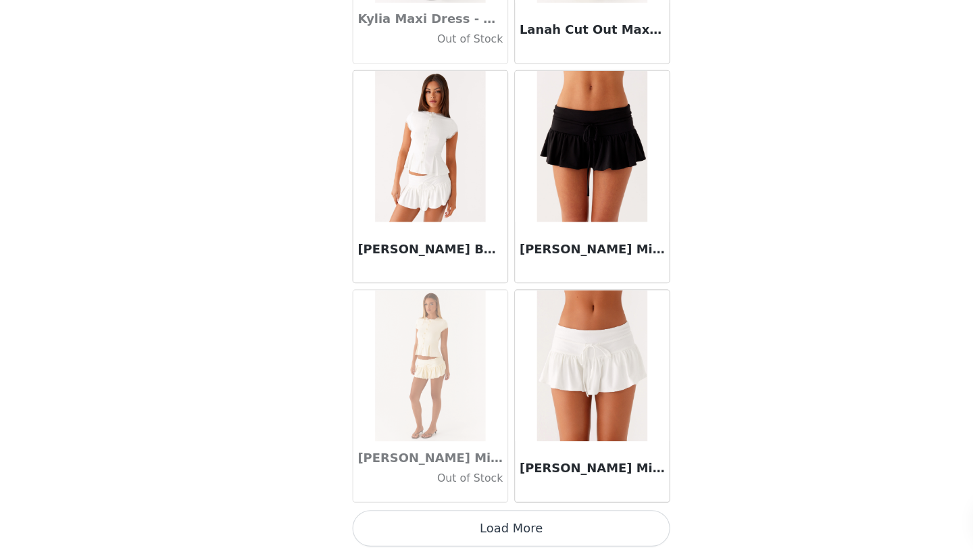
scroll to position [44638, 0]
click at [470, 515] on button "Load More" at bounding box center [487, 531] width 284 height 32
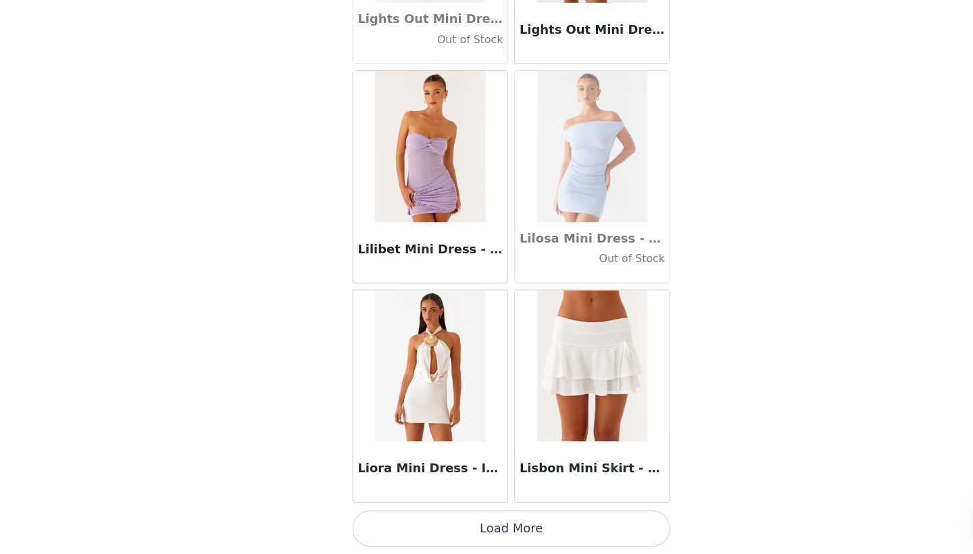
scroll to position [155, 0]
click at [465, 515] on button "Load More" at bounding box center [487, 531] width 284 height 32
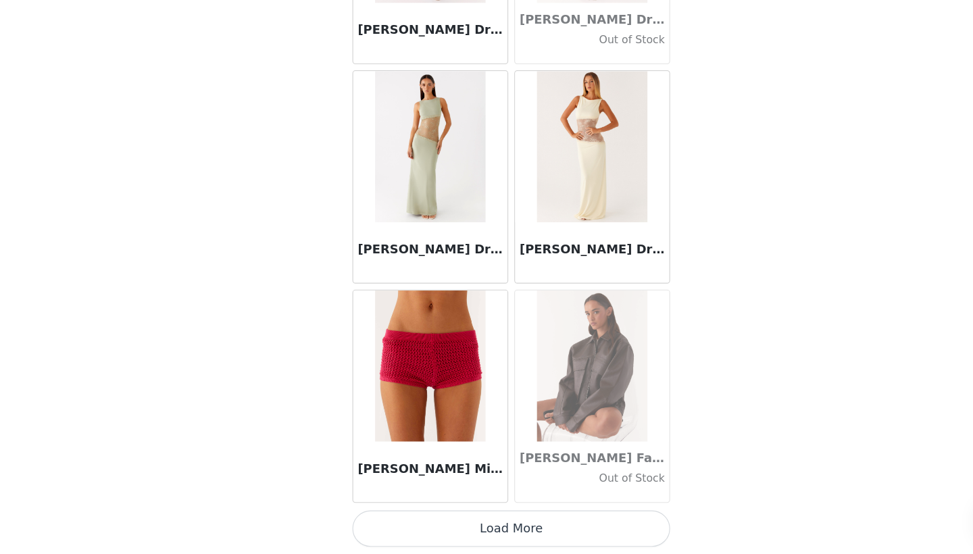
click at [478, 515] on button "Load More" at bounding box center [487, 531] width 284 height 32
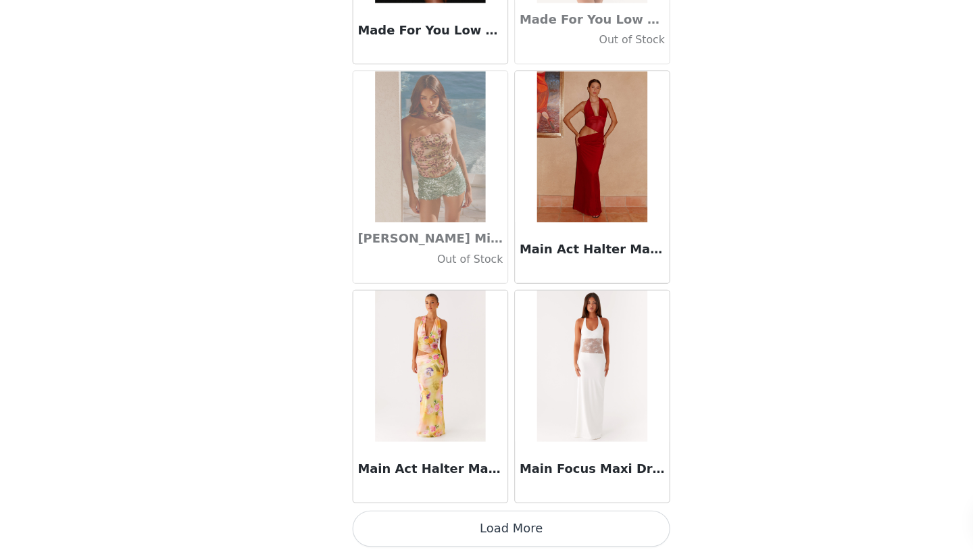
click at [474, 515] on button "Load More" at bounding box center [487, 531] width 284 height 32
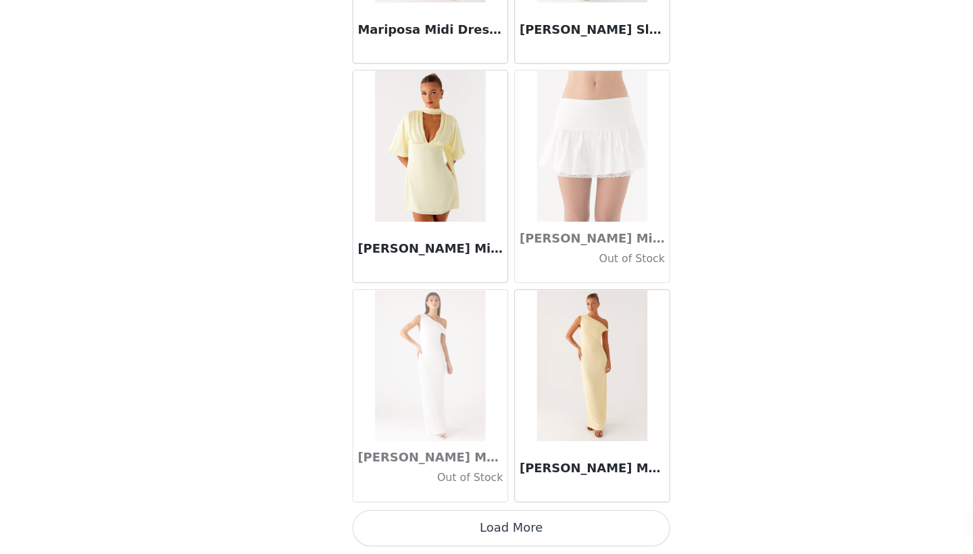
click at [468, 515] on button "Load More" at bounding box center [487, 531] width 284 height 32
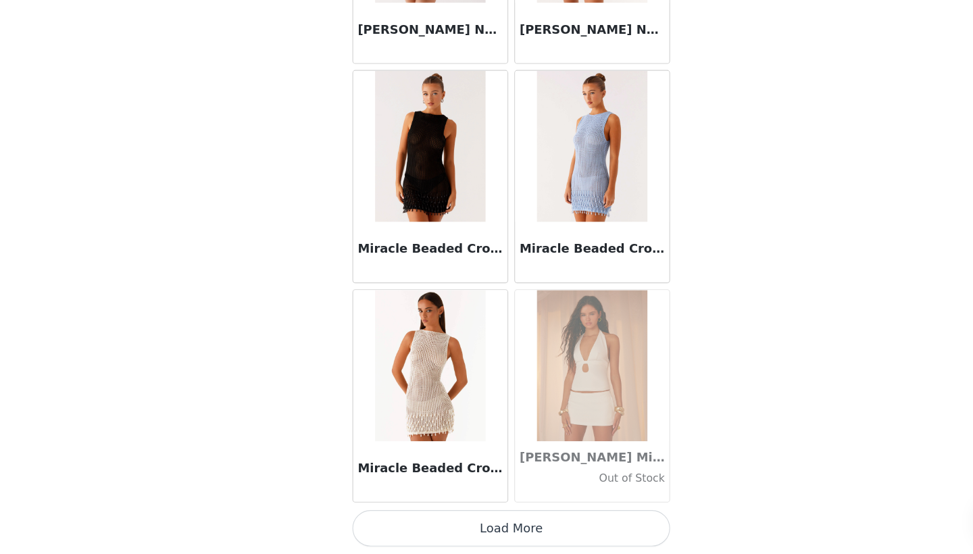
click at [461, 515] on button "Load More" at bounding box center [487, 531] width 284 height 32
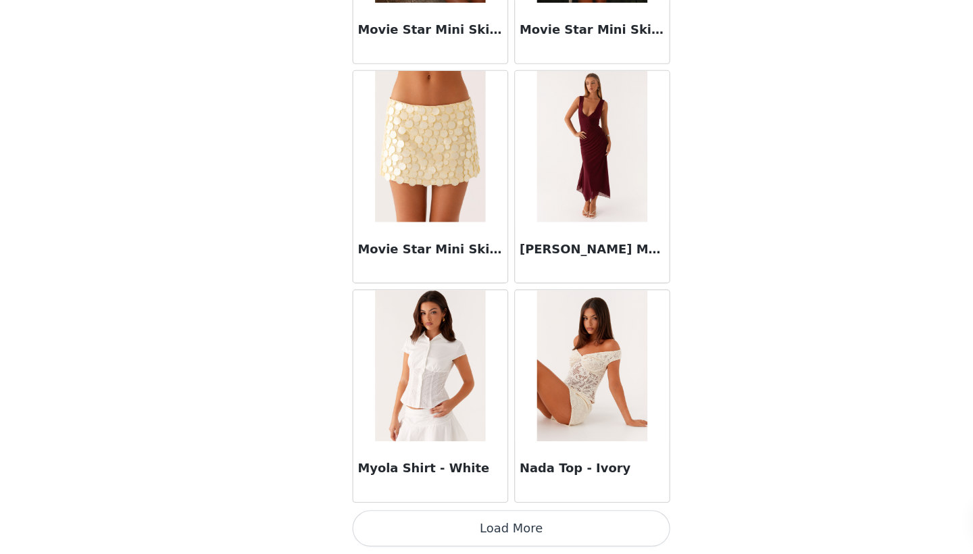
click at [474, 515] on button "Load More" at bounding box center [487, 531] width 284 height 32
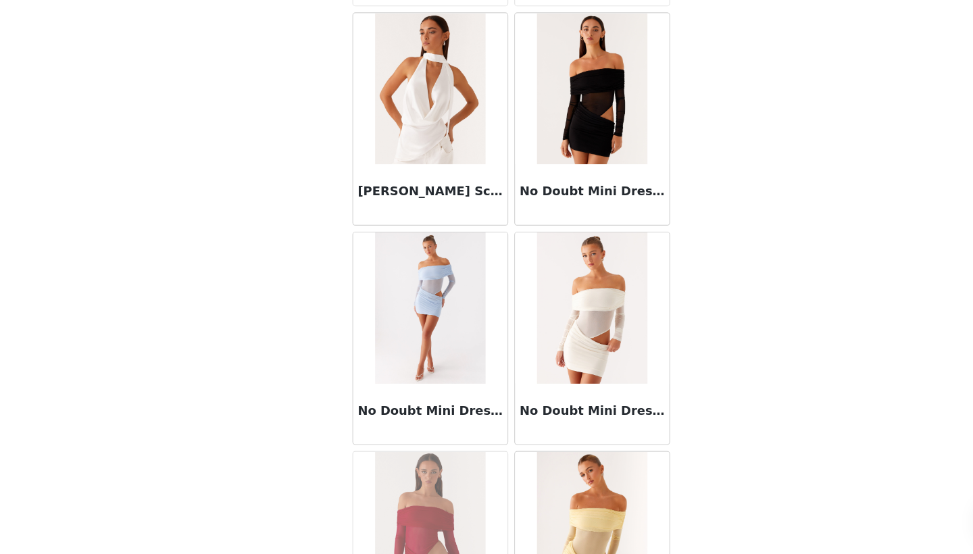
scroll to position [58328, 0]
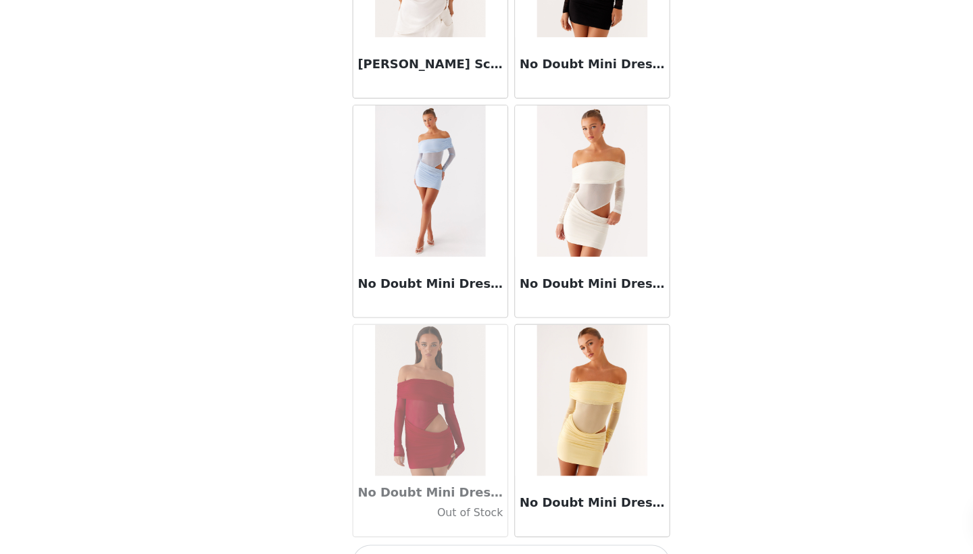
click at [495, 546] on button "Load More" at bounding box center [487, 562] width 284 height 32
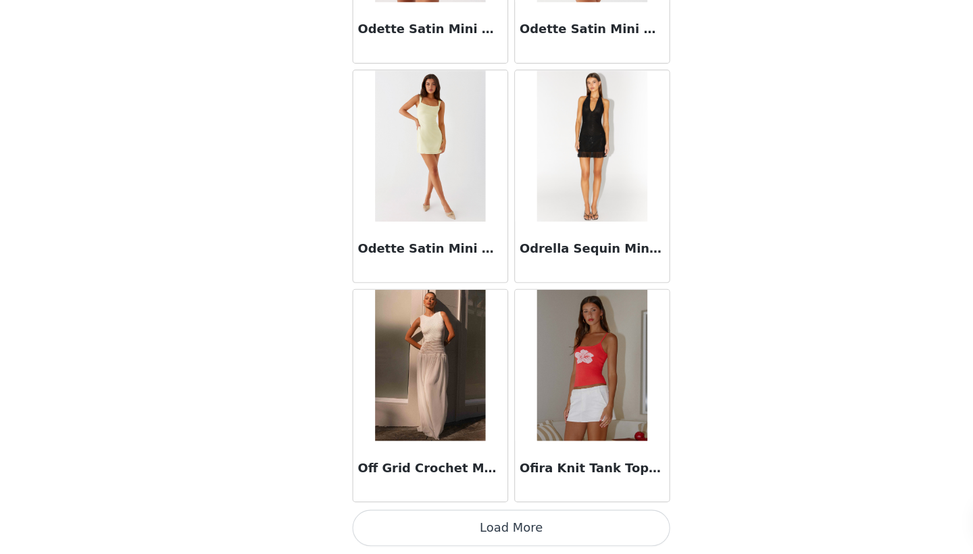
scroll to position [155, 0]
click at [498, 515] on button "Load More" at bounding box center [487, 531] width 284 height 32
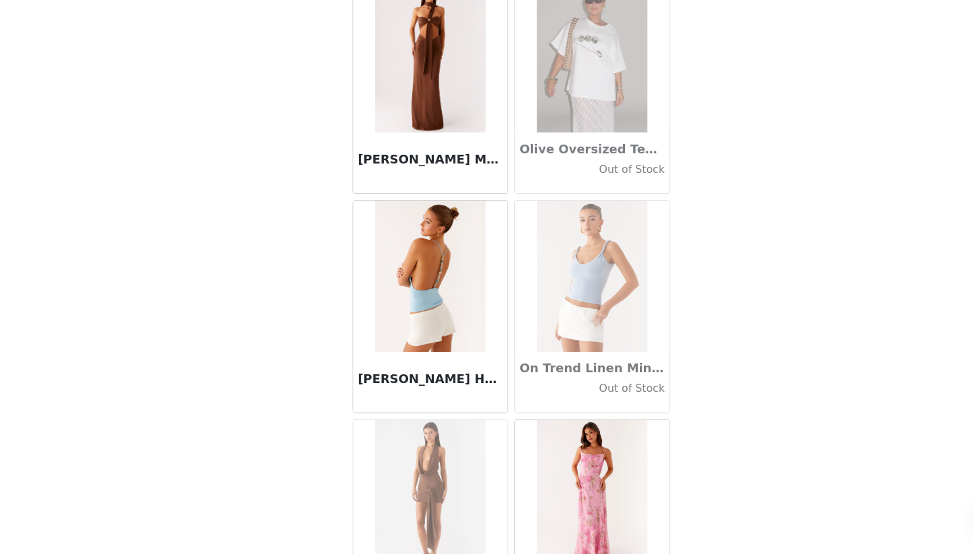
scroll to position [60783, 0]
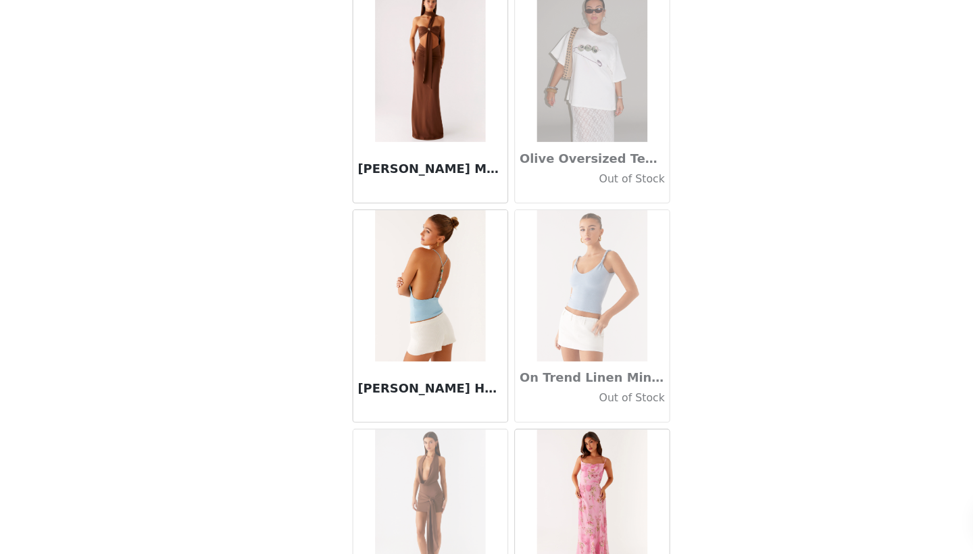
click at [377, 382] on div "[PERSON_NAME] Halter Top - Blue" at bounding box center [414, 409] width 138 height 54
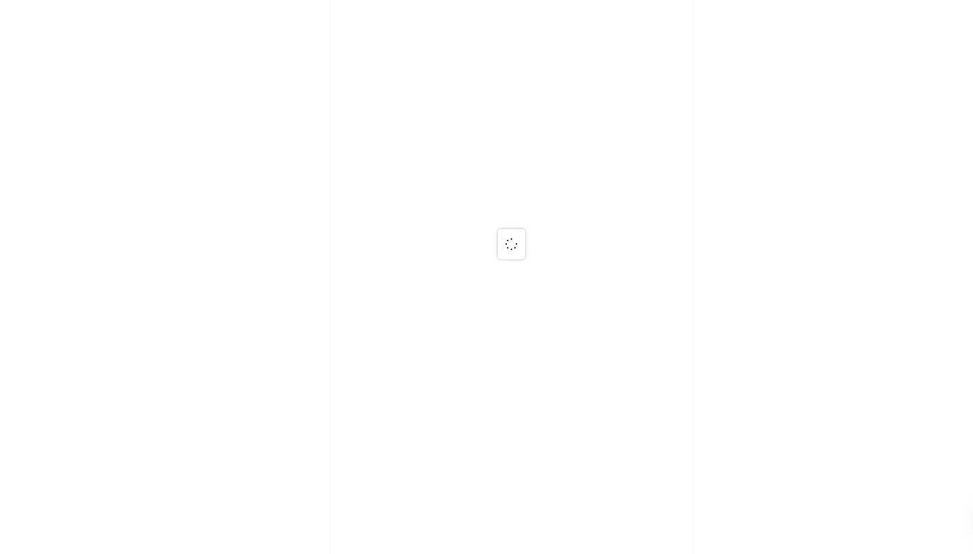
scroll to position [0, 0]
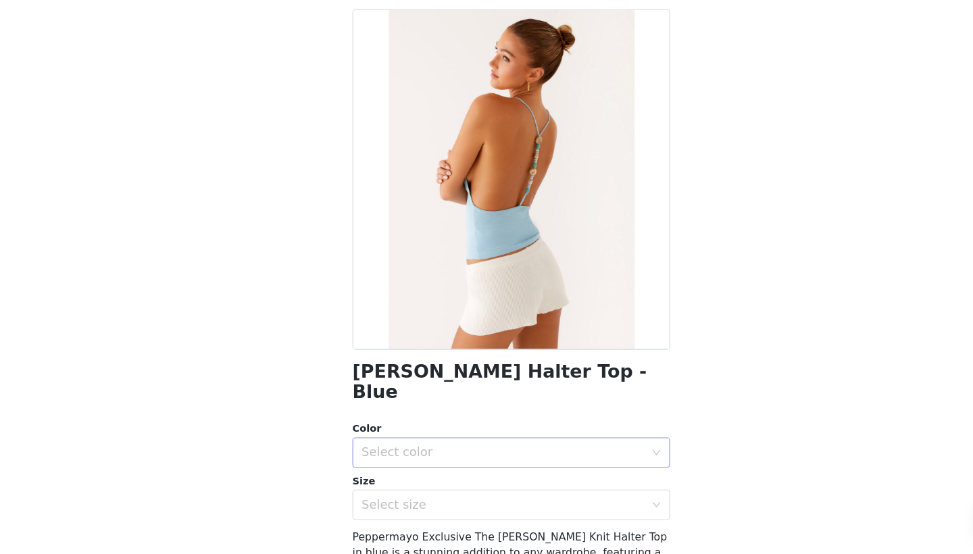
click at [439, 457] on div "Select color" at bounding box center [479, 464] width 253 height 14
click at [425, 464] on li "Blue" at bounding box center [487, 475] width 284 height 22
click at [421, 504] on div "Select size" at bounding box center [479, 511] width 253 height 14
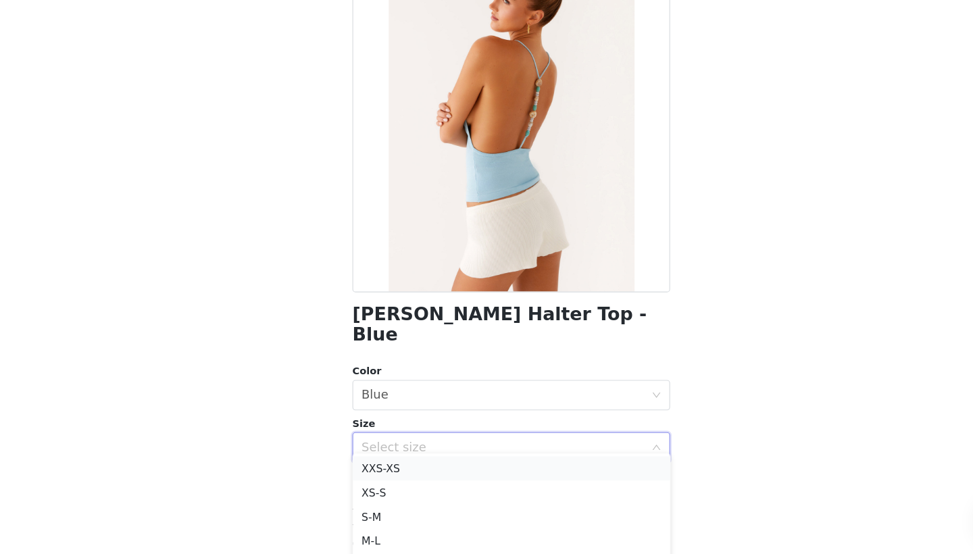
scroll to position [201, 0]
click at [386, 507] on li "S-M" at bounding box center [487, 518] width 284 height 22
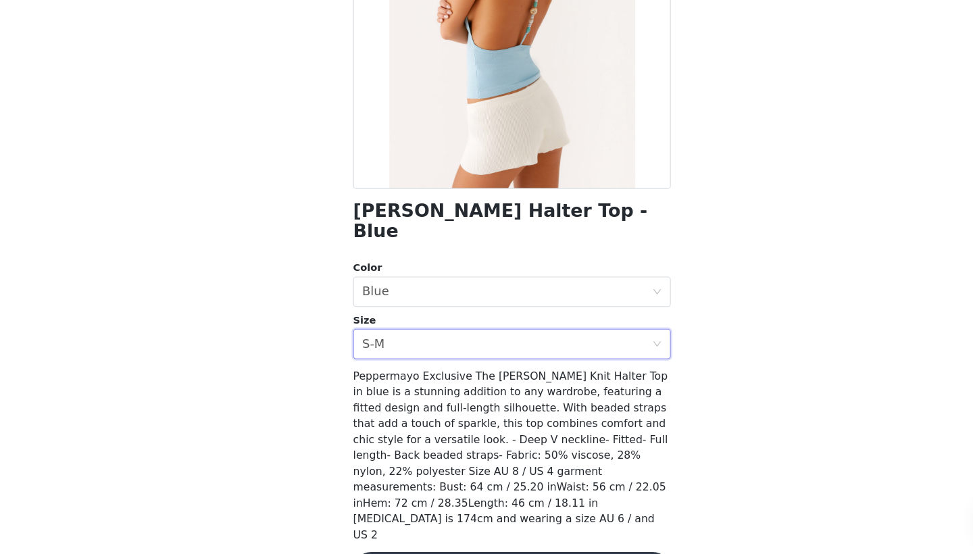
scroll to position [143, 0]
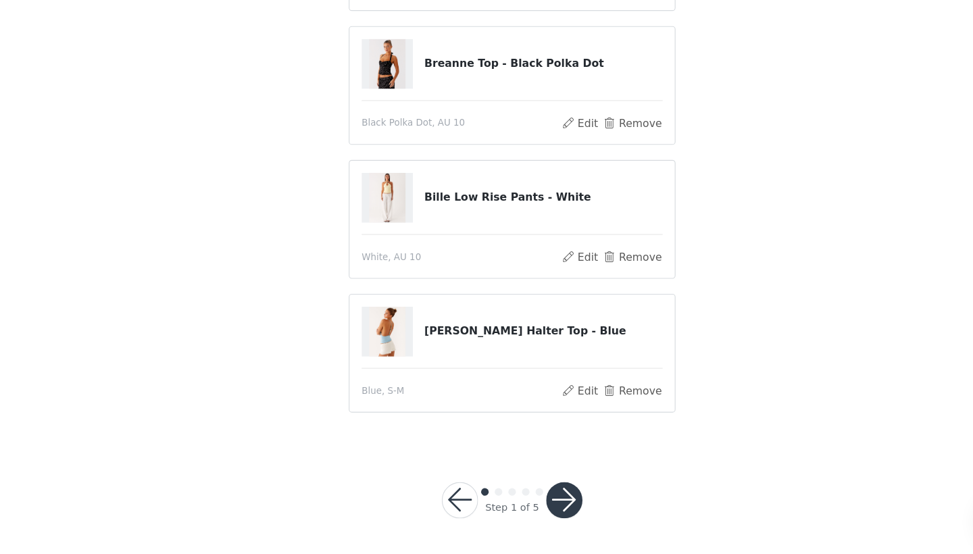
scroll to position [187, 0]
click at [517, 490] on button "button" at bounding box center [533, 506] width 32 height 32
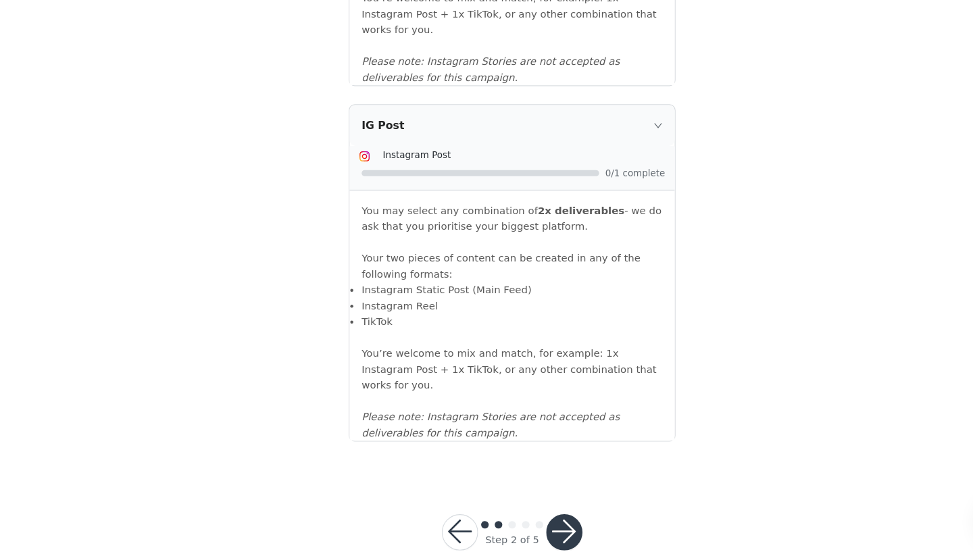
scroll to position [1441, 0]
click at [517, 518] on button "button" at bounding box center [533, 534] width 32 height 32
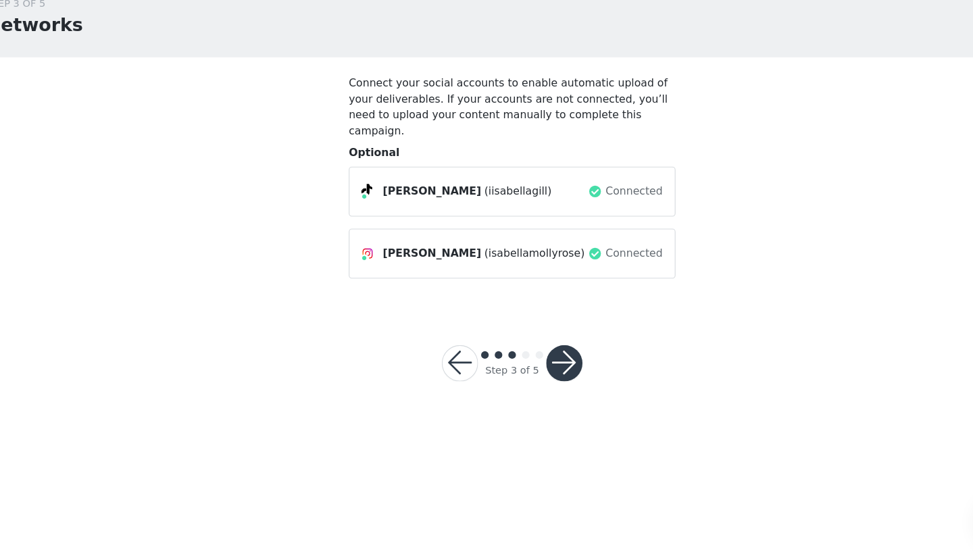
click at [517, 367] on button "button" at bounding box center [533, 383] width 32 height 32
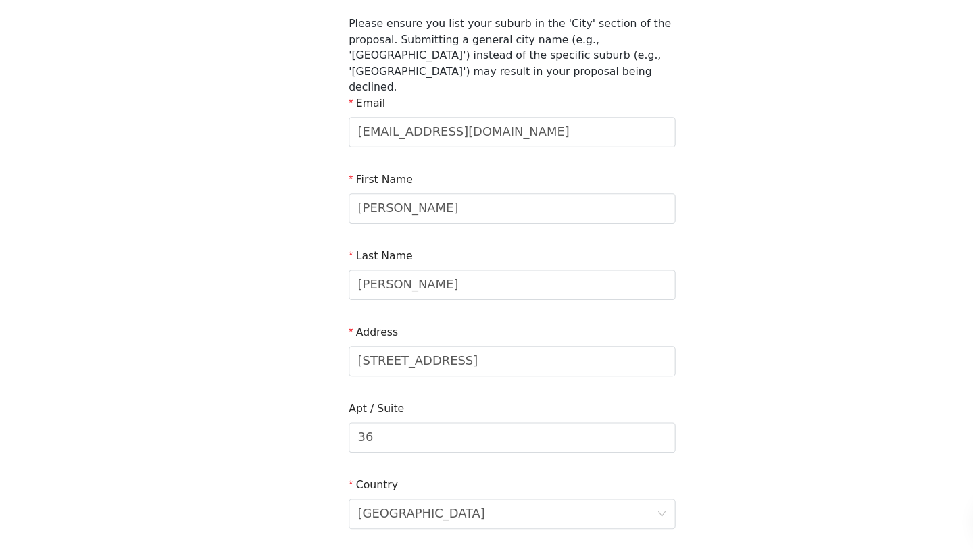
scroll to position [57, 0]
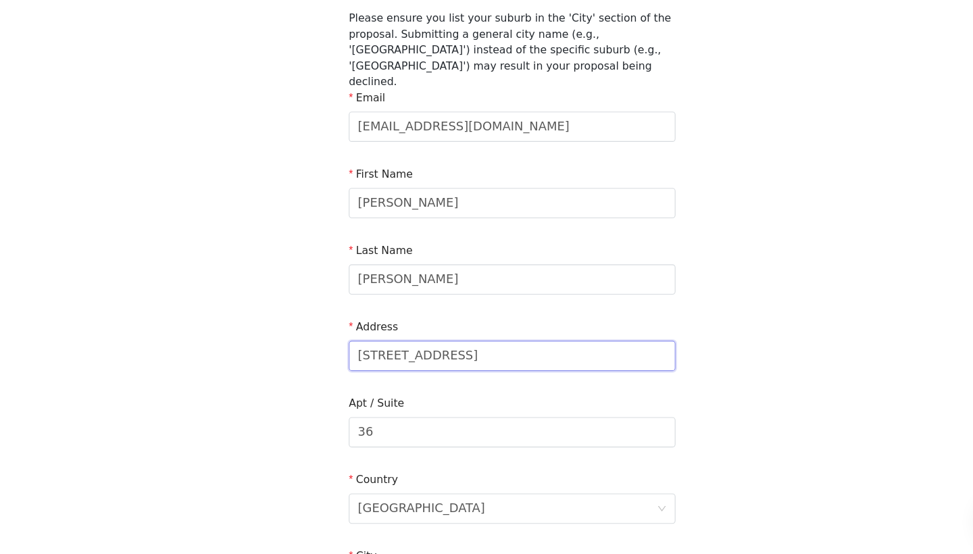
click at [412, 364] on input "[STREET_ADDRESS]" at bounding box center [487, 377] width 292 height 27
type input "[STREET_ADDRESS]"
click at [387, 432] on input "36" at bounding box center [487, 445] width 292 height 27
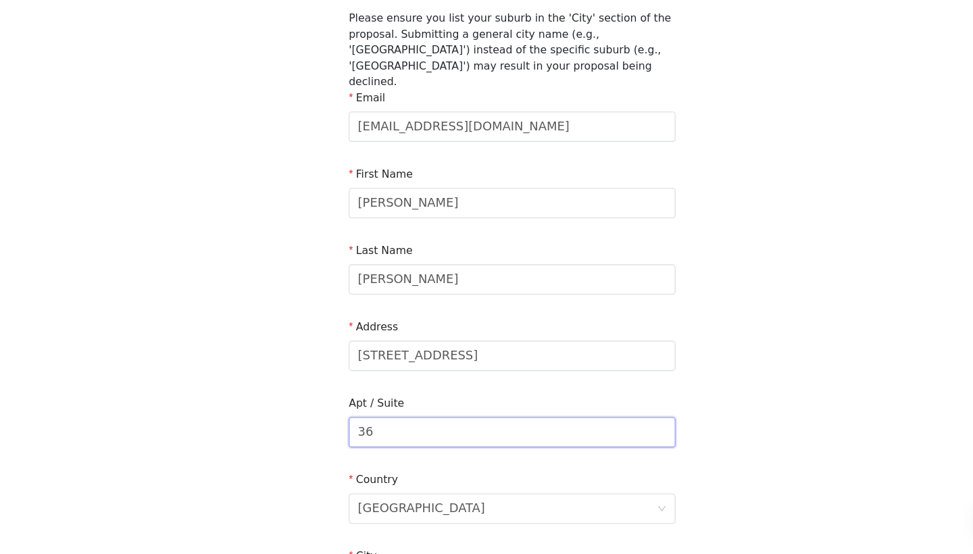
click at [387, 432] on input "36" at bounding box center [487, 445] width 292 height 27
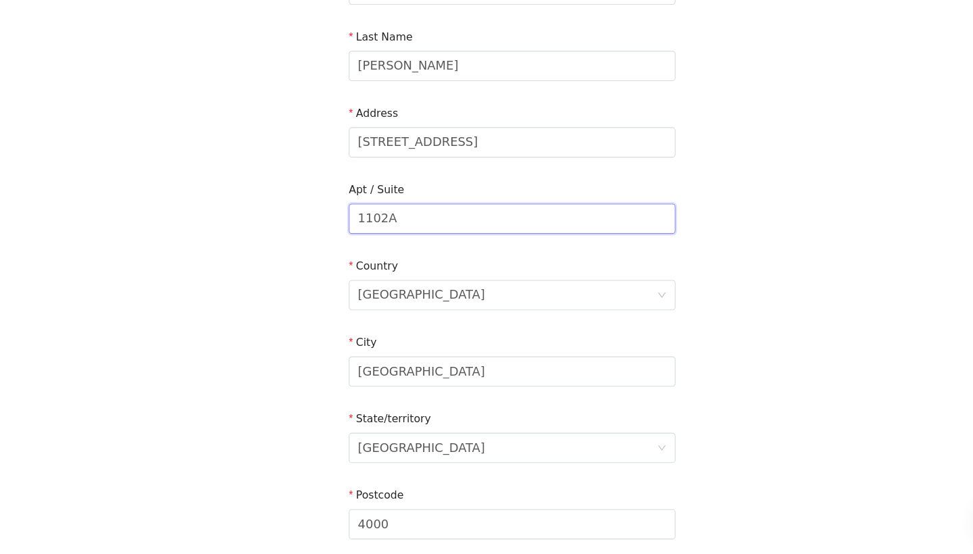
scroll to position [260, 0]
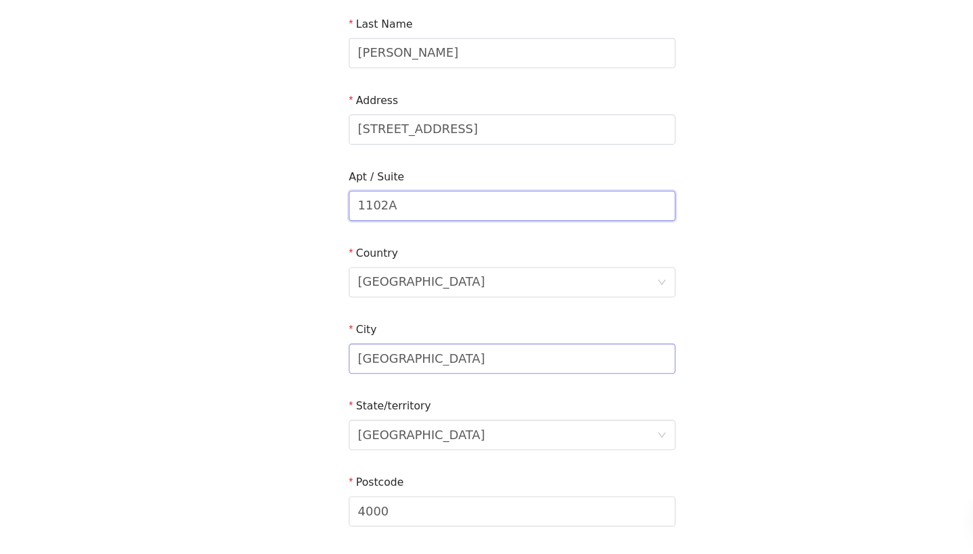
type input "1102A"
click at [379, 366] on input "[GEOGRAPHIC_DATA]" at bounding box center [487, 379] width 292 height 27
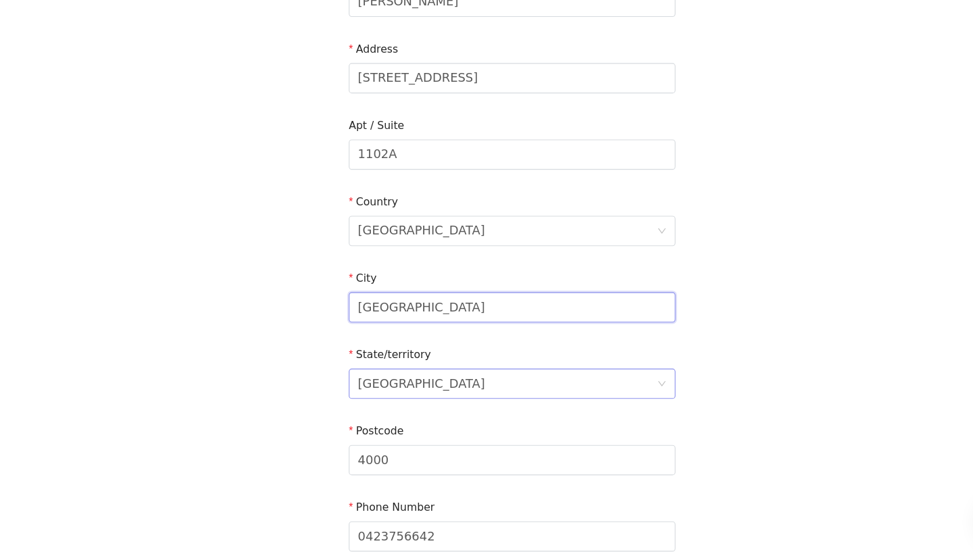
scroll to position [307, 0]
type input "[GEOGRAPHIC_DATA]"
click at [376, 388] on div "[GEOGRAPHIC_DATA]" at bounding box center [406, 401] width 114 height 26
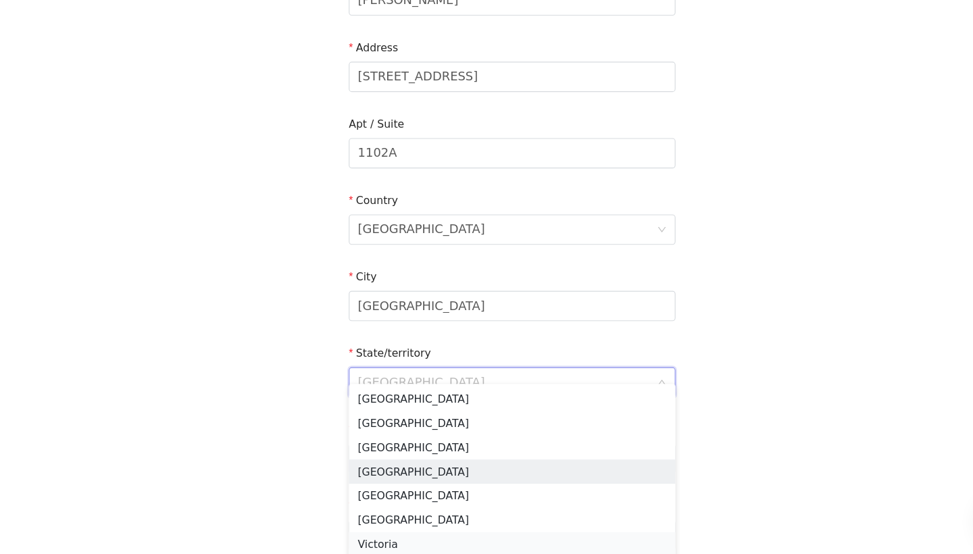
click at [349, 535] on li "Victoria" at bounding box center [487, 546] width 292 height 22
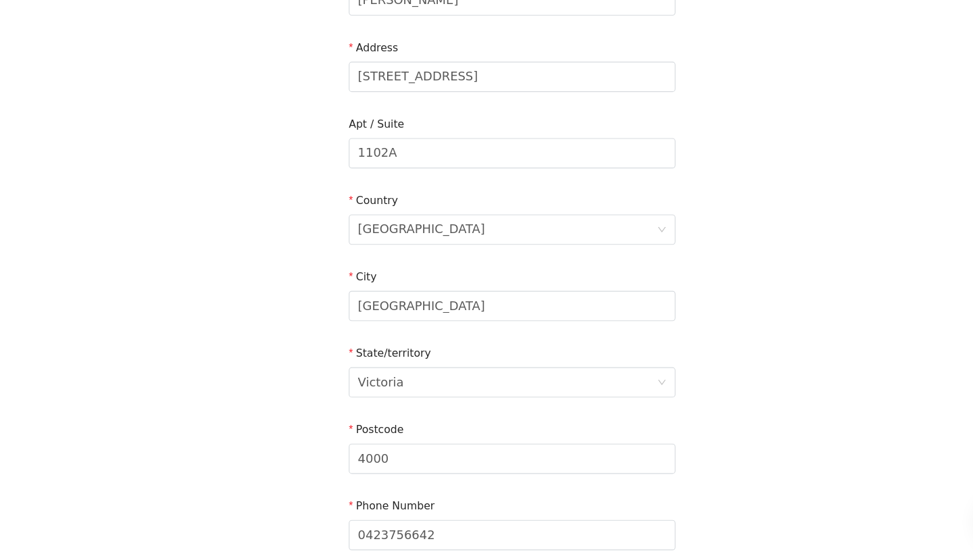
click at [349, 436] on div "Postcode" at bounding box center [487, 446] width 292 height 20
click at [345, 456] on input "4000" at bounding box center [487, 469] width 292 height 27
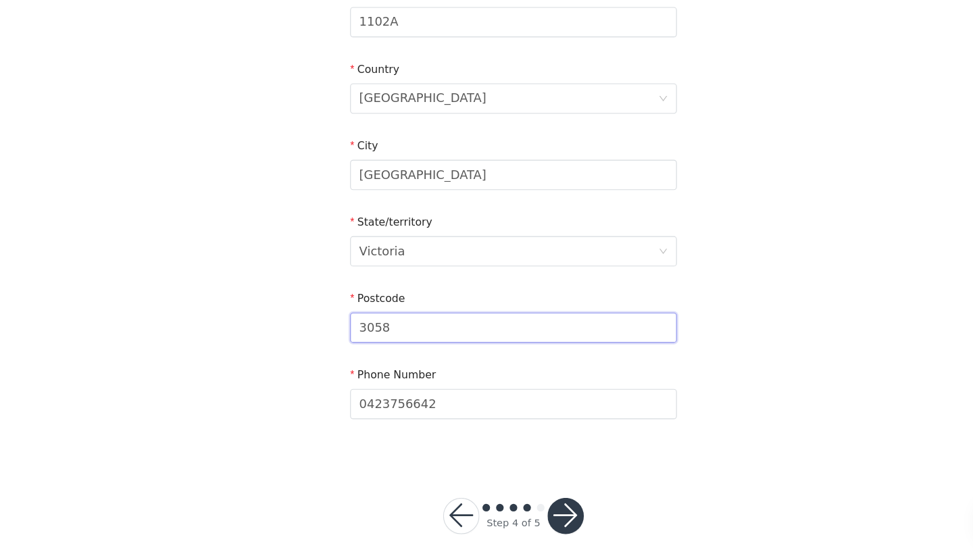
scroll to position [424, 0]
type input "3058"
click at [517, 504] on button "button" at bounding box center [533, 520] width 32 height 32
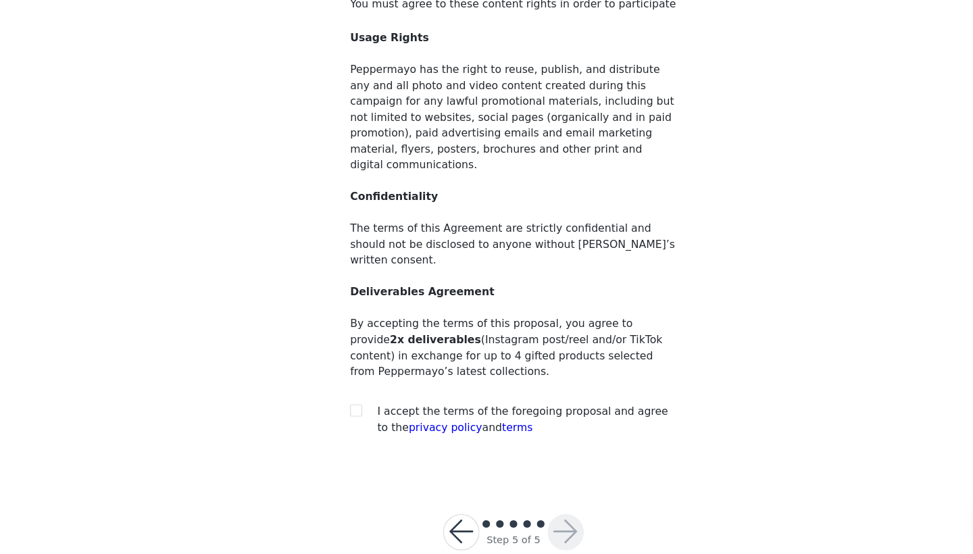
scroll to position [70, 0]
click at [341, 420] on input "checkbox" at bounding box center [345, 424] width 9 height 9
checkbox input "true"
click at [517, 518] on button "button" at bounding box center [533, 534] width 32 height 32
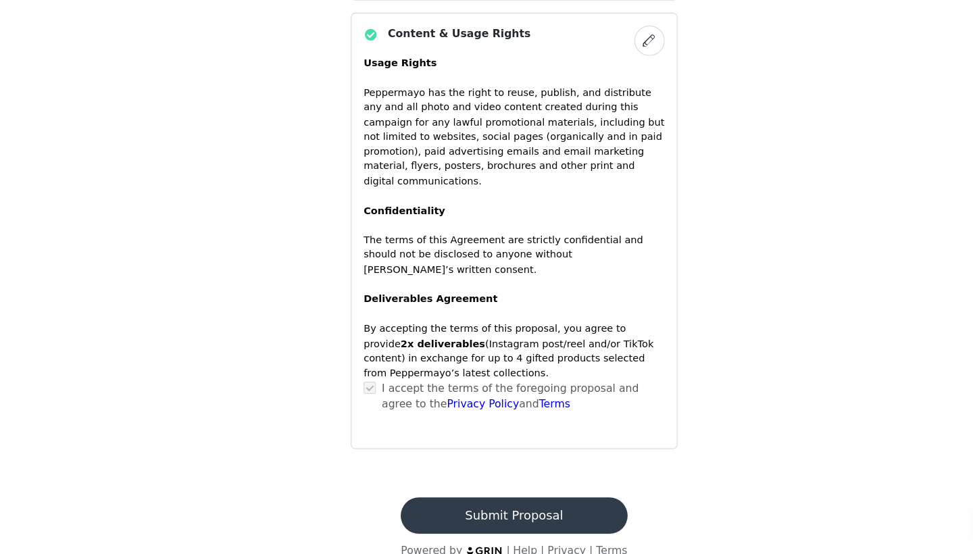
scroll to position [1067, 0]
click at [470, 504] on button "Submit Proposal" at bounding box center [486, 520] width 202 height 32
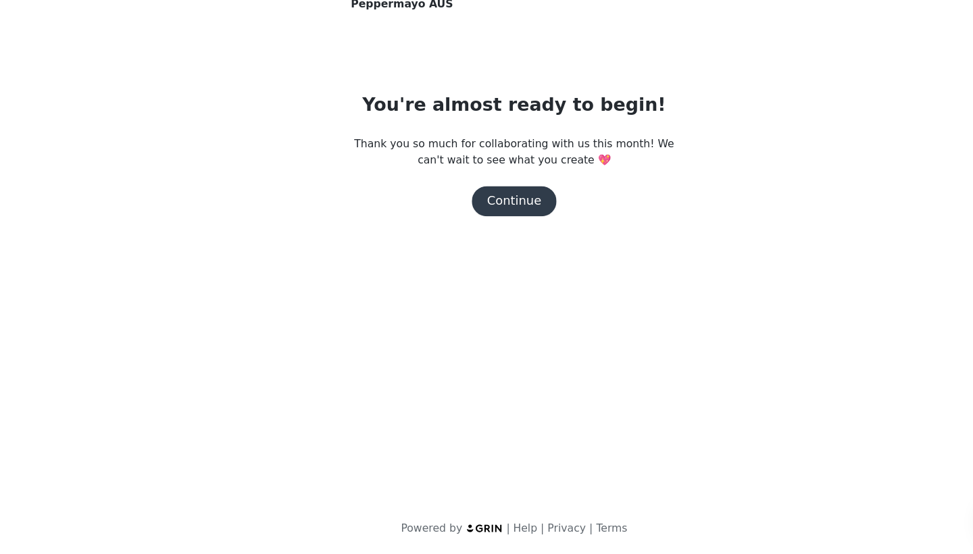
scroll to position [0, 0]
click at [479, 225] on button "Continue" at bounding box center [487, 238] width 76 height 27
